Goal: Information Seeking & Learning: Learn about a topic

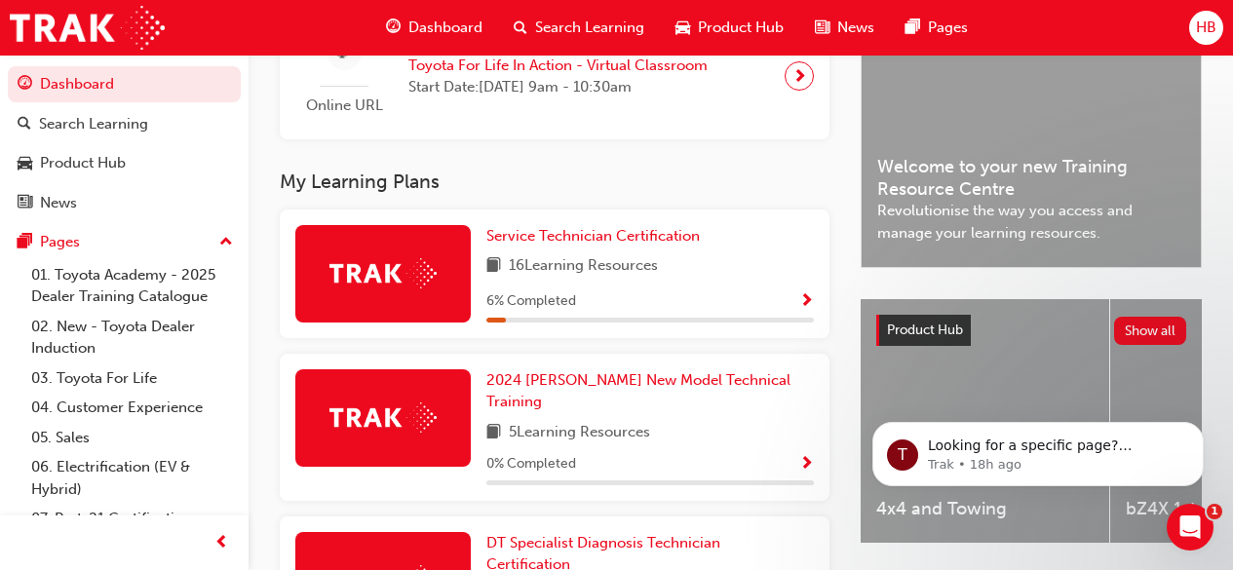
scroll to position [524, 0]
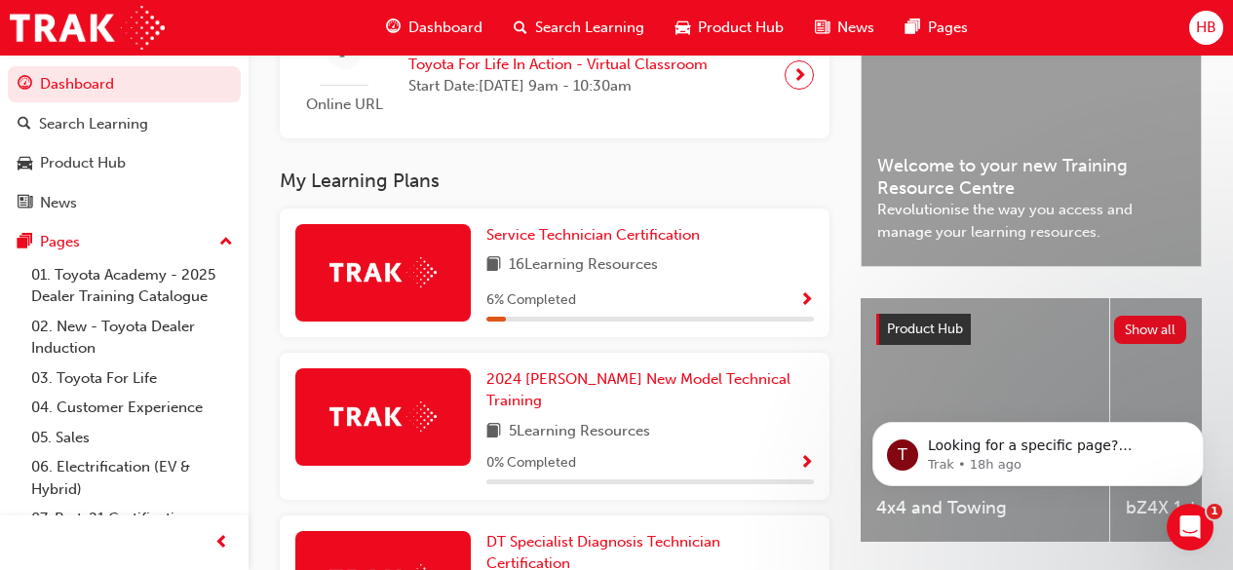
click at [809, 310] on span "Show Progress" at bounding box center [806, 301] width 15 height 18
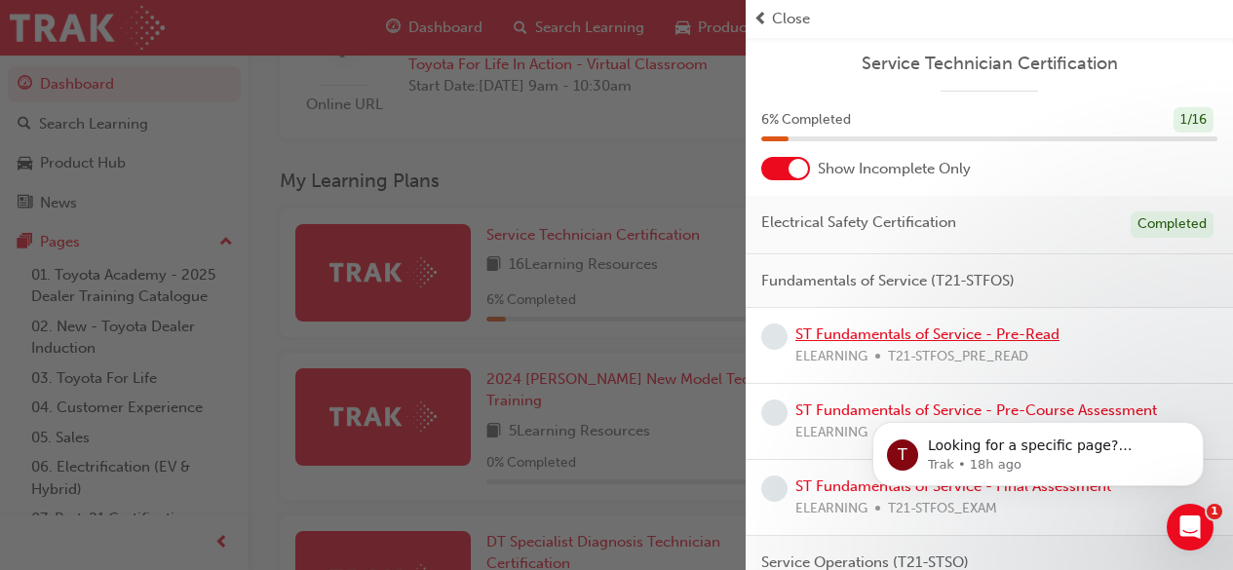
click at [853, 338] on link "ST Fundamentals of Service - Pre-Read" at bounding box center [928, 335] width 264 height 18
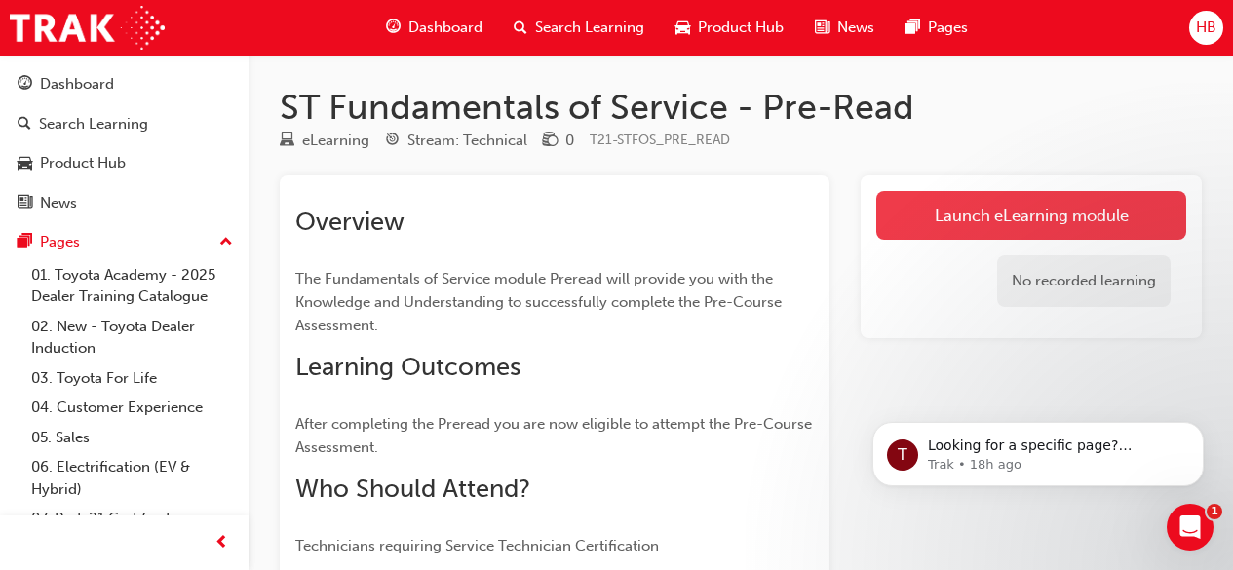
click at [1063, 214] on link "Launch eLearning module" at bounding box center [1031, 215] width 310 height 49
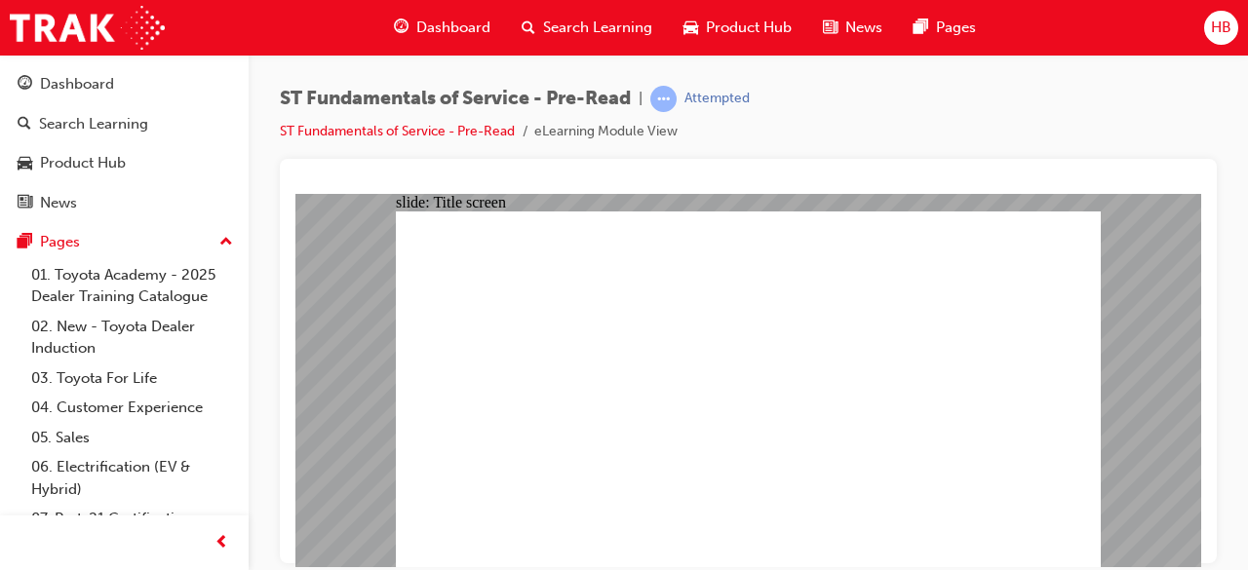
click at [1071, 123] on div "ST Fundamentals of Service - Pre-Read | Attempted ST Fundamentals of Service - …" at bounding box center [748, 122] width 937 height 73
click at [1220, 149] on div "ST Fundamentals of Service - Pre-Read | Attempted ST Fundamentals of Service - …" at bounding box center [748, 288] width 999 height 467
click at [1187, 424] on div "slide: PDF BACK I have read this document BACK I have read this document" at bounding box center [748, 379] width 906 height 373
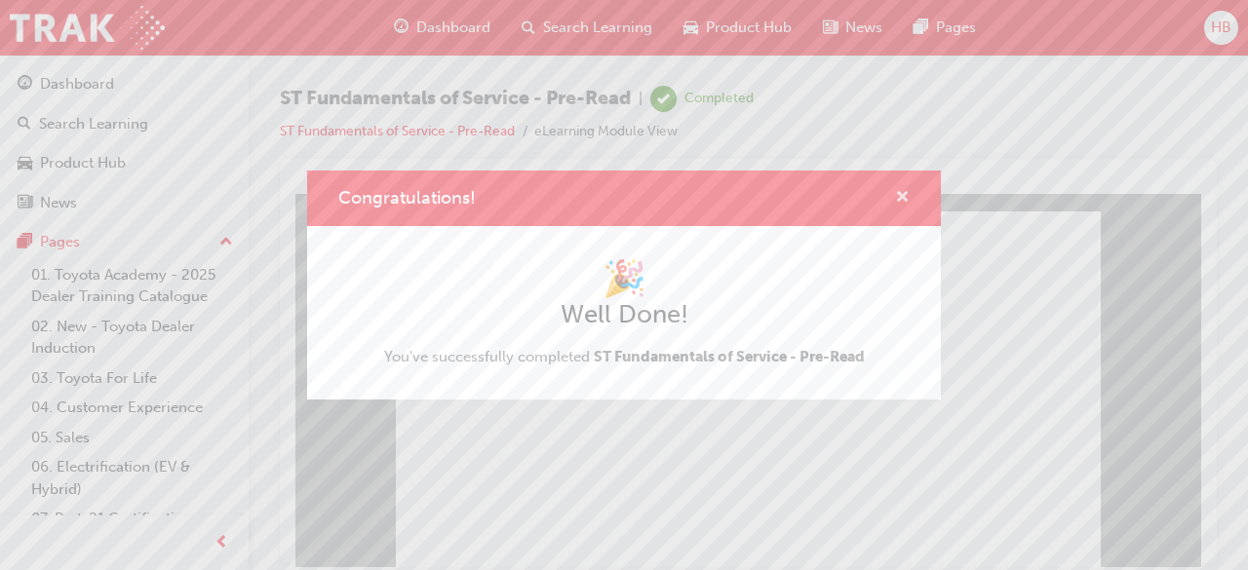
click at [895, 201] on span "cross-icon" at bounding box center [902, 199] width 15 height 18
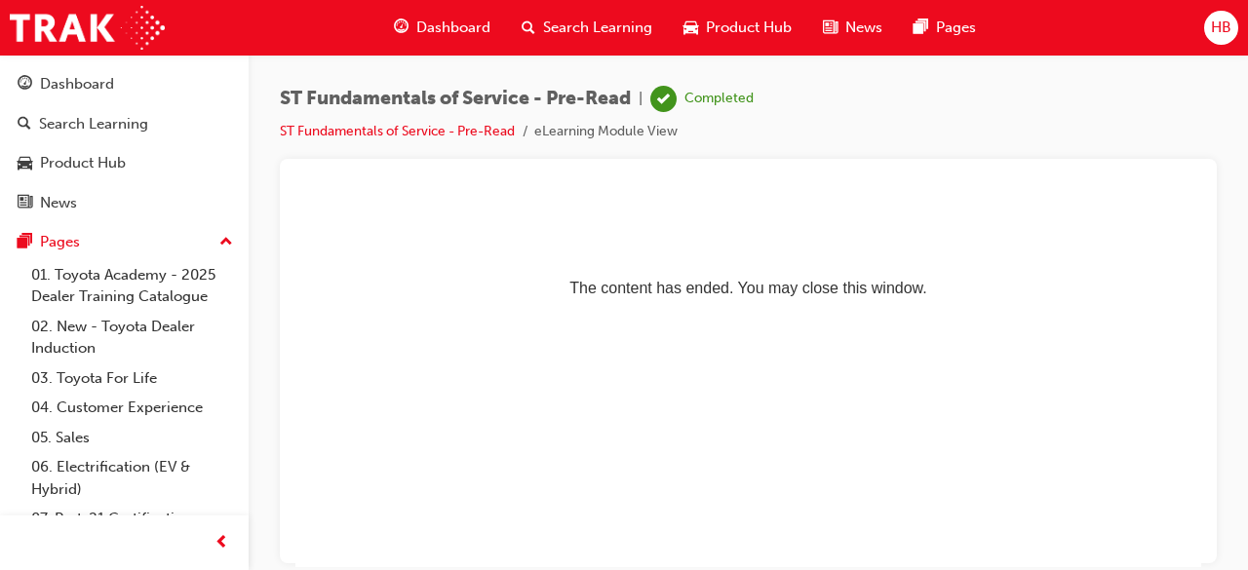
click at [489, 23] on span "Dashboard" at bounding box center [453, 28] width 74 height 22
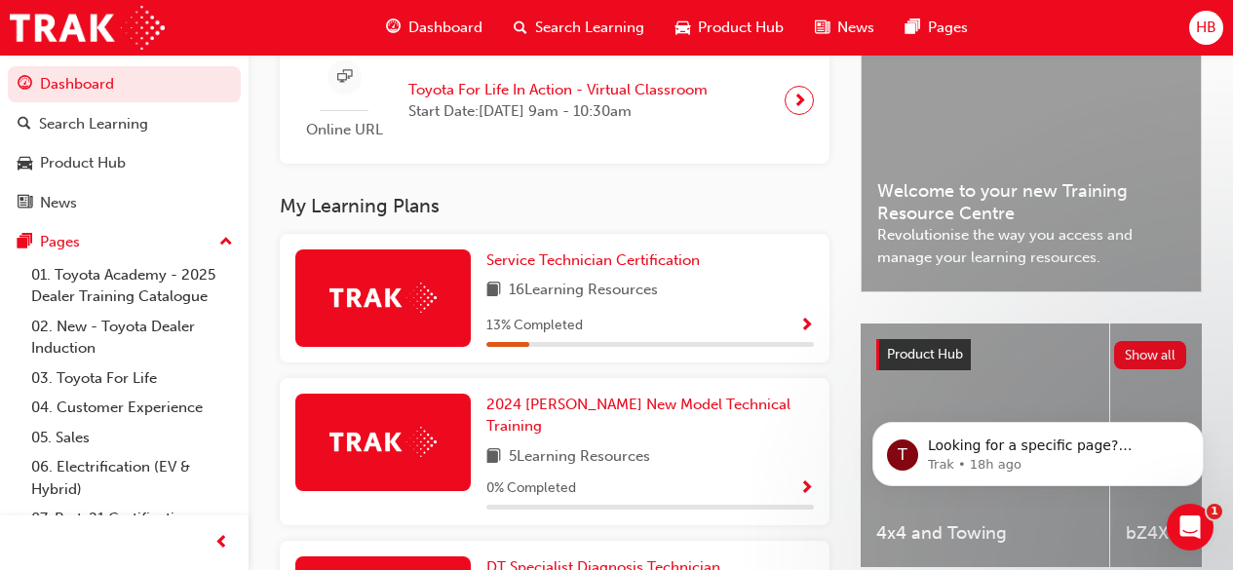
scroll to position [499, 0]
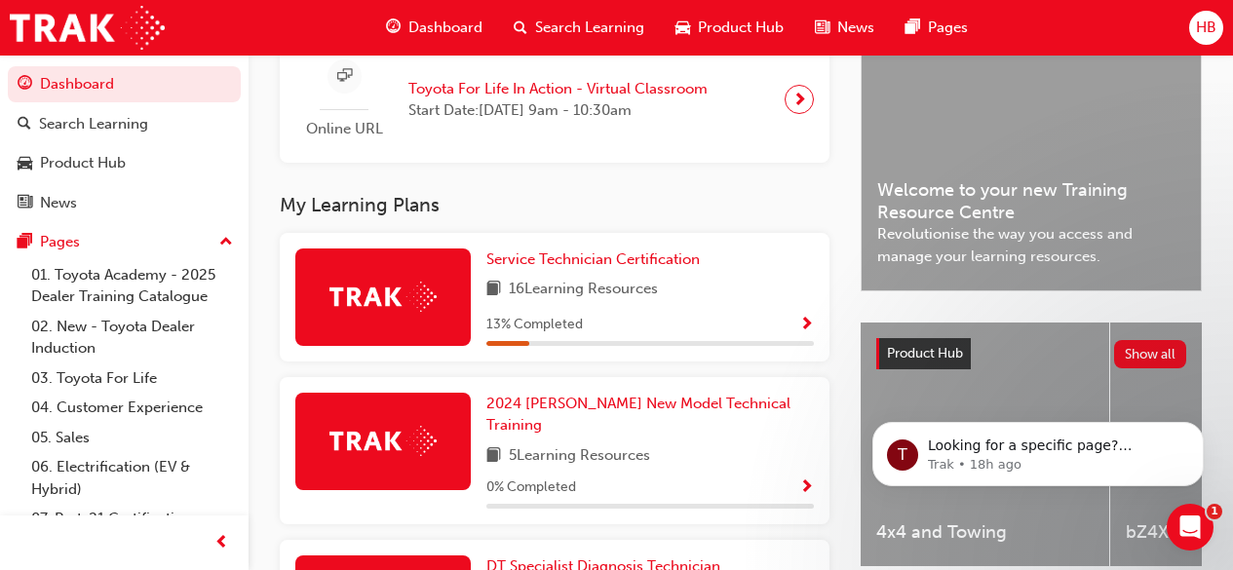
click at [804, 334] on span "Show Progress" at bounding box center [806, 326] width 15 height 18
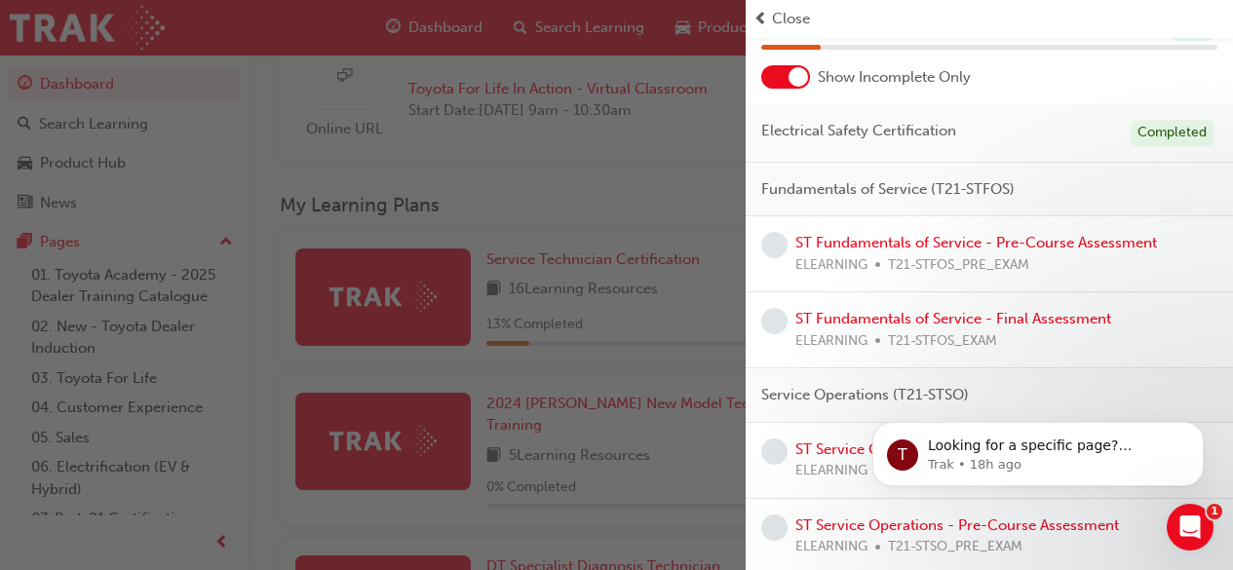
scroll to position [93, 0]
click at [912, 242] on link "ST Fundamentals of Service - Pre-Course Assessment" at bounding box center [977, 242] width 362 height 18
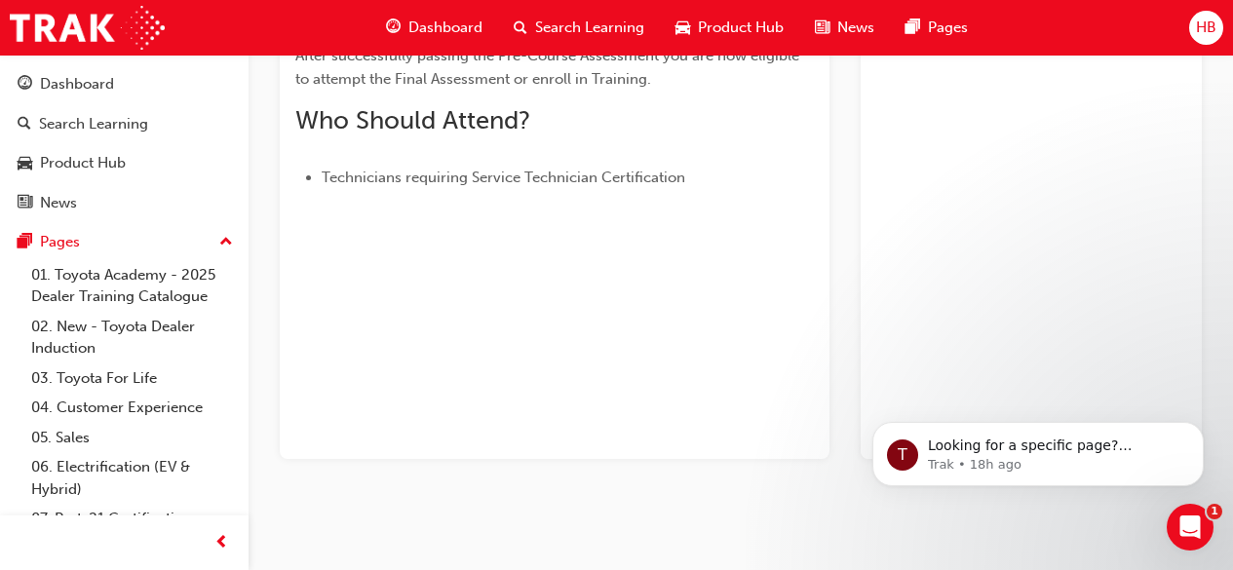
scroll to position [444, 0]
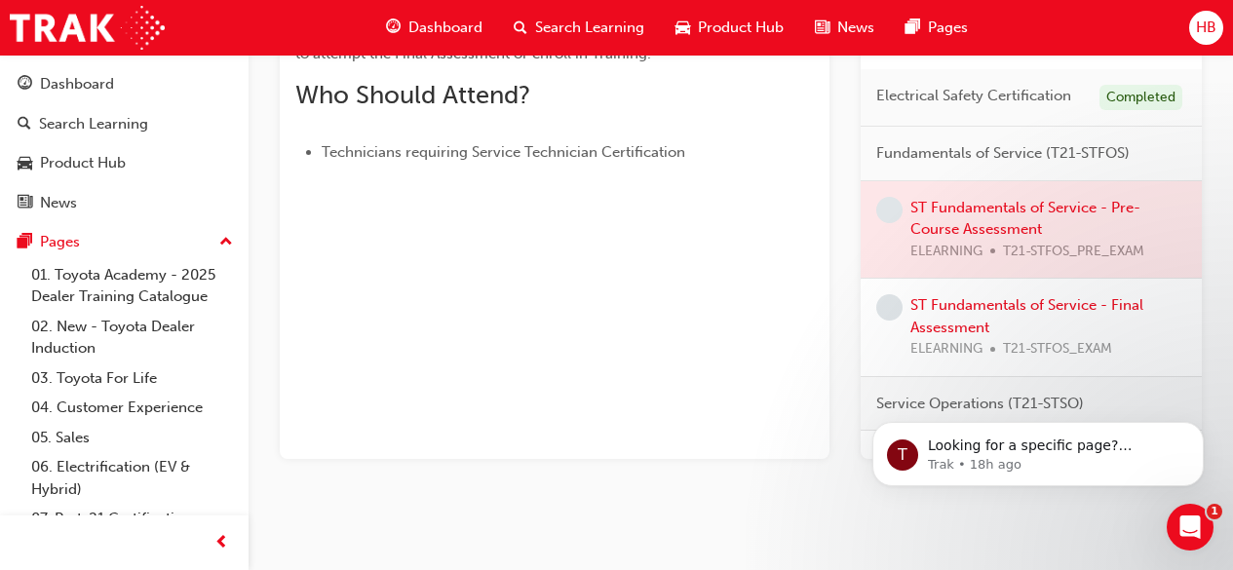
click at [888, 223] on span "learningRecordVerb_NONE-icon" at bounding box center [889, 210] width 26 height 26
click at [1026, 257] on div at bounding box center [1031, 229] width 341 height 97
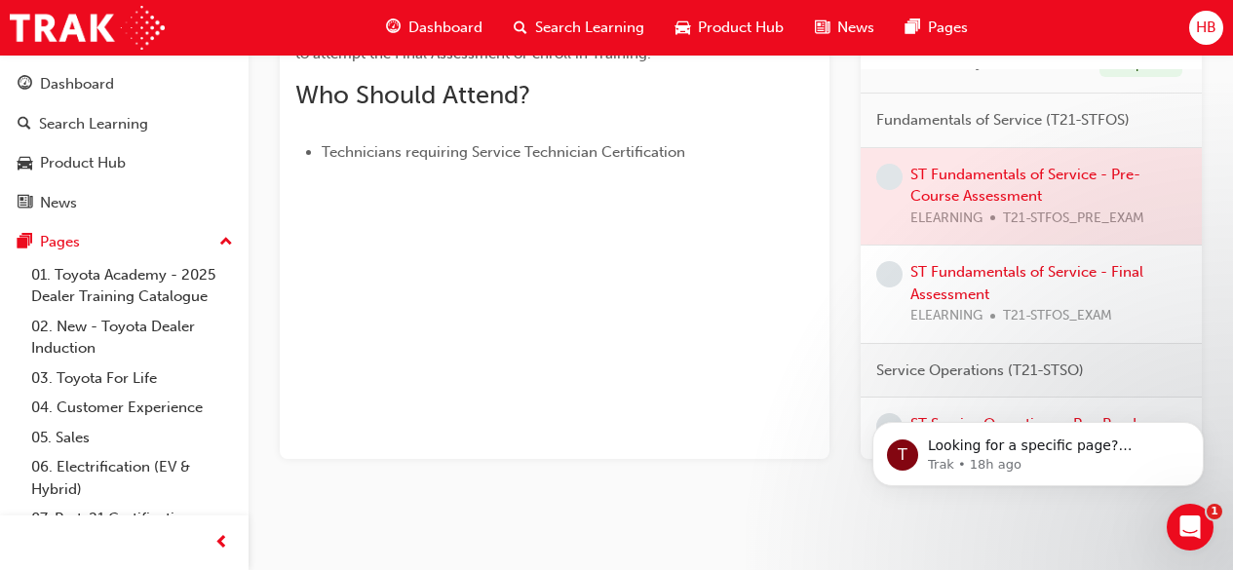
scroll to position [0, 0]
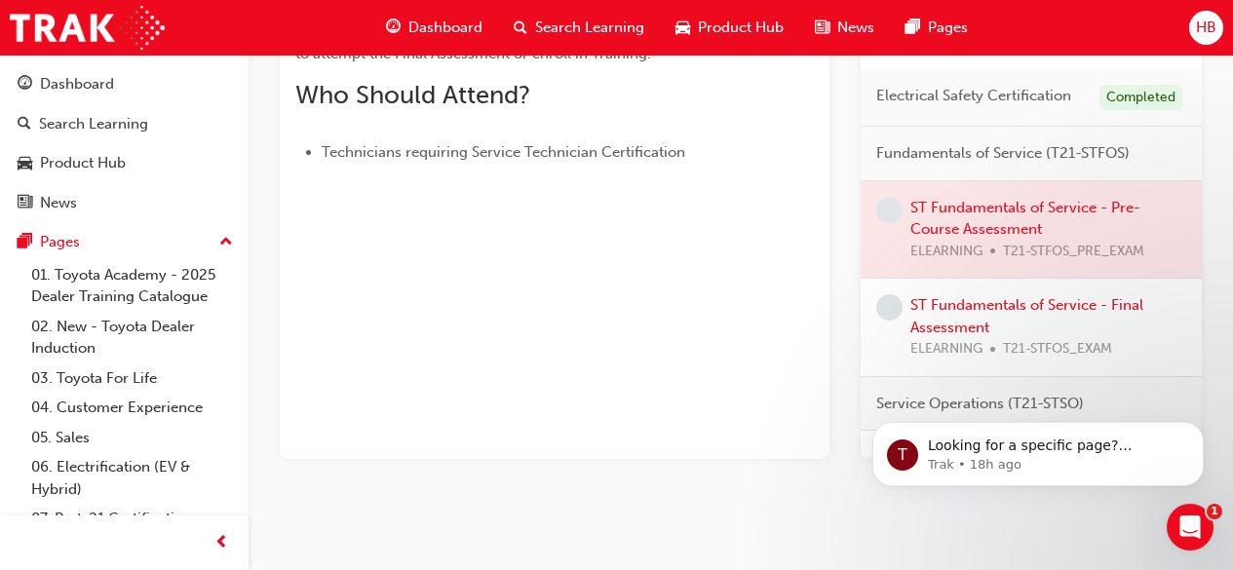
click at [891, 223] on span "learningRecordVerb_NONE-icon" at bounding box center [889, 210] width 26 height 26
click at [888, 249] on div at bounding box center [1031, 229] width 341 height 97
click at [975, 328] on link "ST Fundamentals of Service - Final Assessment" at bounding box center [1027, 316] width 233 height 40
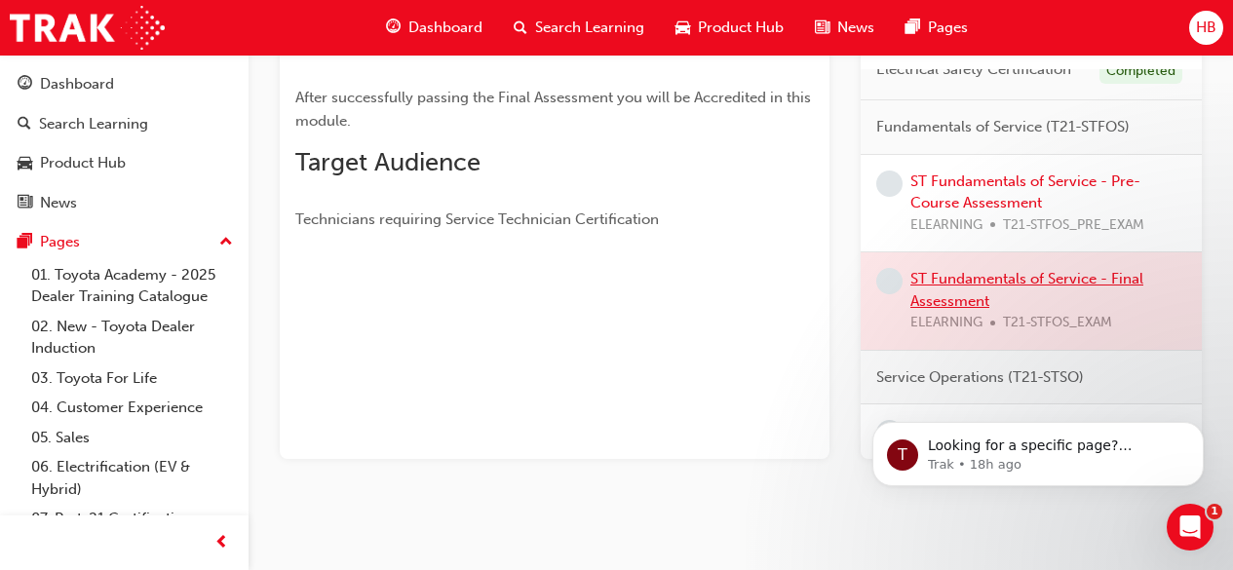
scroll to position [21, 0]
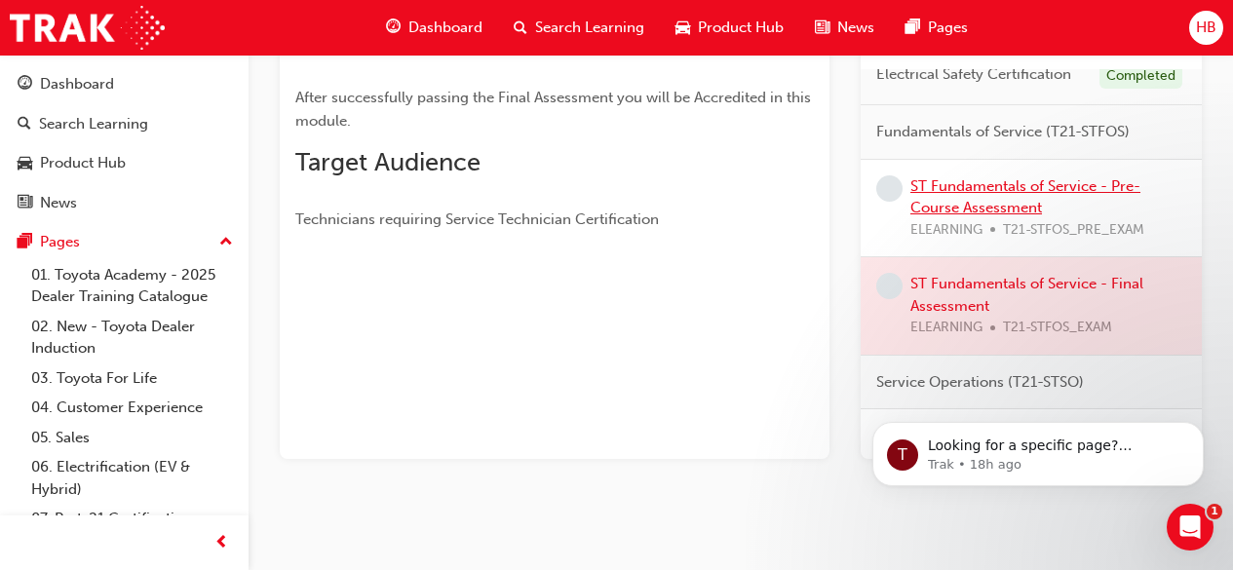
click at [1030, 208] on link "ST Fundamentals of Service - Pre-Course Assessment" at bounding box center [1026, 197] width 230 height 40
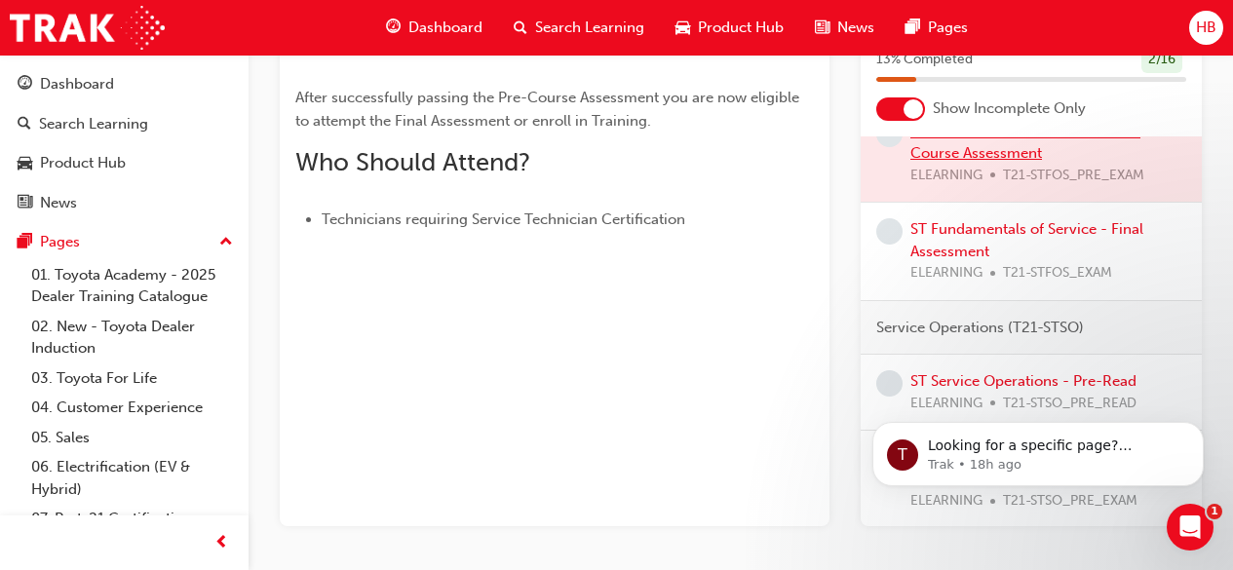
scroll to position [117, 0]
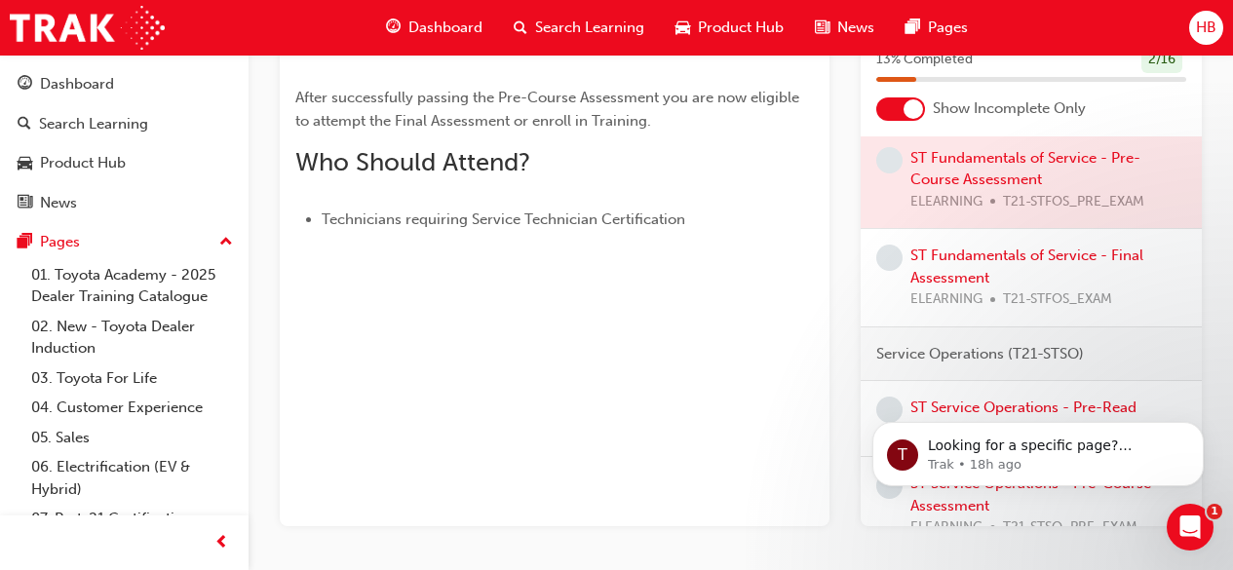
click at [1141, 311] on div "ELEARNING T21-STFOS_EXAM" at bounding box center [1049, 300] width 276 height 22
click at [1150, 311] on div "ELEARNING T21-STFOS_EXAM" at bounding box center [1049, 300] width 276 height 22
click at [1110, 272] on link "ST Fundamentals of Service - Final Assessment" at bounding box center [1027, 267] width 233 height 40
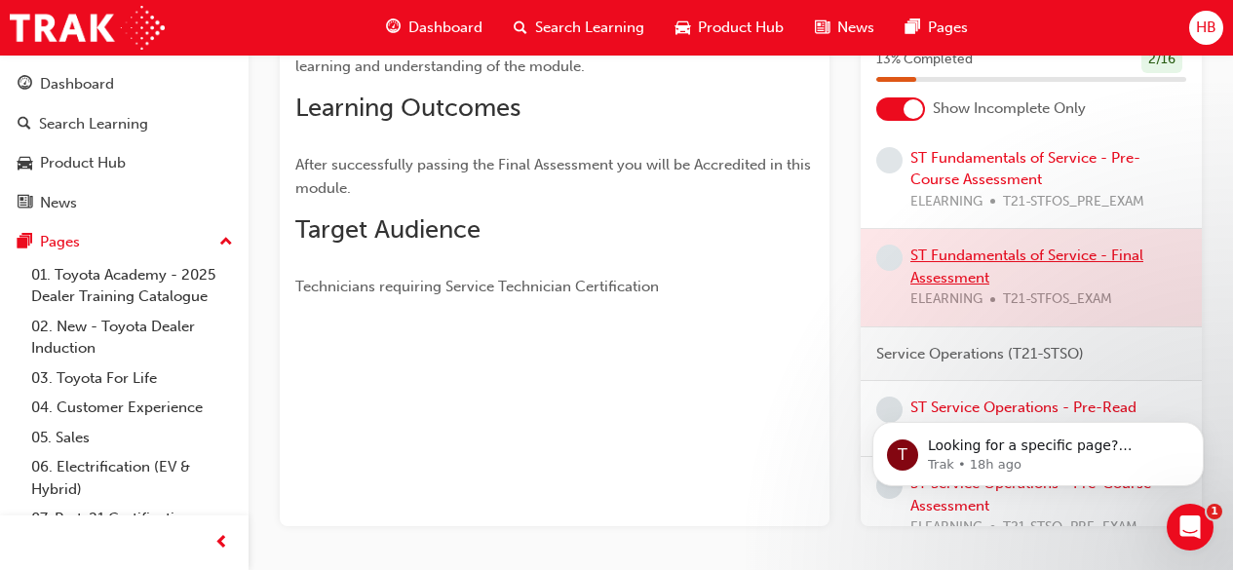
scroll to position [444, 0]
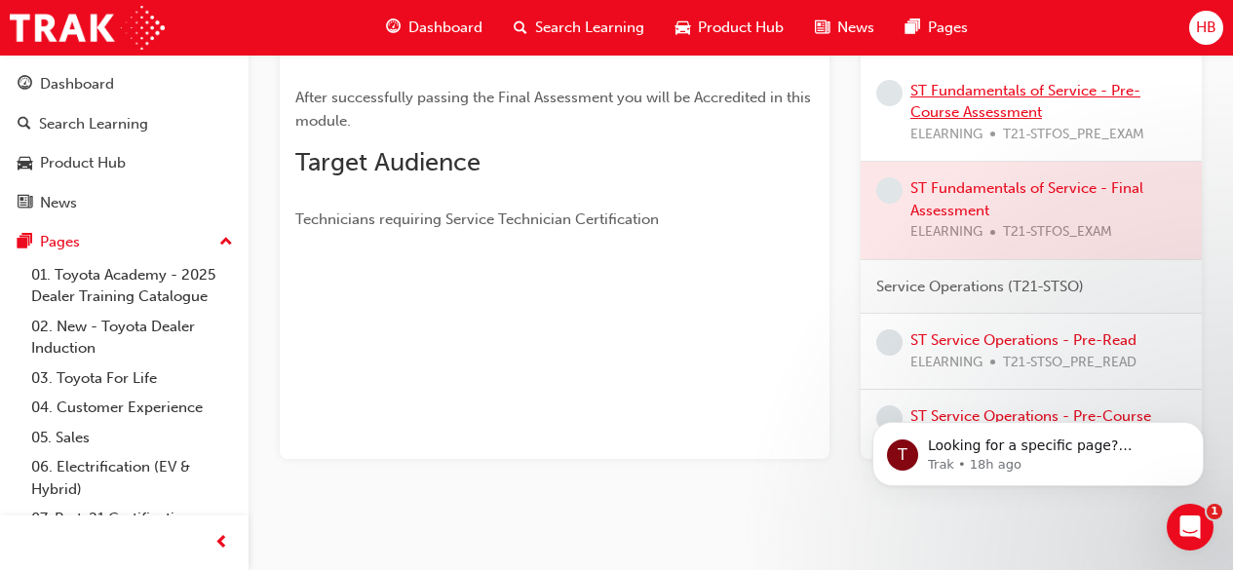
click at [1032, 108] on link "ST Fundamentals of Service - Pre-Course Assessment" at bounding box center [1026, 102] width 230 height 40
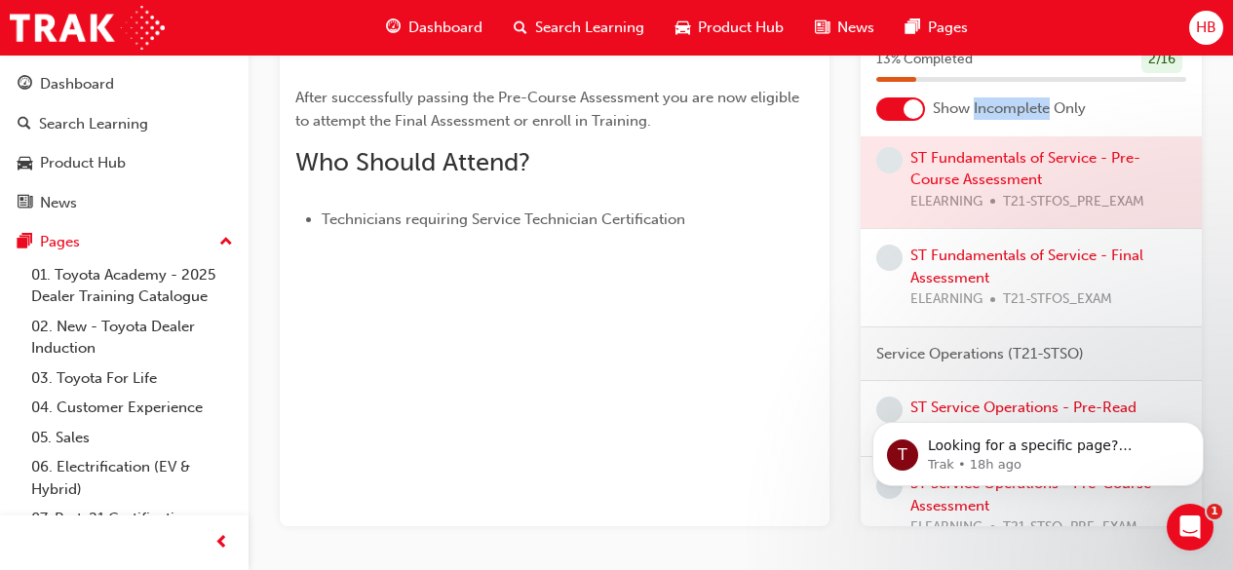
click at [1032, 108] on span "Show Incomplete Only" at bounding box center [1009, 108] width 153 height 22
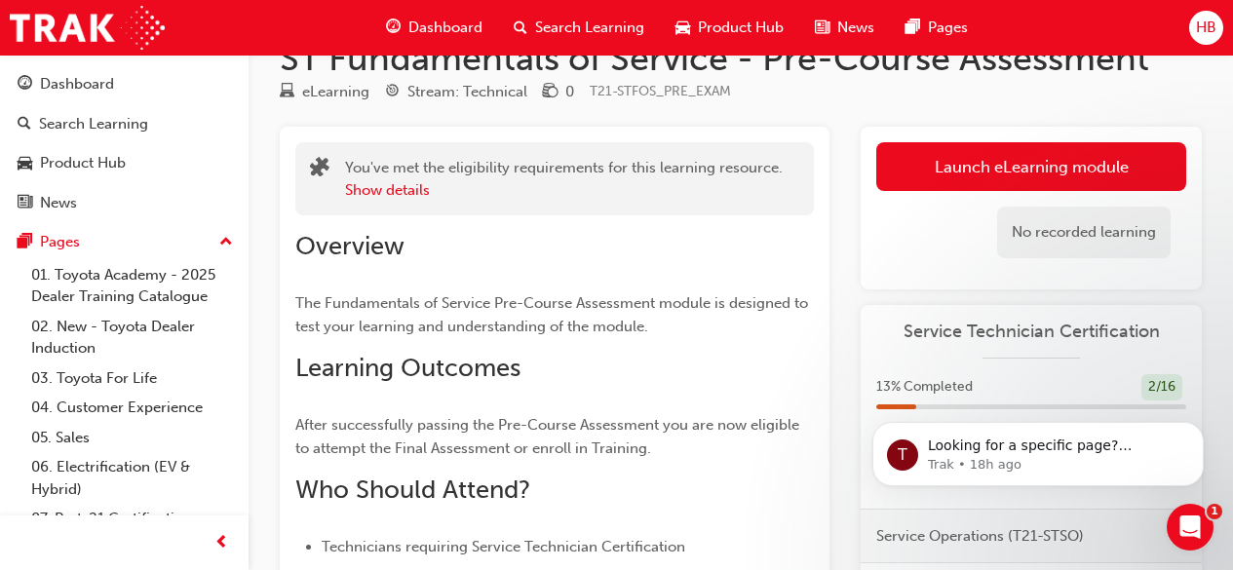
scroll to position [48, 0]
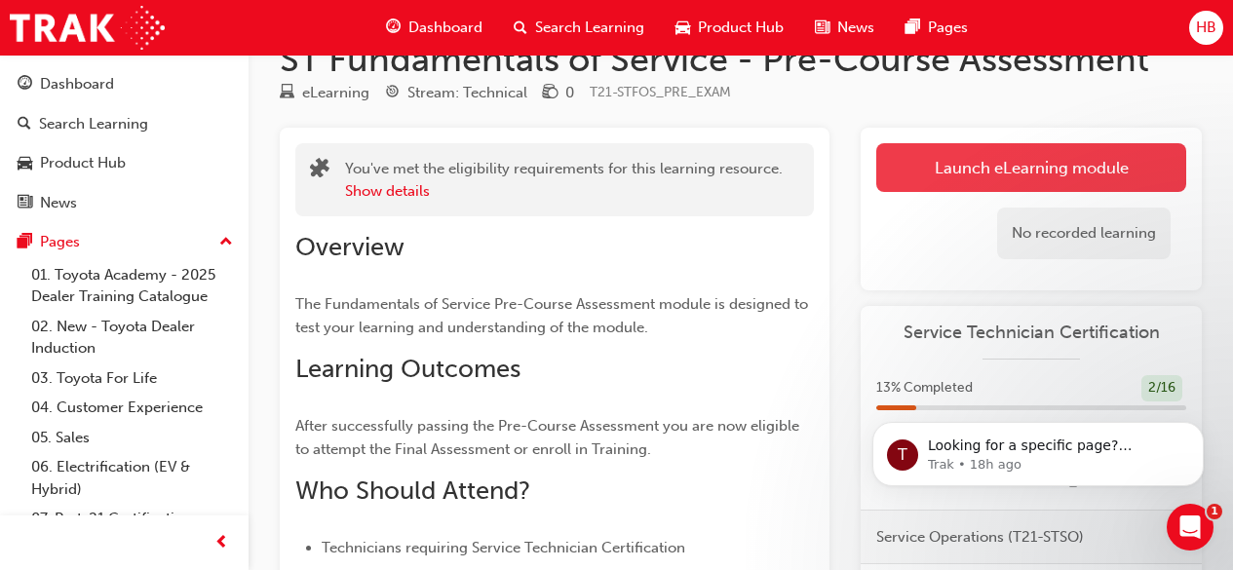
click at [993, 176] on link "Launch eLearning module" at bounding box center [1031, 167] width 310 height 49
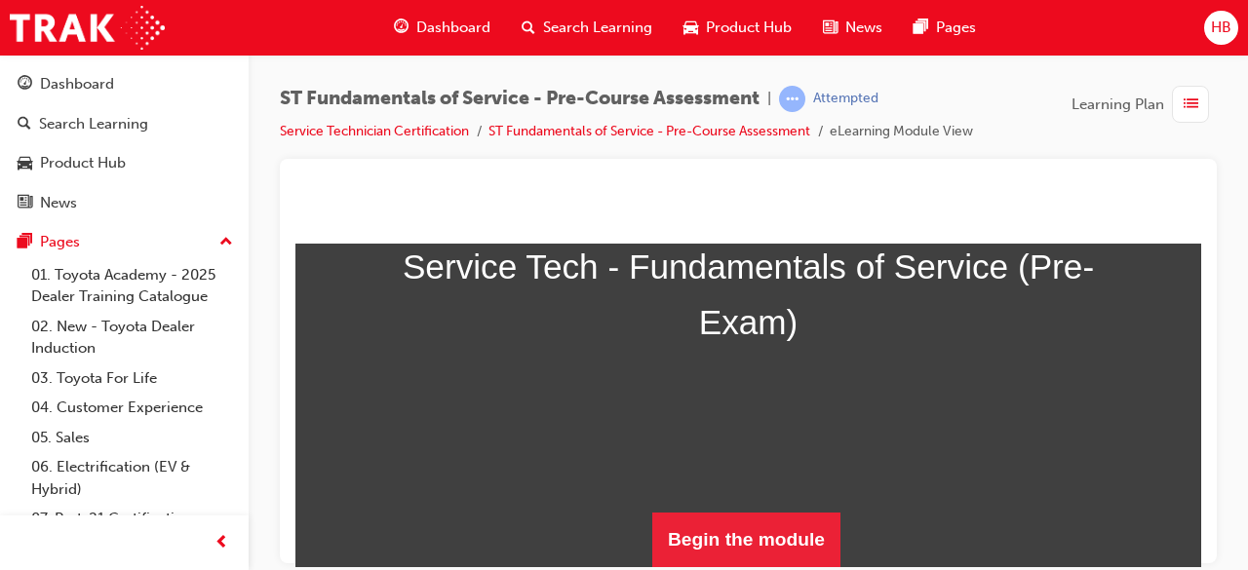
scroll to position [332, 0]
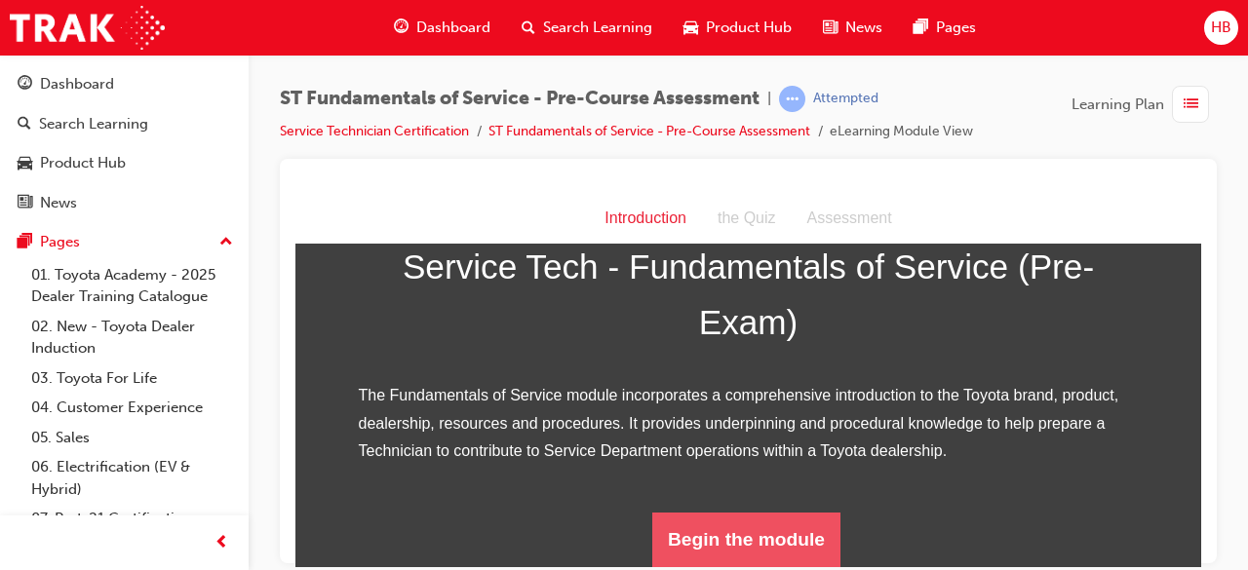
click at [776, 531] on button "Begin the module" at bounding box center [746, 539] width 188 height 55
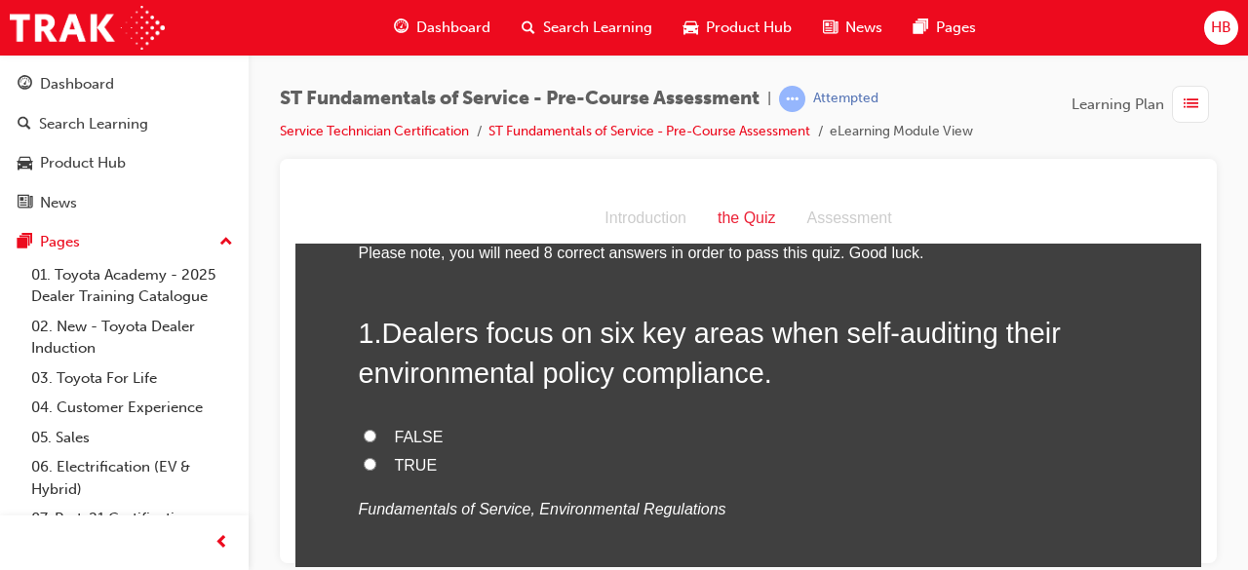
scroll to position [56, 0]
click at [364, 461] on input "TRUE" at bounding box center [370, 462] width 13 height 13
radio input "true"
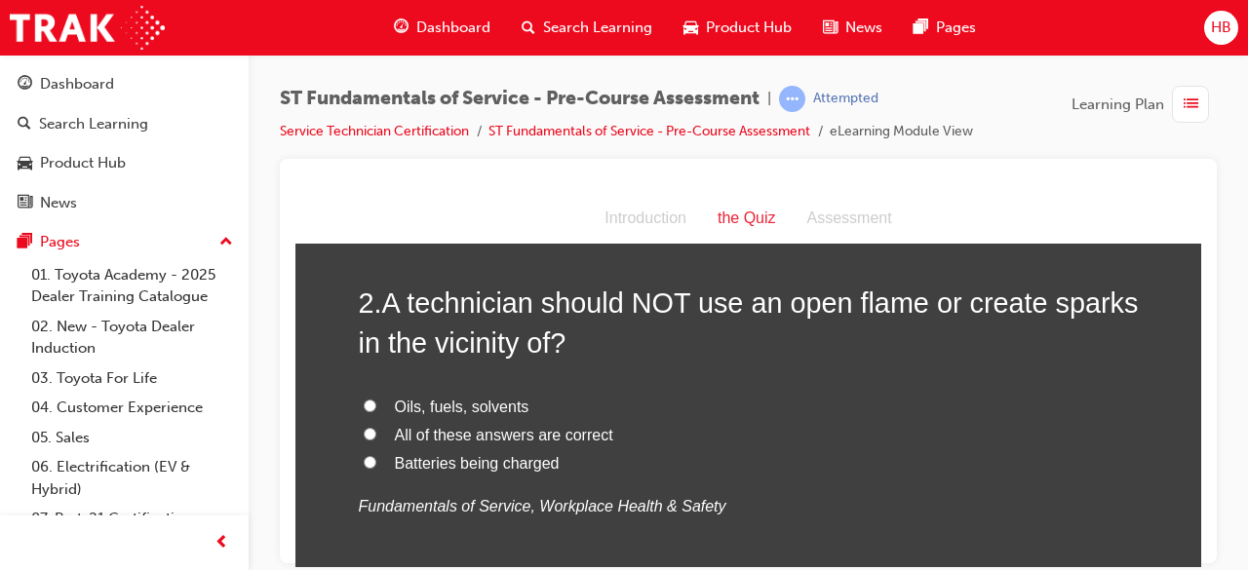
scroll to position [484, 0]
click at [366, 433] on input "All of these answers are correct" at bounding box center [370, 432] width 13 height 13
radio input "true"
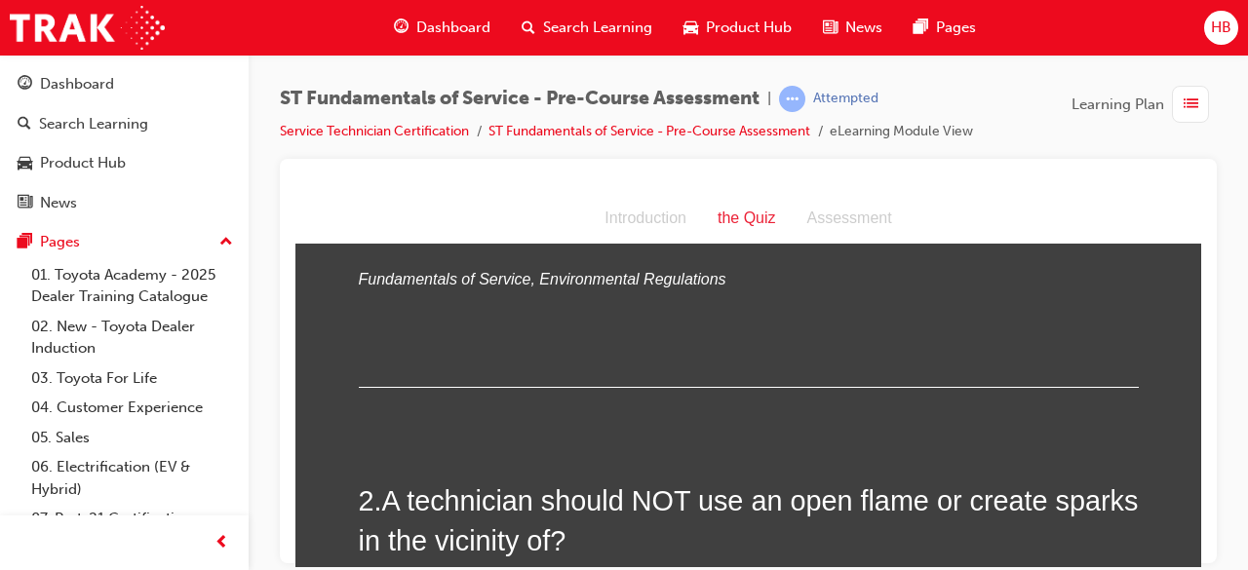
scroll to position [290, 0]
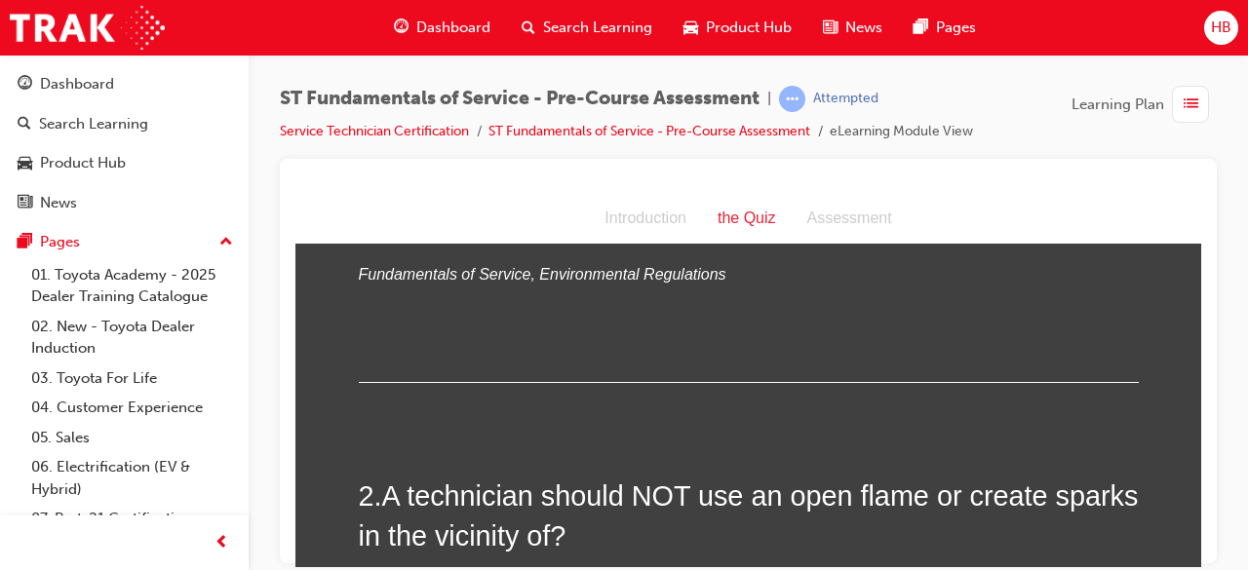
click at [486, 480] on span "A technician should NOT use an open flame or create sparks in the vicinity of?" at bounding box center [749, 515] width 780 height 70
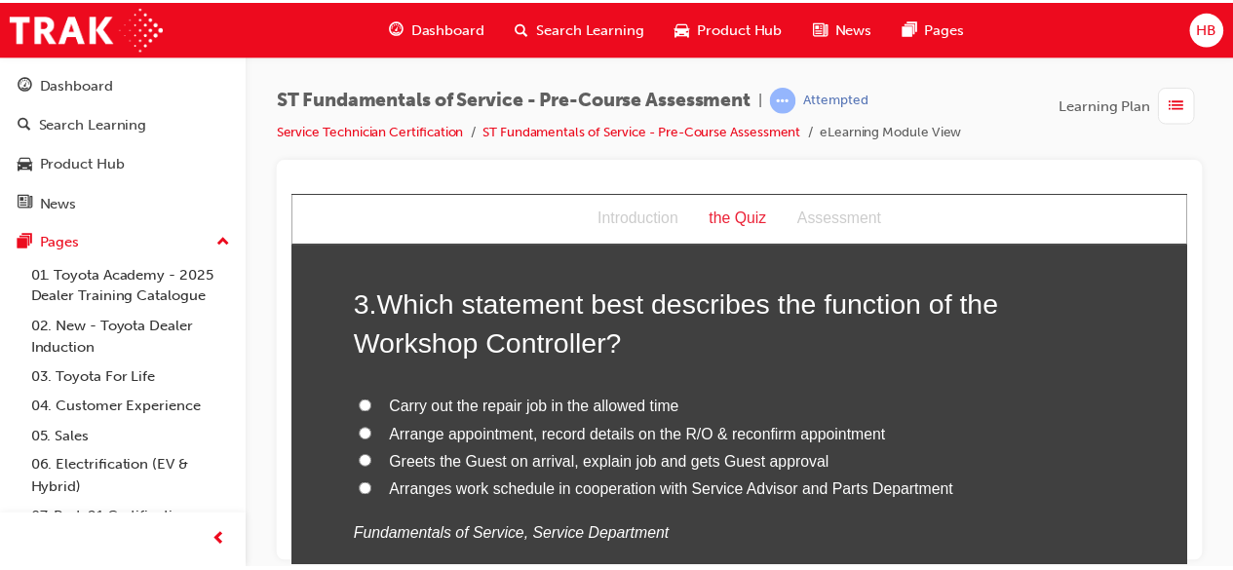
scroll to position [907, 0]
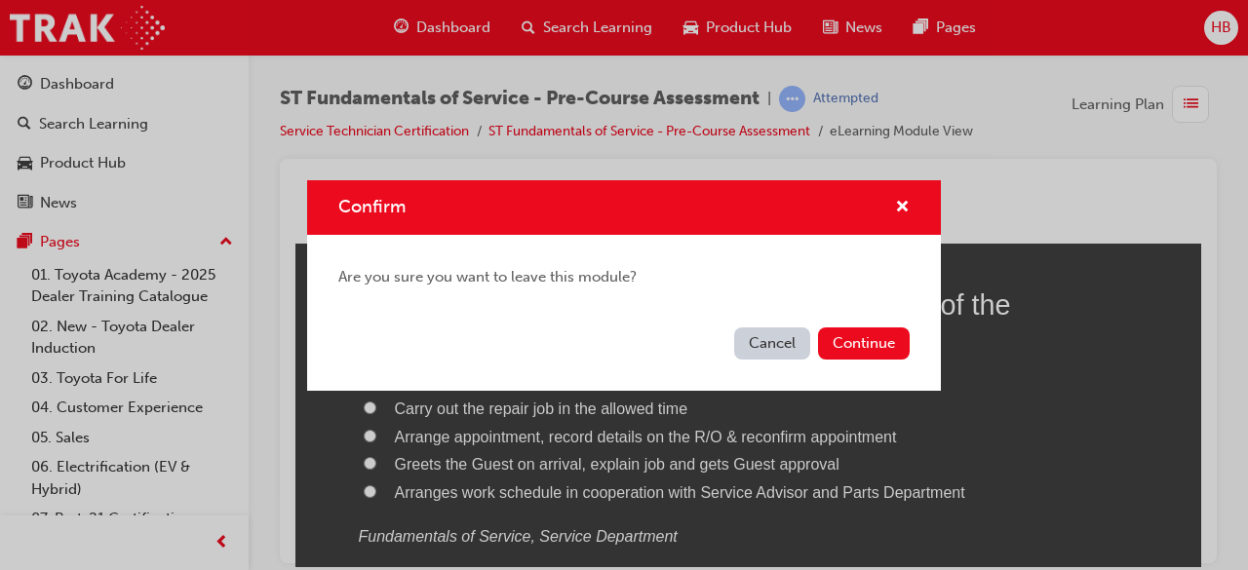
click at [778, 339] on button "Cancel" at bounding box center [772, 344] width 76 height 32
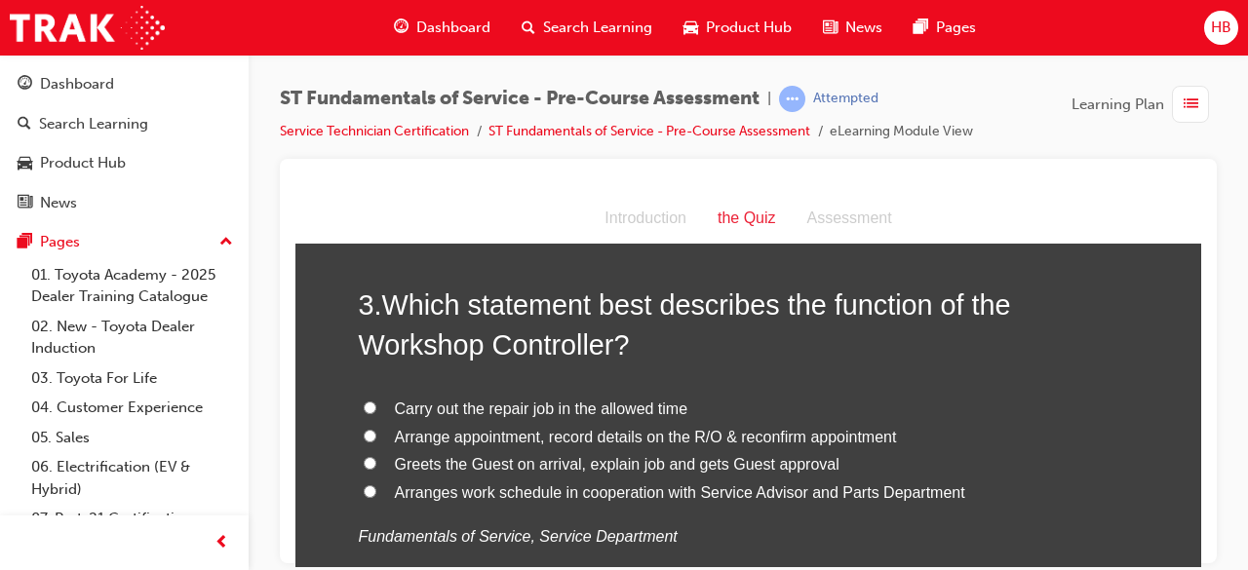
click at [778, 338] on h2 "3 . Which statement best describes the function of the Workshop Controller?" at bounding box center [749, 324] width 780 height 79
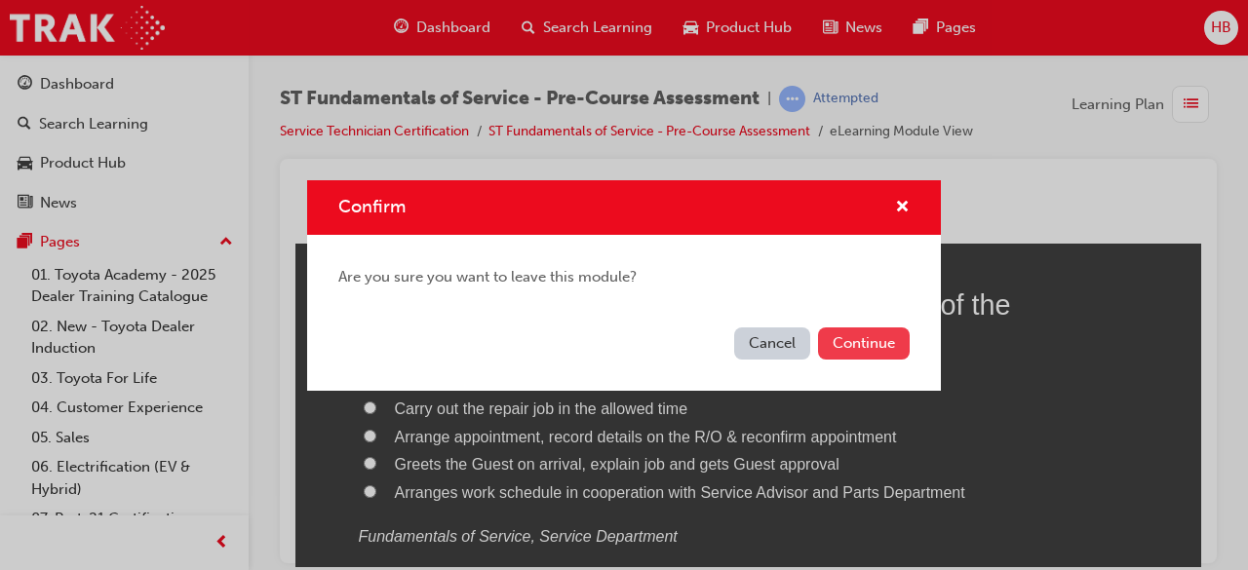
click at [849, 346] on button "Continue" at bounding box center [864, 344] width 92 height 32
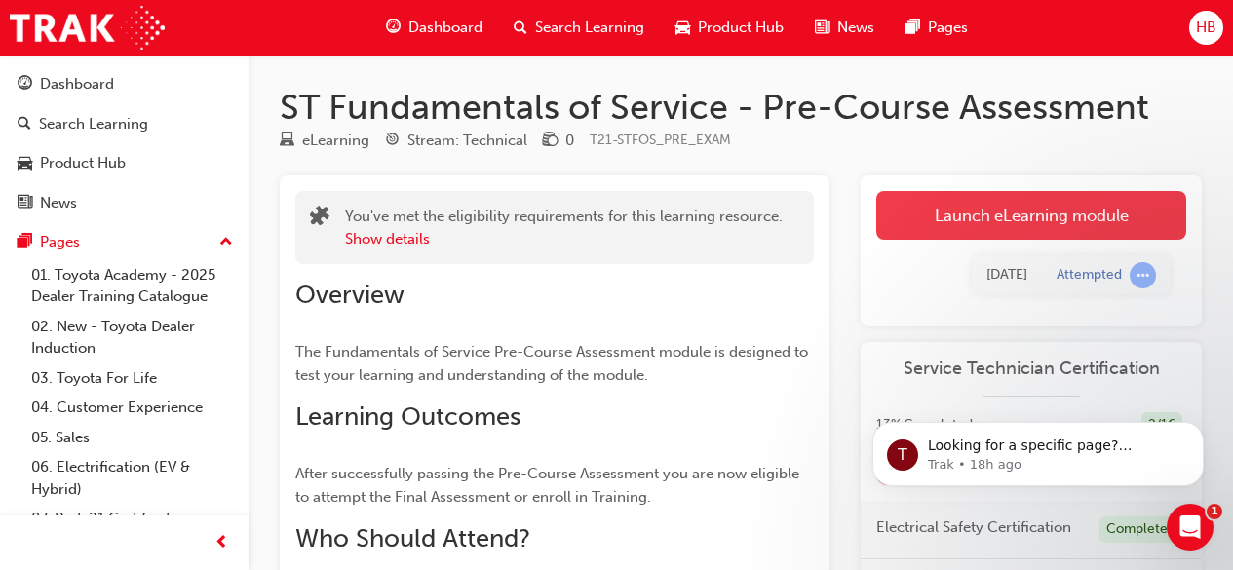
click at [980, 222] on link "Launch eLearning module" at bounding box center [1031, 215] width 310 height 49
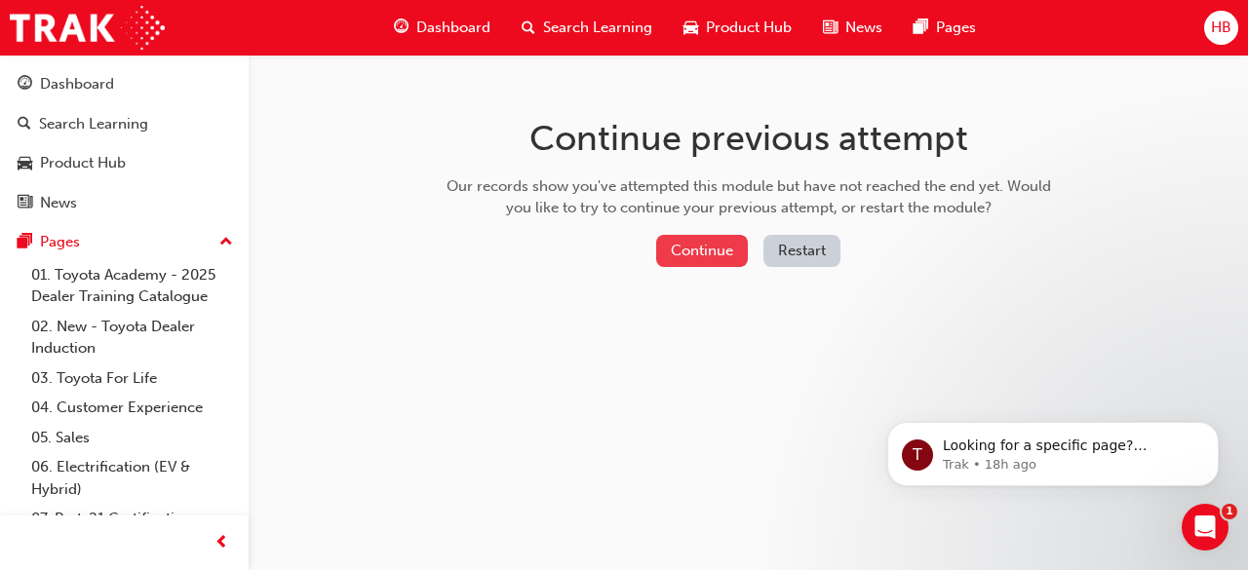
click at [719, 256] on button "Continue" at bounding box center [702, 251] width 92 height 32
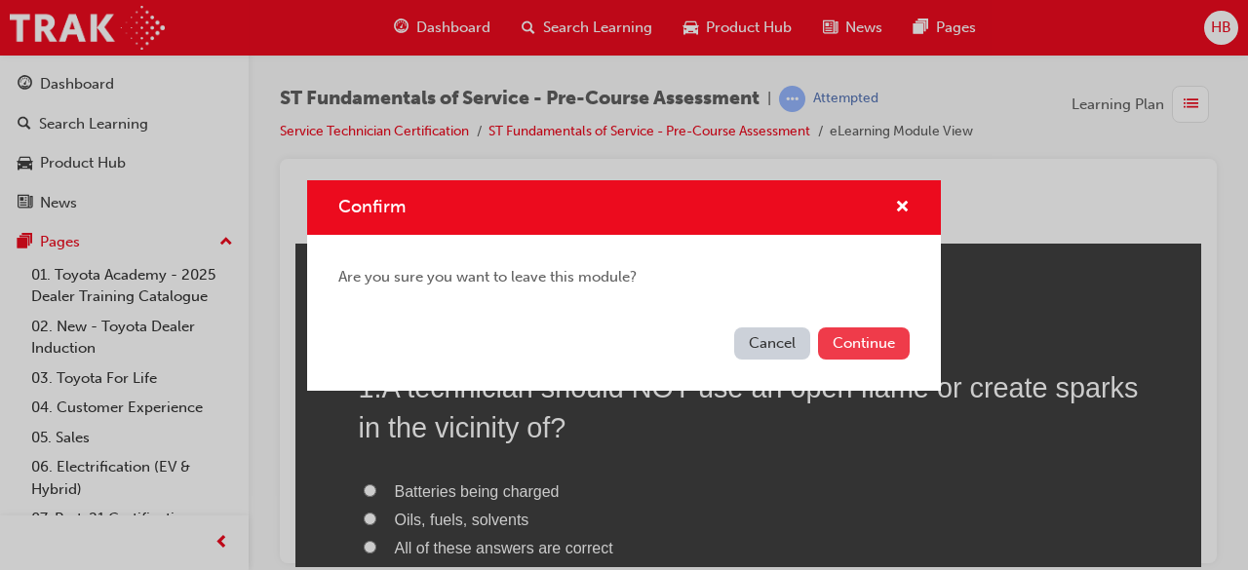
click at [875, 348] on button "Continue" at bounding box center [864, 344] width 92 height 32
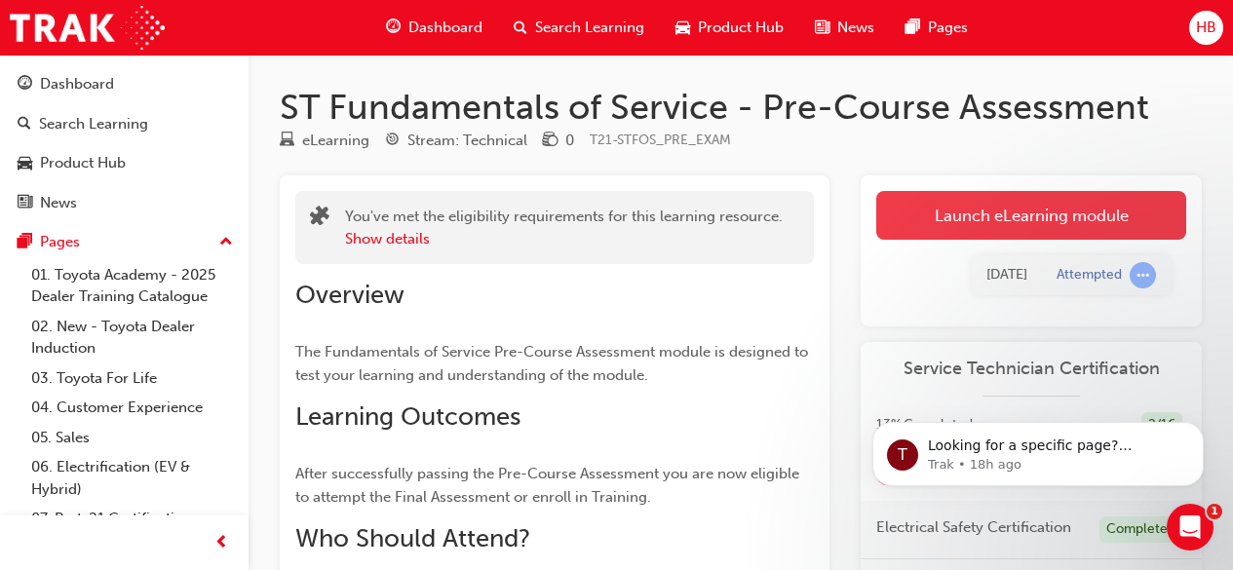
click at [1027, 207] on link "Launch eLearning module" at bounding box center [1031, 215] width 310 height 49
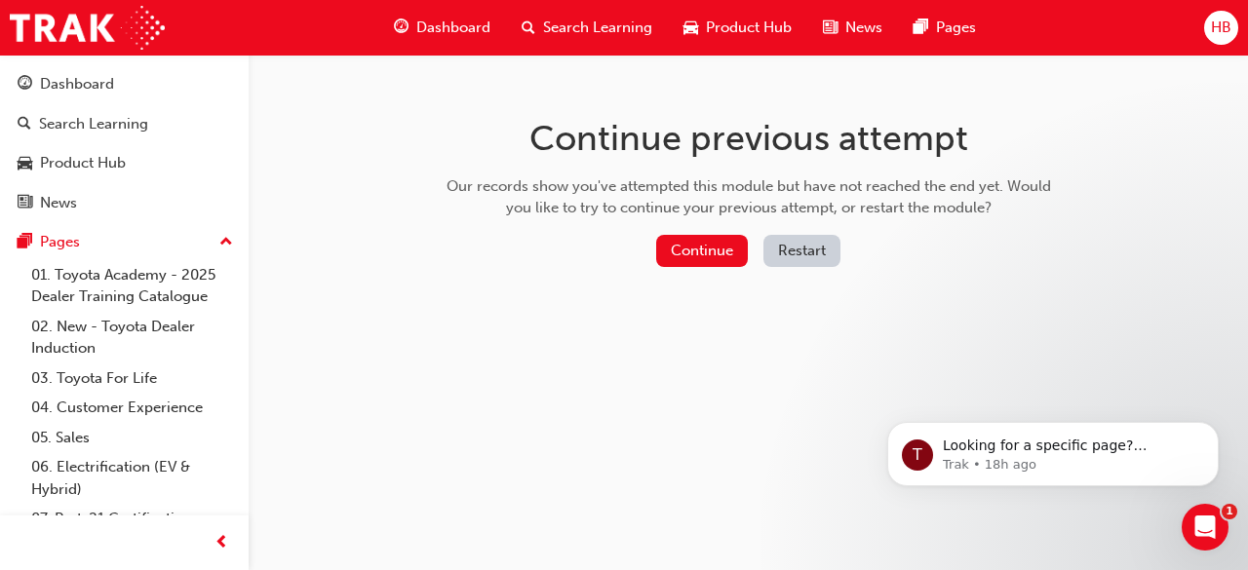
click at [808, 246] on button "Restart" at bounding box center [801, 251] width 77 height 32
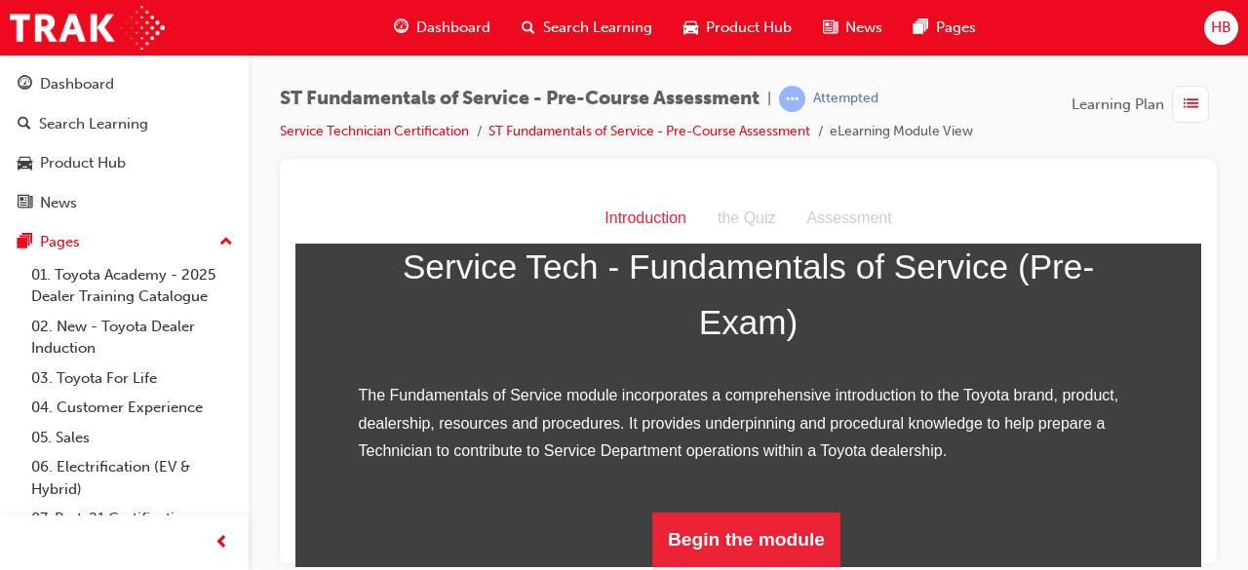
scroll to position [332, 0]
click at [808, 245] on h1 "Service Tech - Fundamentals of Service (Pre-Exam)" at bounding box center [749, 294] width 780 height 112
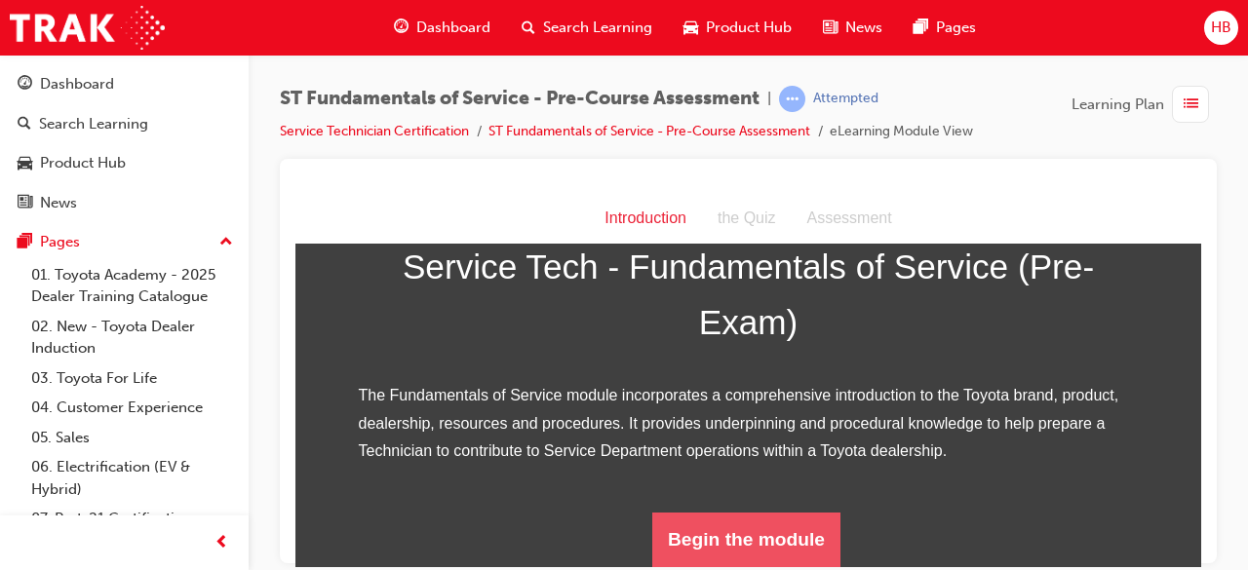
click at [727, 534] on button "Begin the module" at bounding box center [746, 539] width 188 height 55
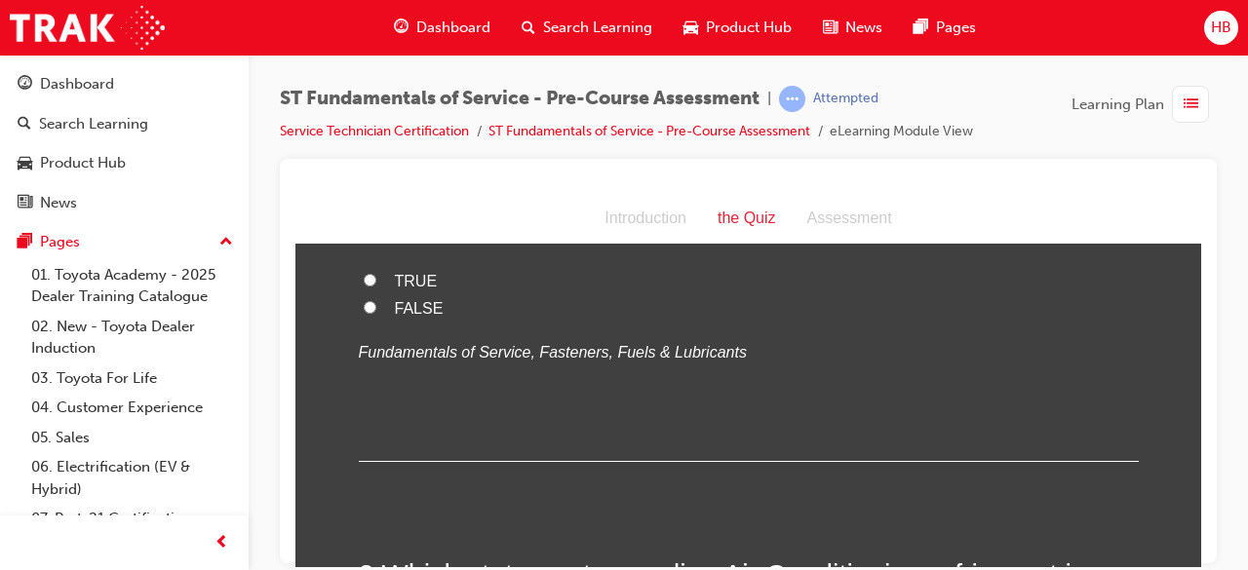
scroll to position [0, 0]
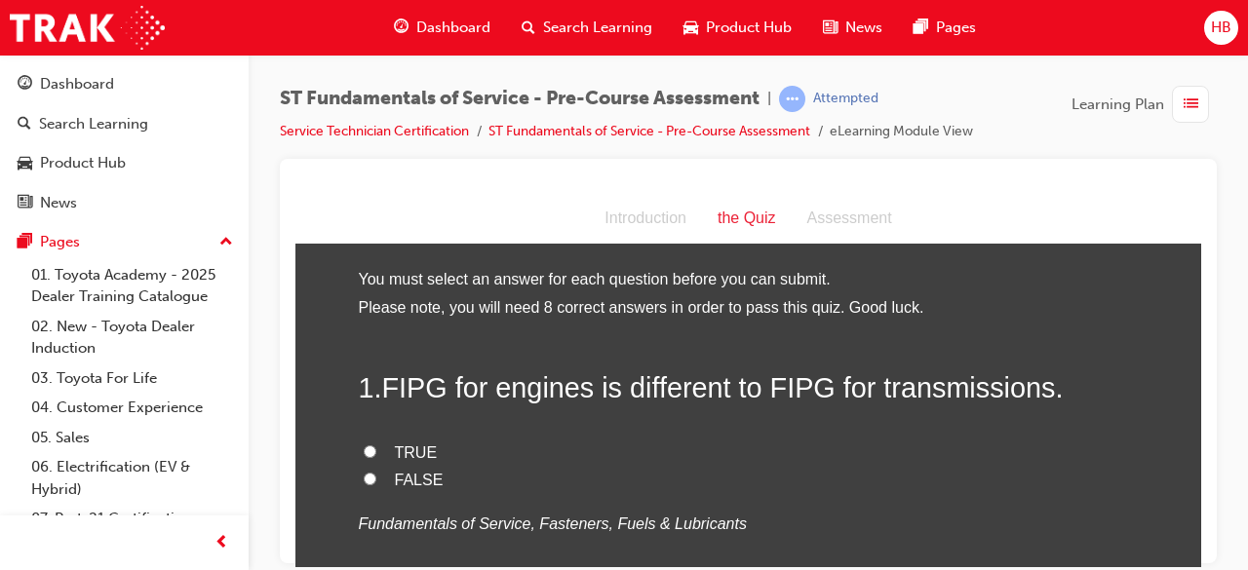
click at [364, 447] on input "TRUE" at bounding box center [370, 451] width 13 height 13
radio input "true"
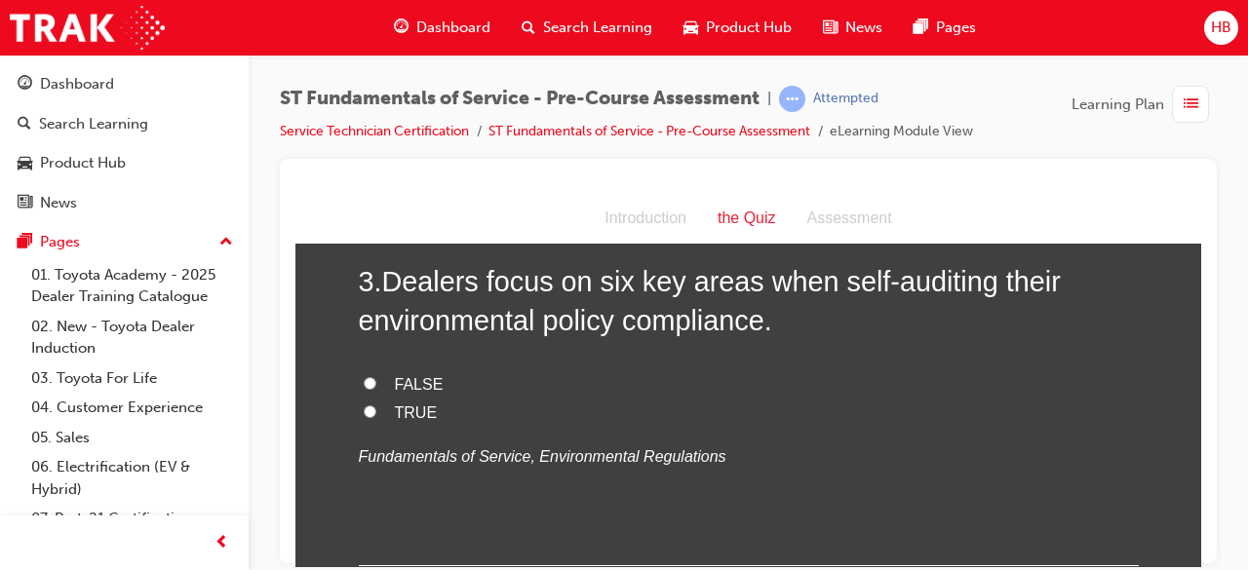
scroll to position [920, 0]
click at [359, 415] on label "TRUE" at bounding box center [749, 412] width 780 height 28
click at [364, 415] on input "TRUE" at bounding box center [370, 410] width 13 height 13
radio input "true"
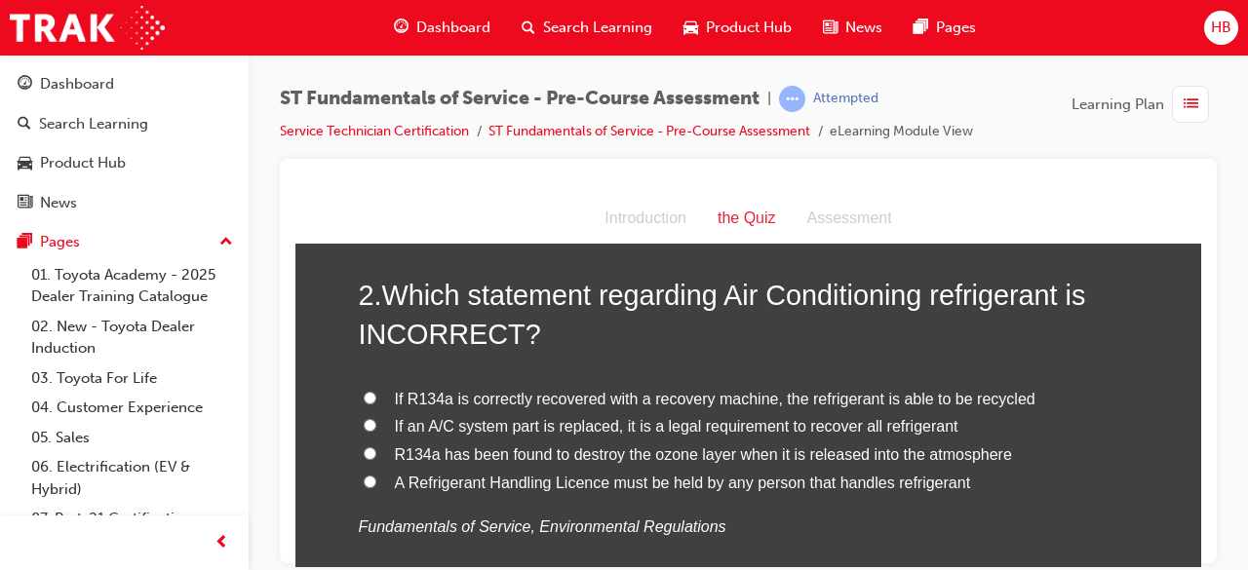
scroll to position [452, 0]
click at [364, 454] on input "R134a has been found to destroy the ozone layer when it is released into the at…" at bounding box center [370, 452] width 13 height 13
radio input "true"
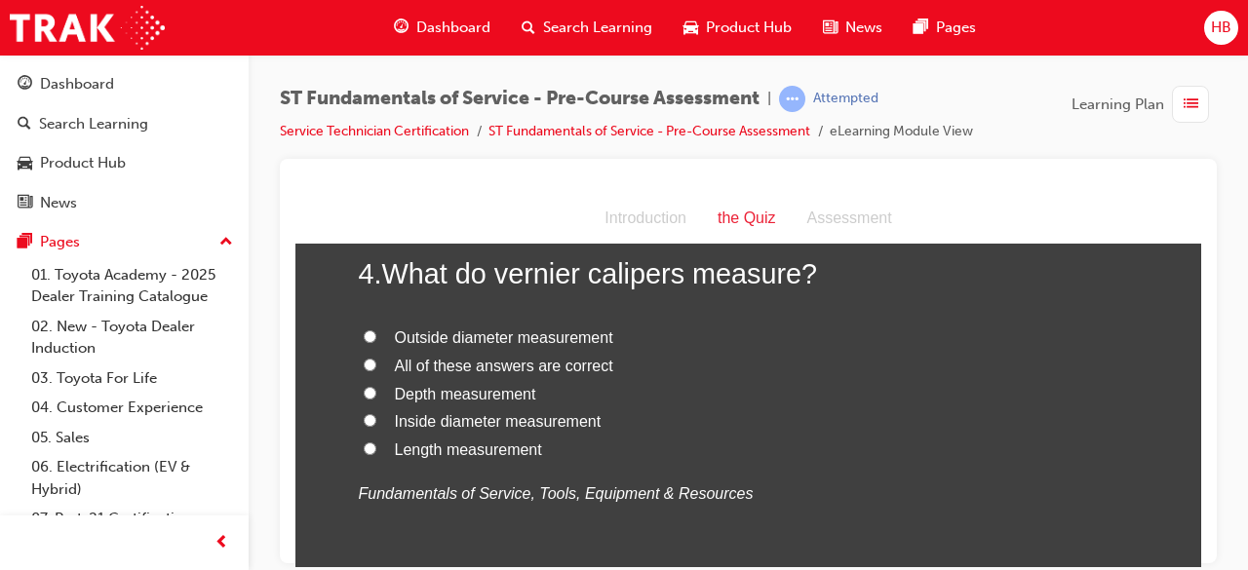
scroll to position [1326, 0]
click at [364, 362] on input "All of these answers are correct" at bounding box center [370, 363] width 13 height 13
radio input "true"
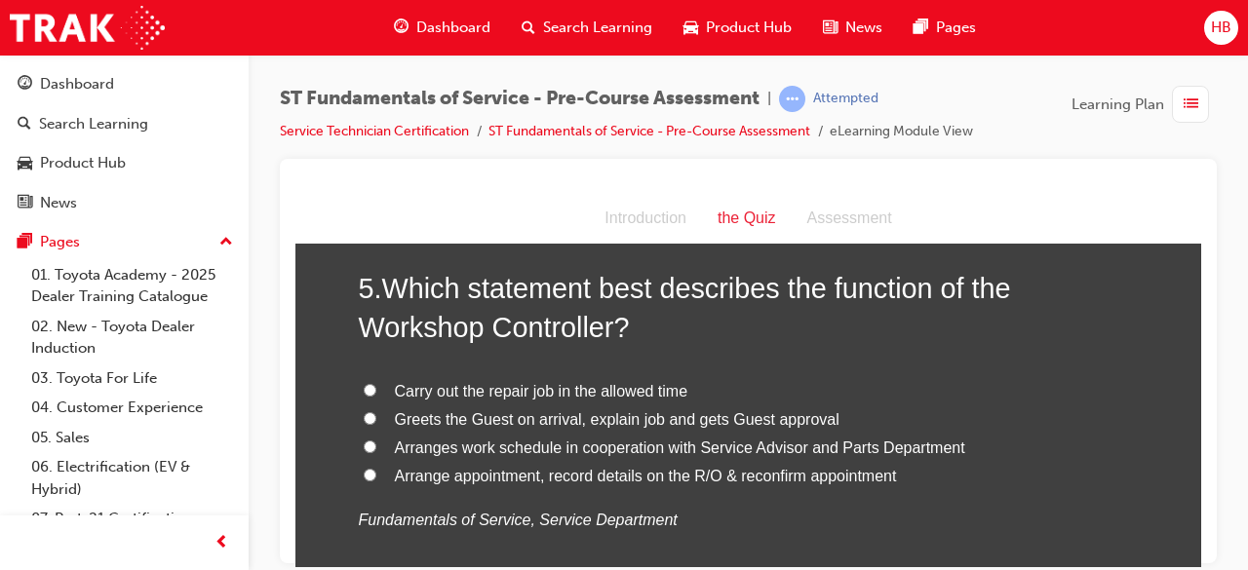
scroll to position [1754, 0]
click at [364, 444] on input "Arranges work schedule in cooperation with Service Advisor and Parts Department" at bounding box center [370, 445] width 13 height 13
radio input "true"
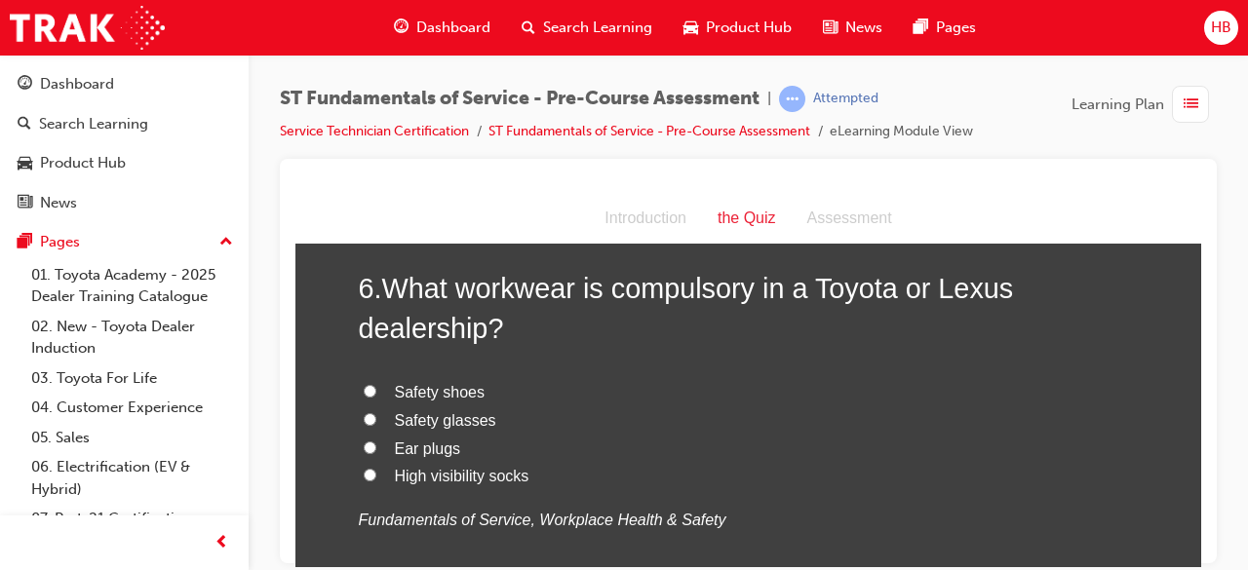
scroll to position [2205, 0]
click at [364, 390] on input "Safety shoes" at bounding box center [370, 391] width 13 height 13
radio input "true"
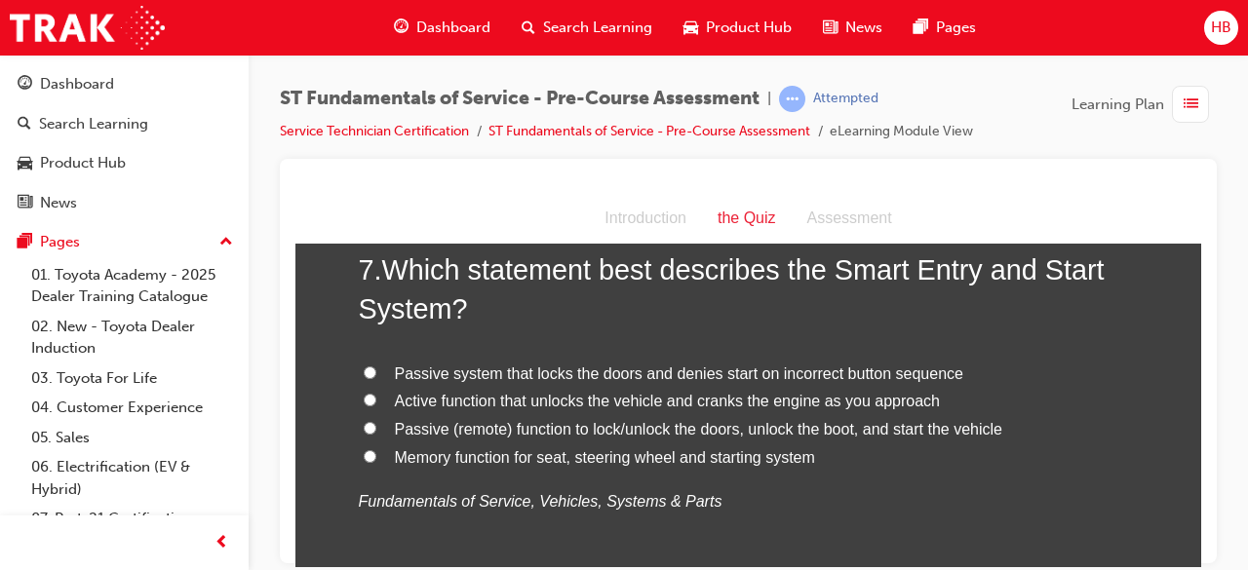
scroll to position [2678, 0]
click at [364, 428] on input "Passive (remote) function to lock/unlock the doors, unlock the boot, and start …" at bounding box center [370, 428] width 13 height 13
radio input "true"
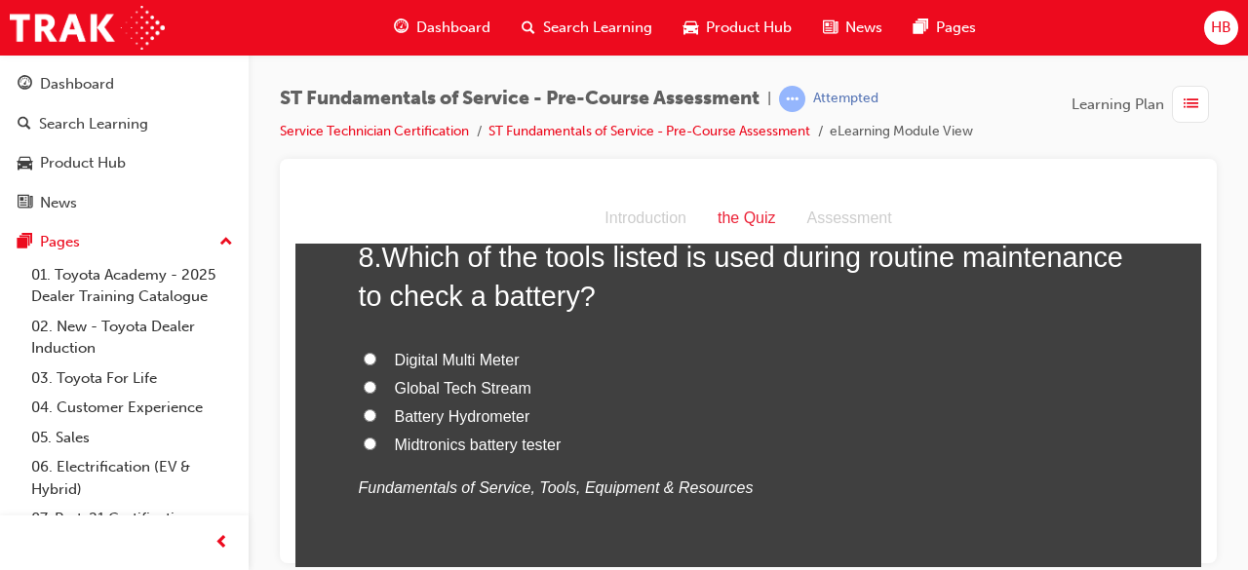
scroll to position [3139, 0]
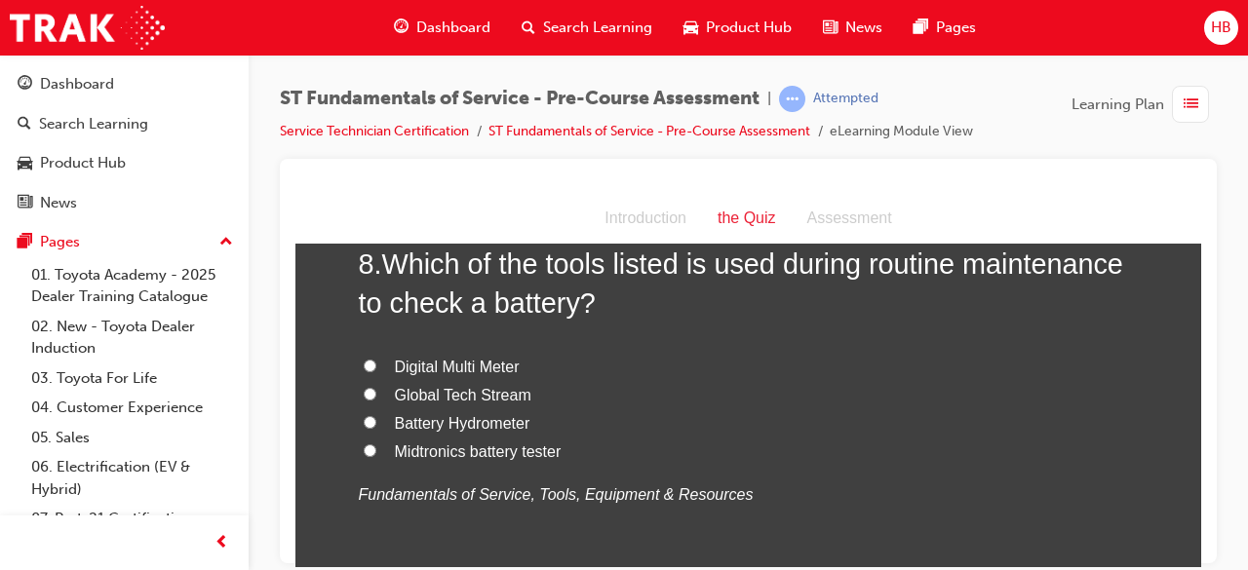
click at [364, 364] on input "Digital Multi Meter" at bounding box center [370, 365] width 13 height 13
radio input "true"
click at [359, 400] on label "Global Tech Stream" at bounding box center [749, 395] width 780 height 28
click at [364, 400] on input "Global Tech Stream" at bounding box center [370, 393] width 13 height 13
radio input "true"
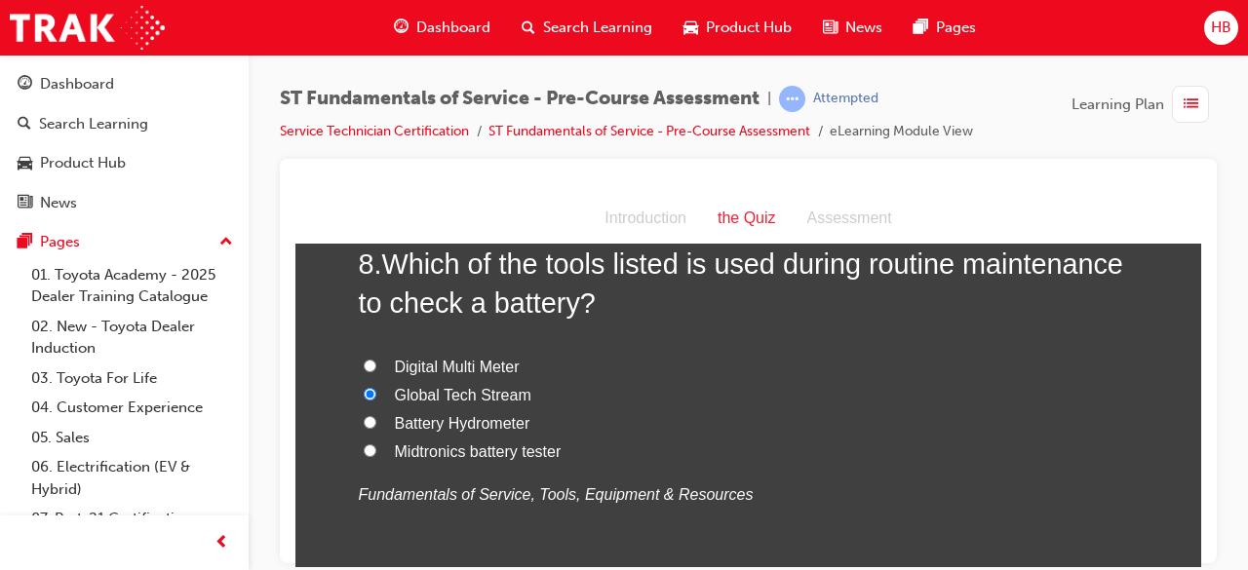
click at [364, 365] on input "Digital Multi Meter" at bounding box center [370, 365] width 13 height 13
radio input "true"
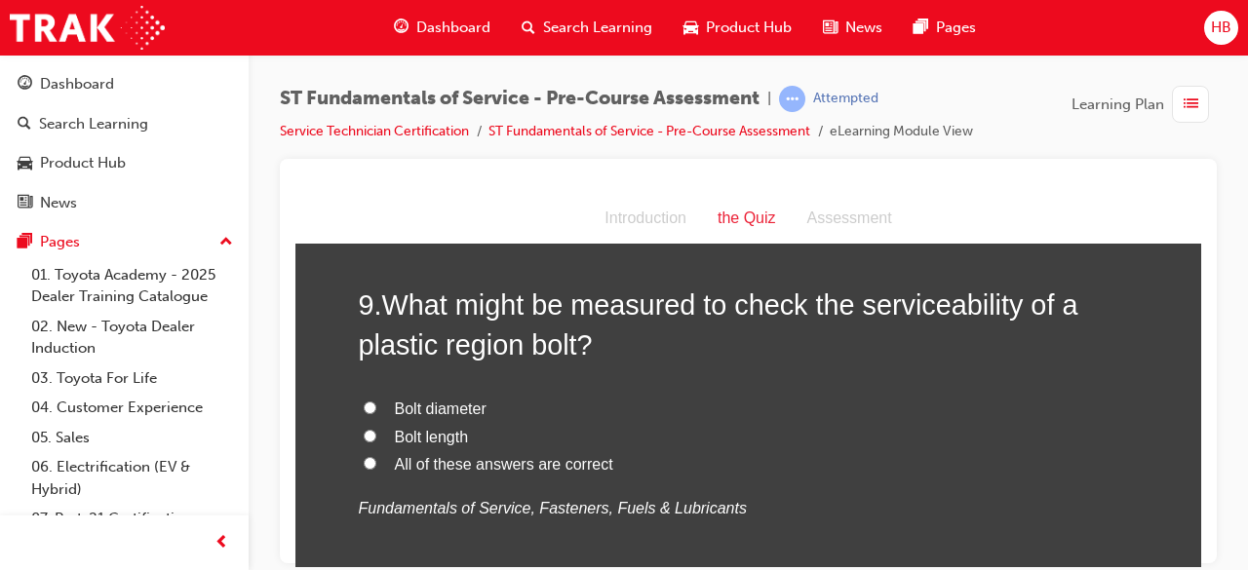
scroll to position [3557, 0]
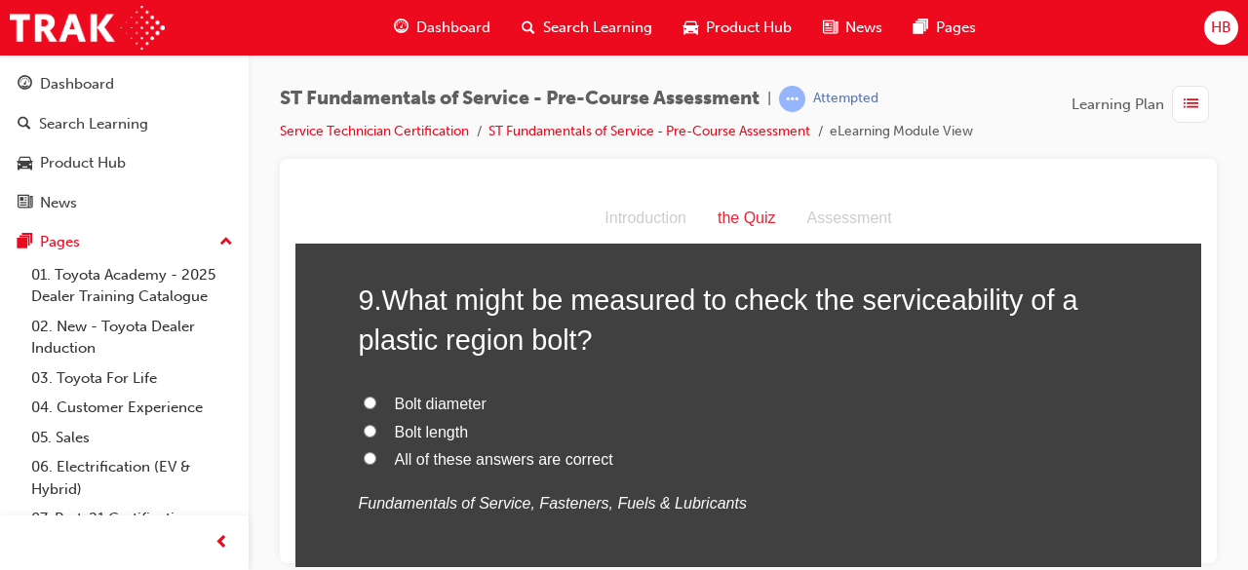
click at [364, 454] on input "All of these answers are correct" at bounding box center [370, 457] width 13 height 13
radio input "true"
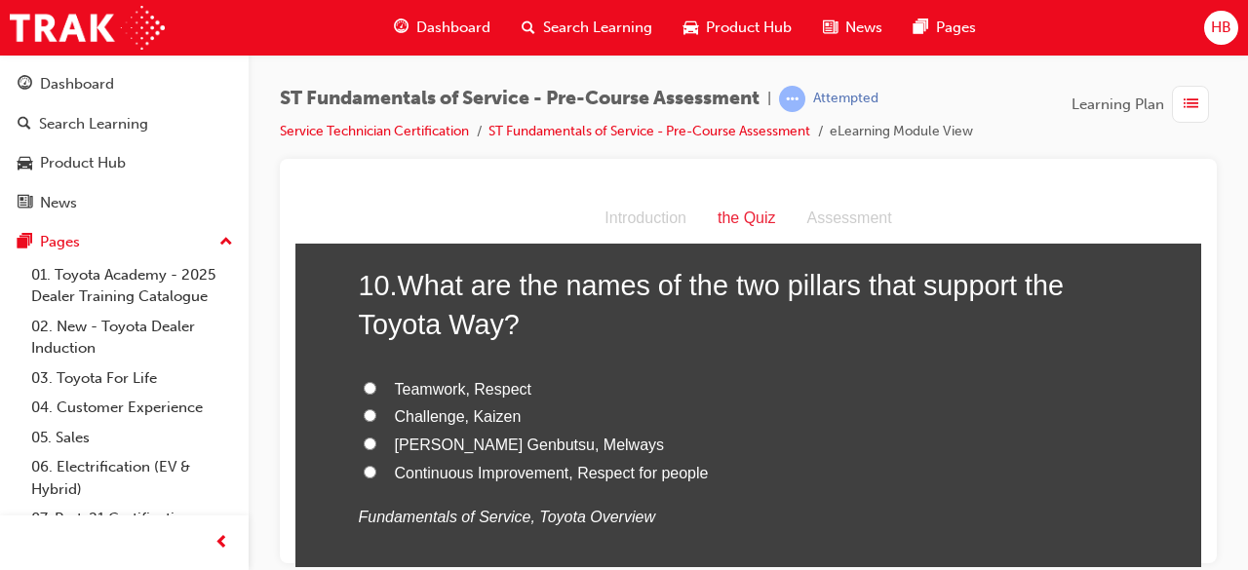
scroll to position [4000, 0]
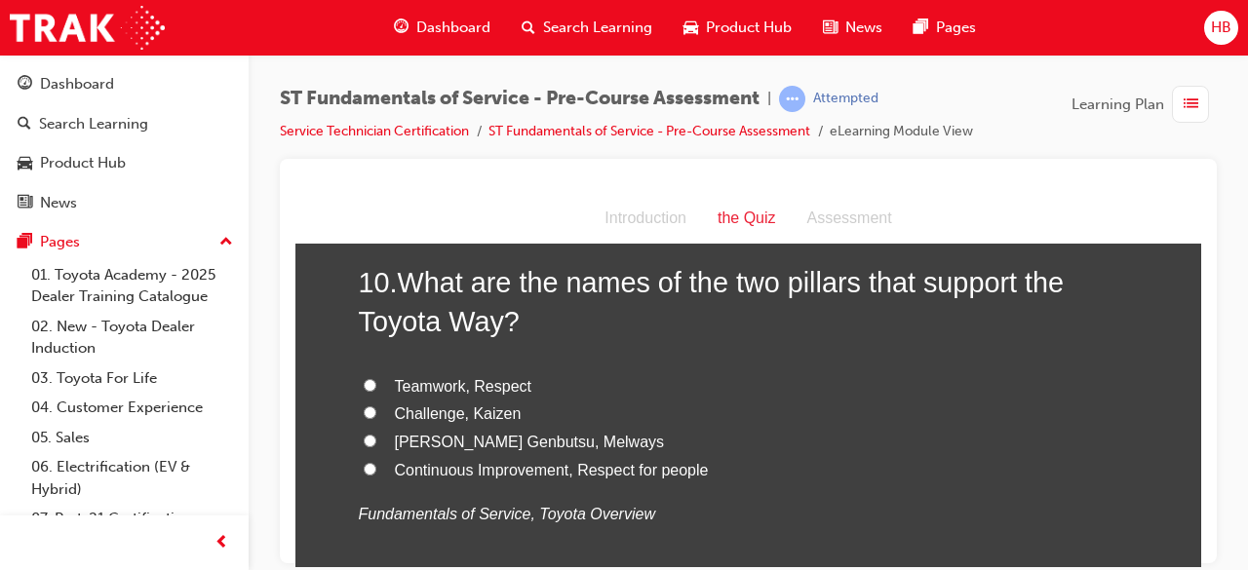
click at [364, 466] on input "Continuous Improvement, Respect for people" at bounding box center [370, 468] width 13 height 13
radio input "true"
click at [364, 444] on input "[PERSON_NAME] Genbutsu, Melways" at bounding box center [370, 440] width 13 height 13
radio input "true"
click at [364, 382] on input "Teamwork, Respect" at bounding box center [370, 384] width 13 height 13
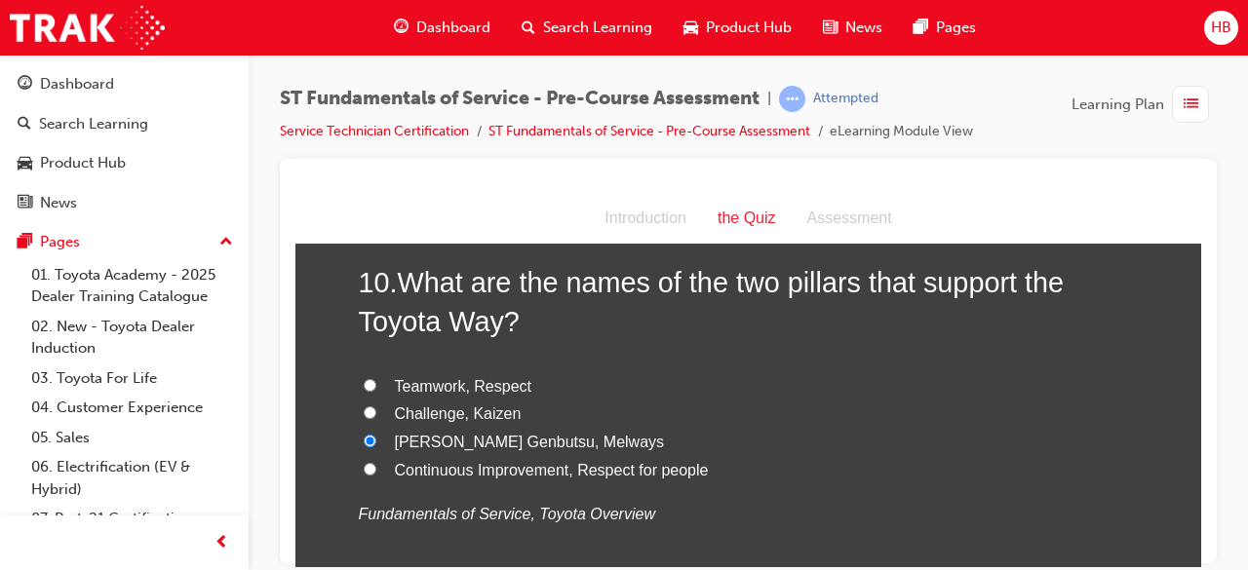
radio input "true"
click at [361, 475] on label "Continuous Improvement, Respect for people" at bounding box center [749, 470] width 780 height 28
click at [364, 475] on input "Continuous Improvement, Respect for people" at bounding box center [370, 468] width 13 height 13
radio input "true"
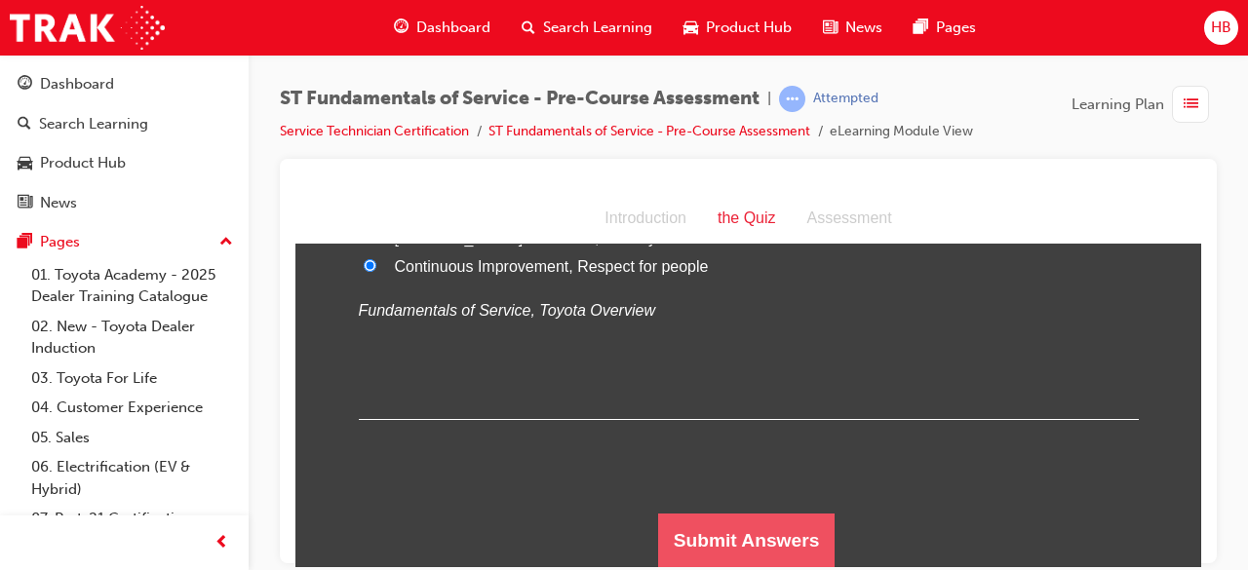
click at [717, 526] on button "Submit Answers" at bounding box center [746, 540] width 177 height 55
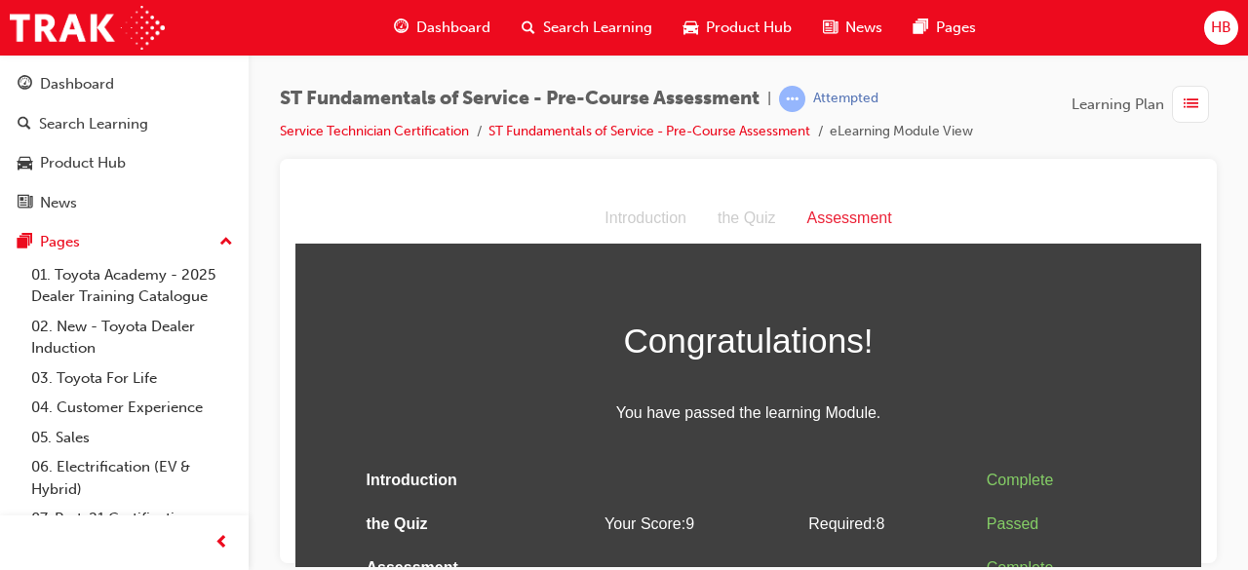
scroll to position [22, 0]
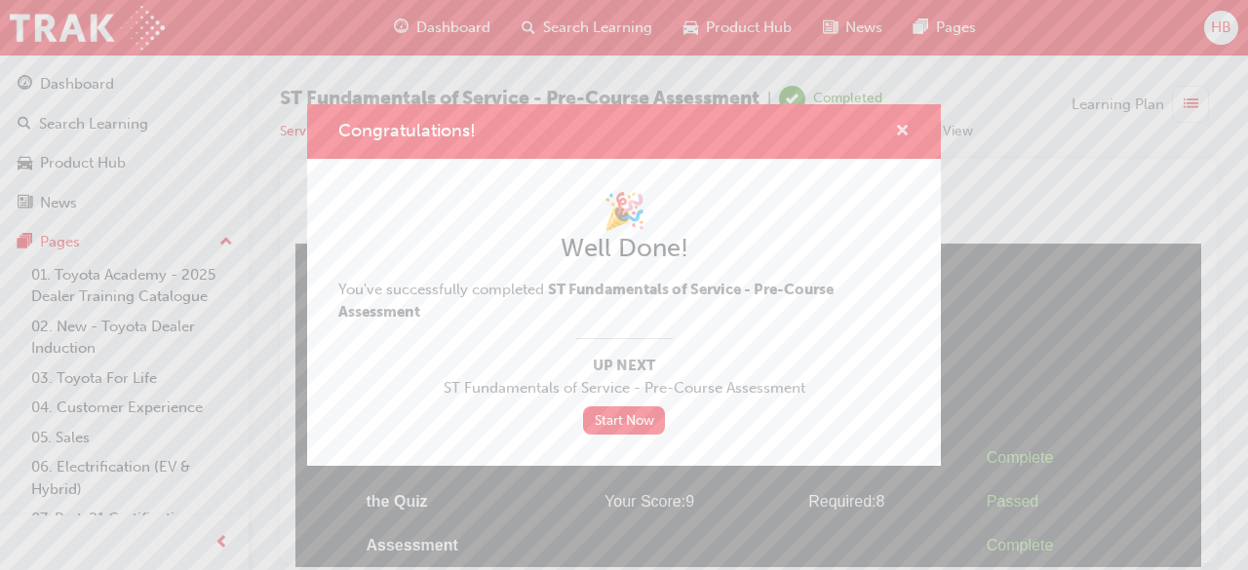
click at [906, 129] on span "cross-icon" at bounding box center [902, 133] width 15 height 18
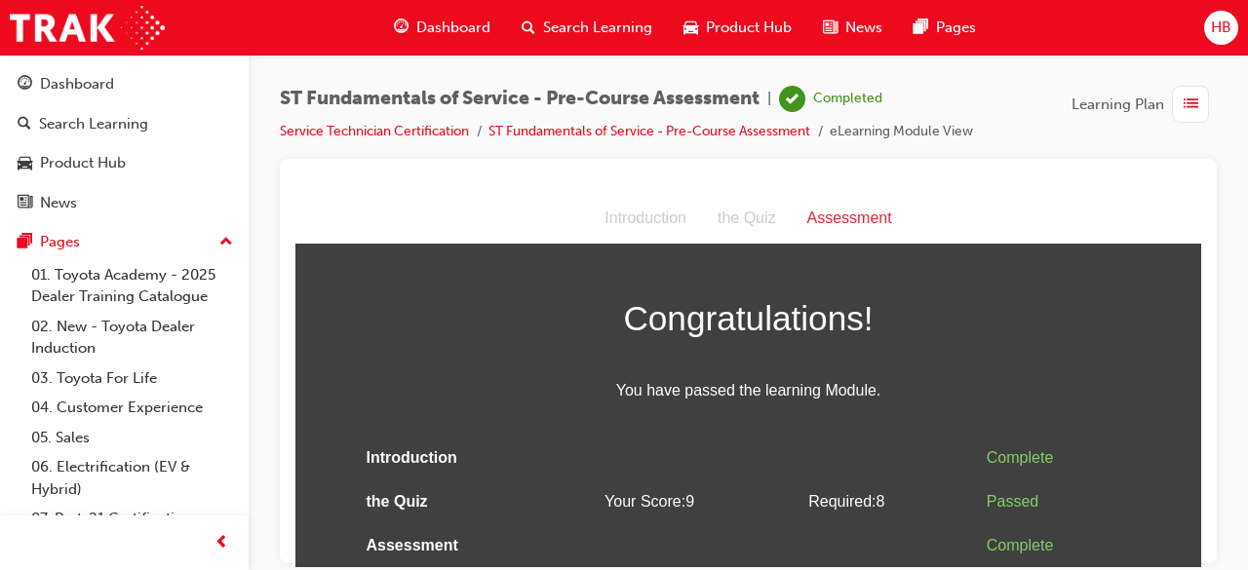
click at [858, 217] on div "Assessment" at bounding box center [850, 218] width 116 height 28
click at [848, 221] on div "Assessment" at bounding box center [850, 218] width 116 height 28
click at [847, 219] on div "Assessment" at bounding box center [850, 218] width 116 height 28
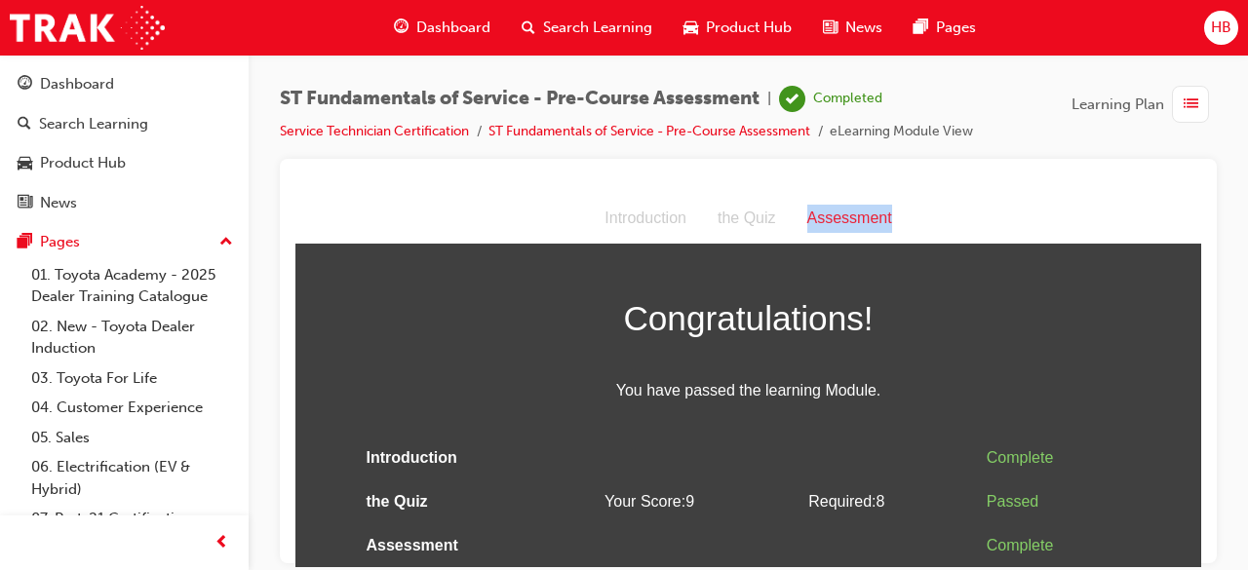
click at [847, 219] on div "Assessment" at bounding box center [850, 218] width 116 height 28
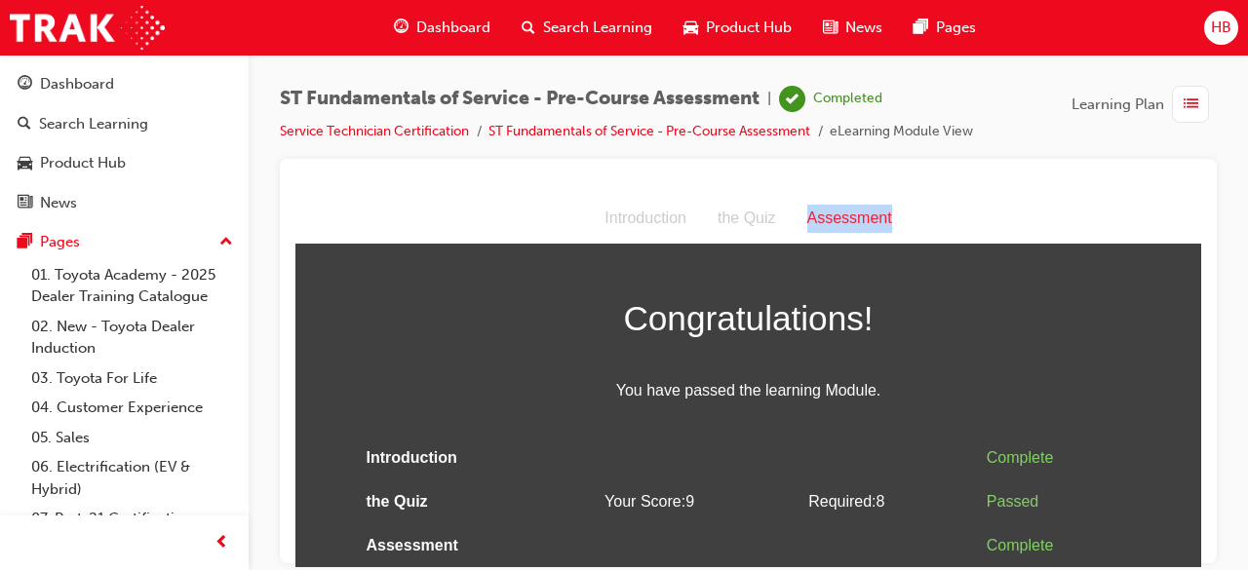
click at [847, 219] on div "Assessment" at bounding box center [850, 218] width 116 height 28
click at [855, 221] on div "Assessment" at bounding box center [850, 218] width 116 height 28
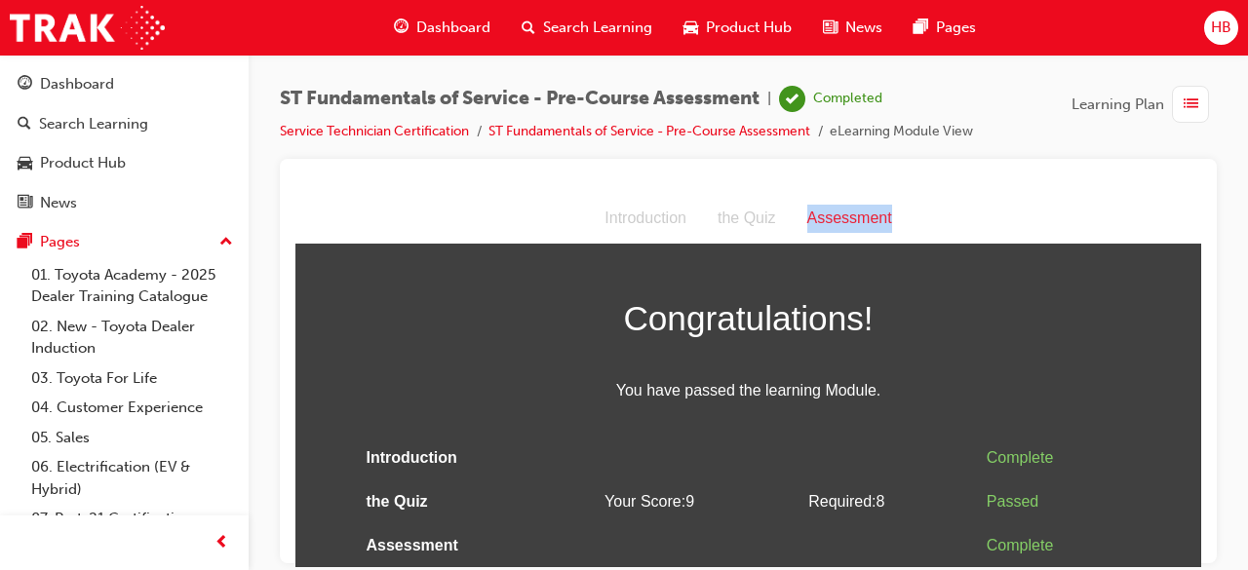
click at [855, 221] on div "Assessment" at bounding box center [850, 218] width 116 height 28
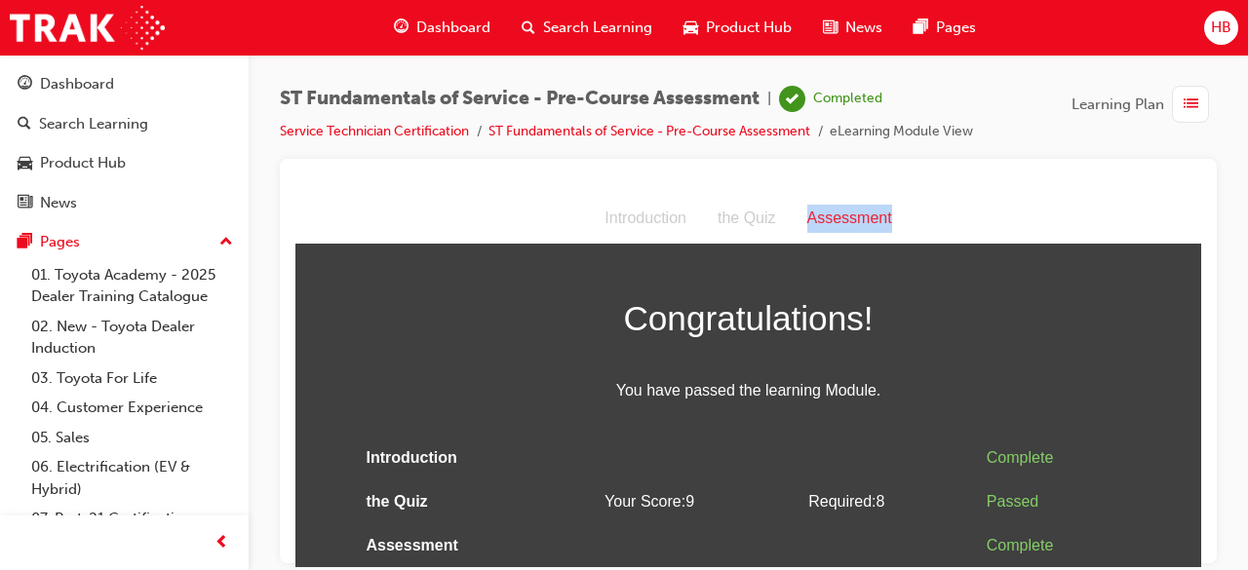
click at [855, 221] on div "Assessment" at bounding box center [850, 218] width 116 height 28
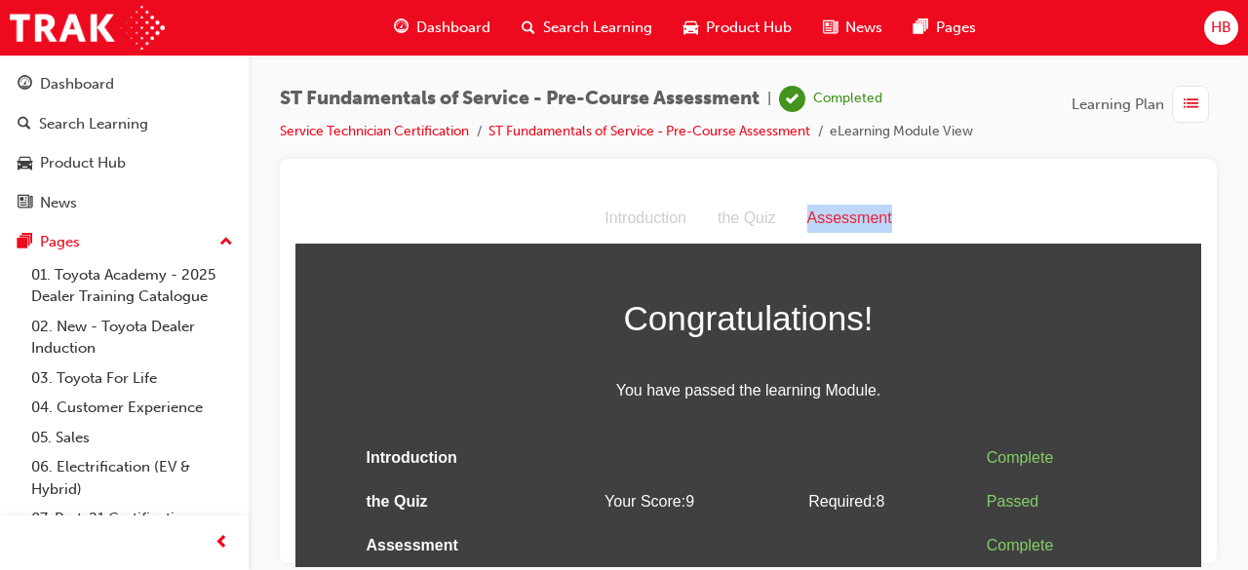
click at [837, 223] on div "Assessment" at bounding box center [850, 218] width 116 height 28
click at [850, 211] on div "Assessment" at bounding box center [850, 218] width 116 height 28
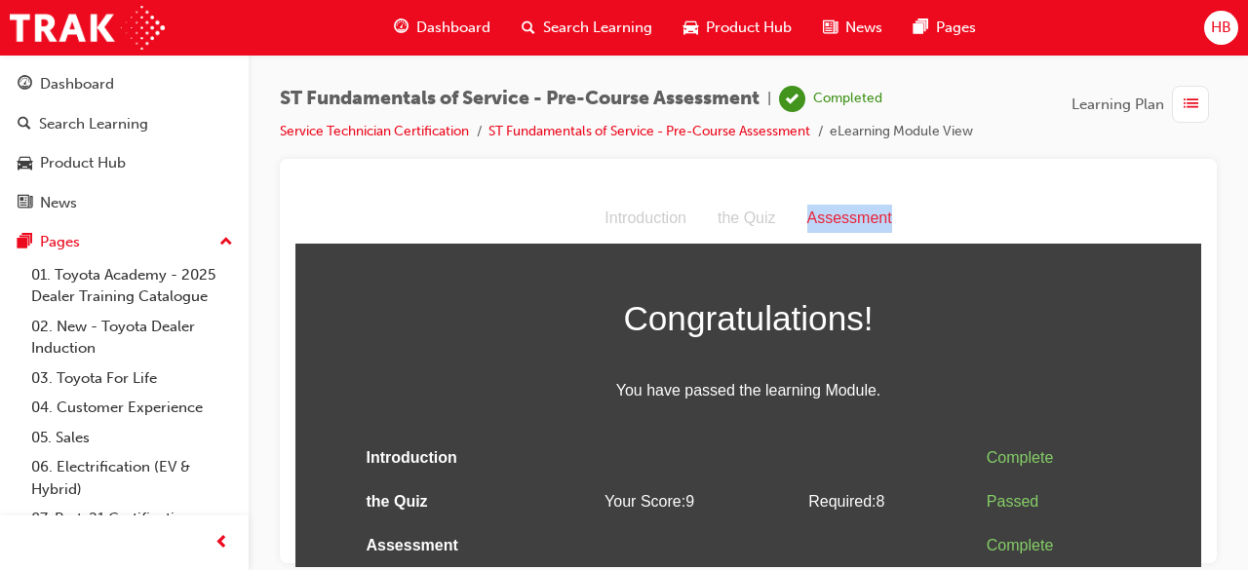
click at [850, 211] on div "Assessment" at bounding box center [850, 218] width 116 height 28
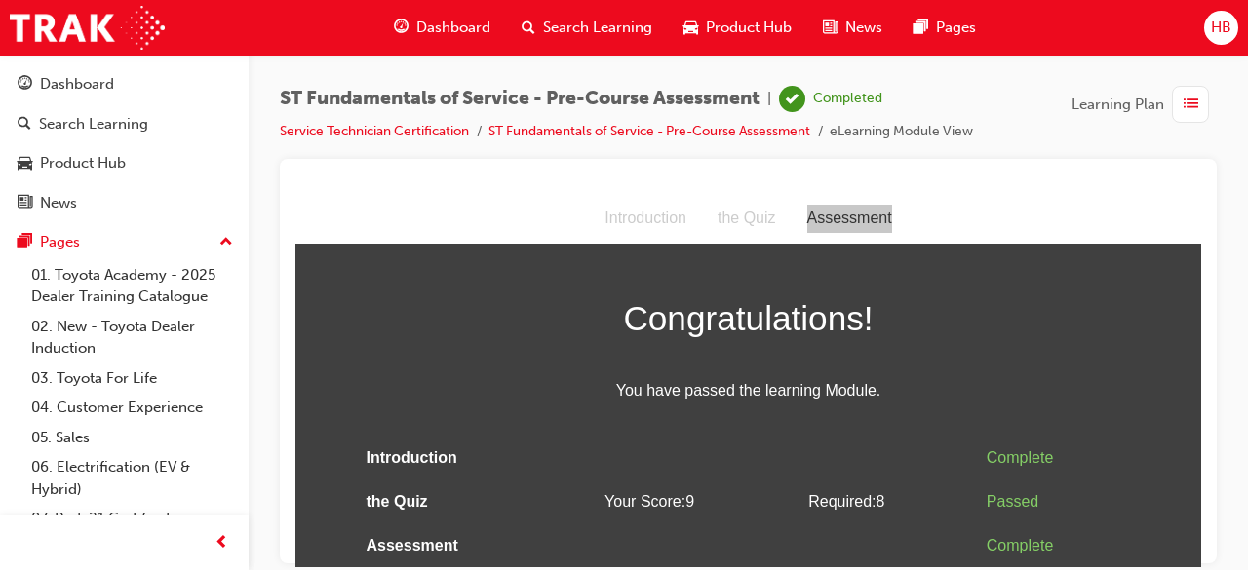
click at [466, 17] on span "Dashboard" at bounding box center [453, 28] width 74 height 22
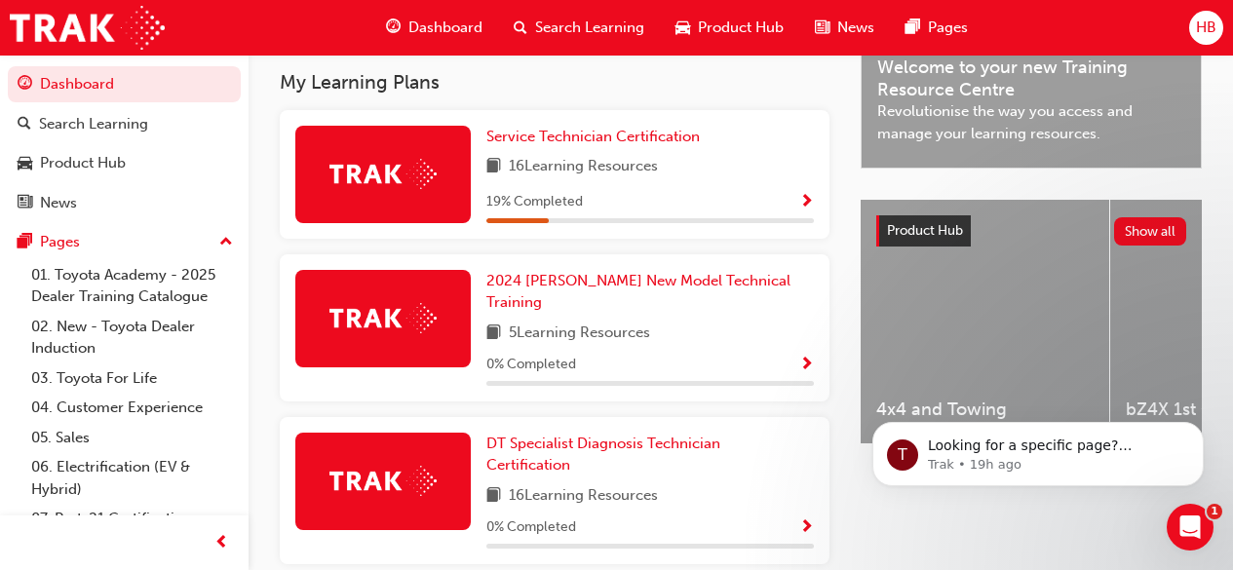
scroll to position [596, 0]
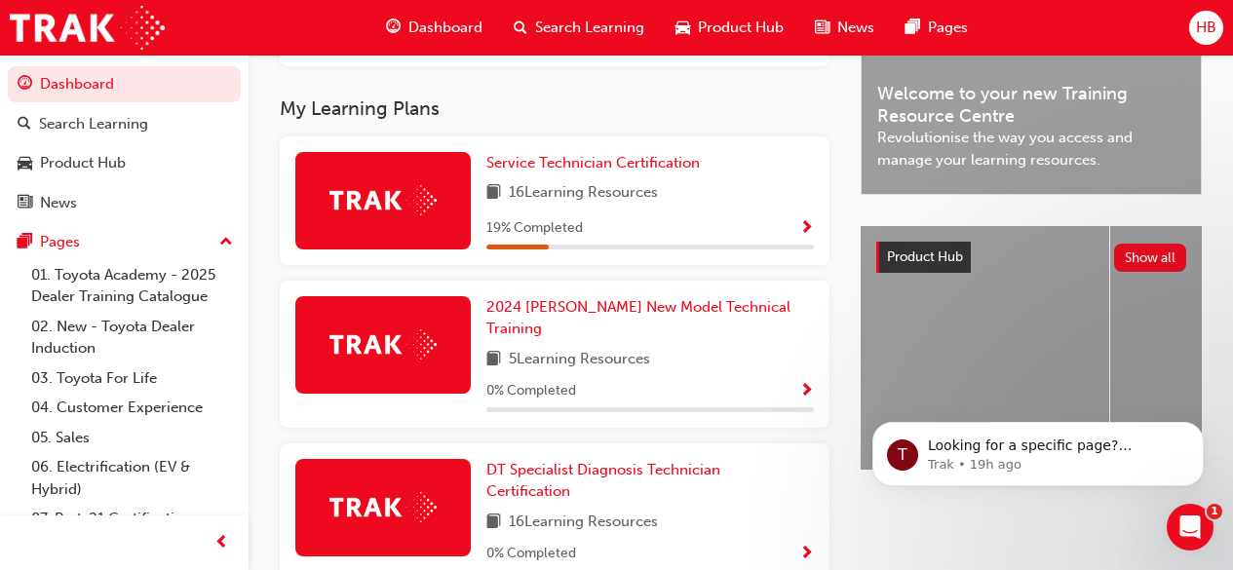
click at [410, 232] on div at bounding box center [382, 200] width 175 height 97
click at [417, 223] on div at bounding box center [382, 200] width 175 height 97
drag, startPoint x: 417, startPoint y: 223, endPoint x: 807, endPoint y: 231, distance: 390.1
click at [807, 231] on div "Service Technician Certification 16 Learning Resources 19 % Completed" at bounding box center [555, 200] width 550 height 129
click at [807, 231] on span "Show Progress" at bounding box center [806, 229] width 15 height 18
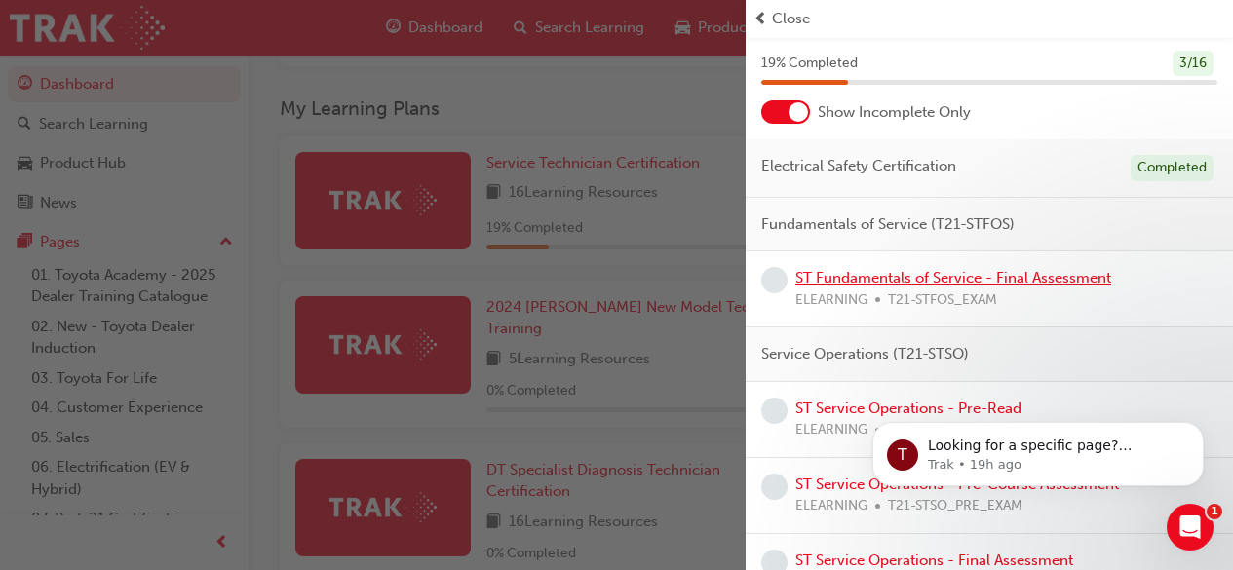
scroll to position [58, 0]
click at [864, 275] on link "ST Fundamentals of Service - Final Assessment" at bounding box center [954, 277] width 316 height 18
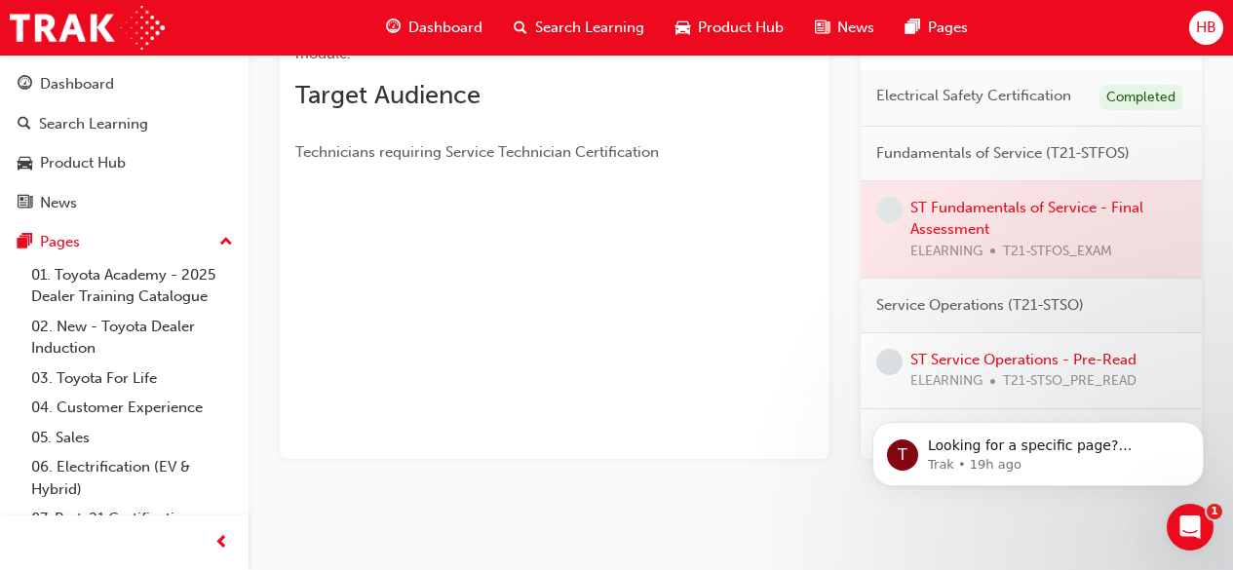
click at [1157, 376] on div "ST Service Operations - Pre-Read ELEARNING T21-STSO_PRE_READ" at bounding box center [1031, 371] width 310 height 44
click at [1047, 227] on div at bounding box center [1031, 229] width 341 height 97
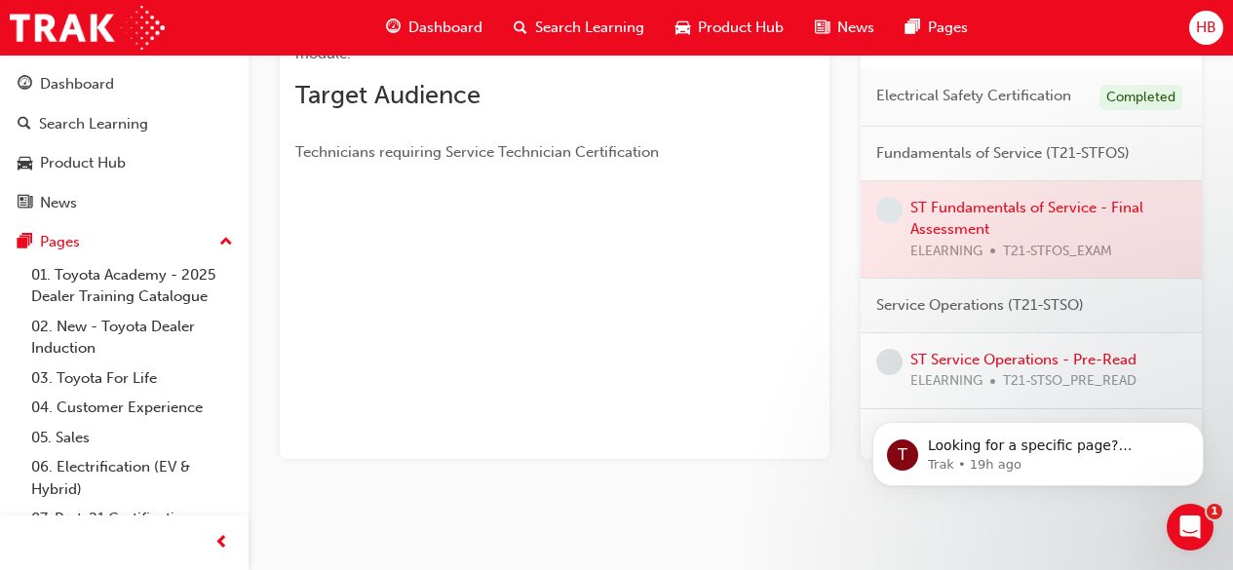
click html "T Looking for a specific page? Technical, Toyota Network Training, Technical Tr…"
click at [996, 369] on link "ST Service Operations - Pre-Read" at bounding box center [1024, 360] width 226 height 18
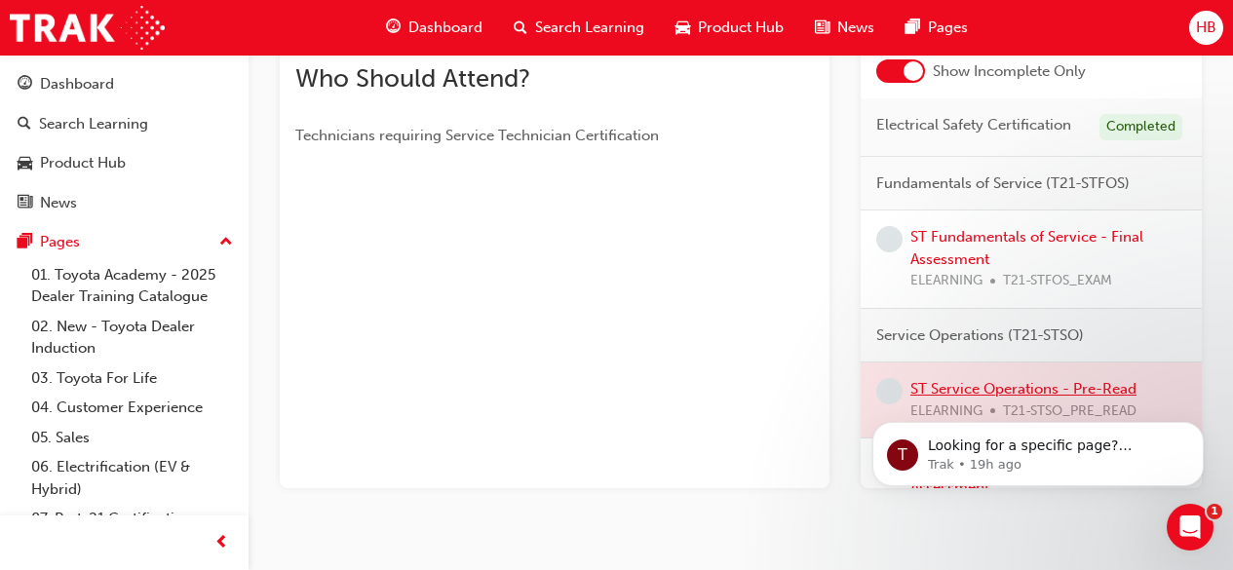
scroll to position [370, 0]
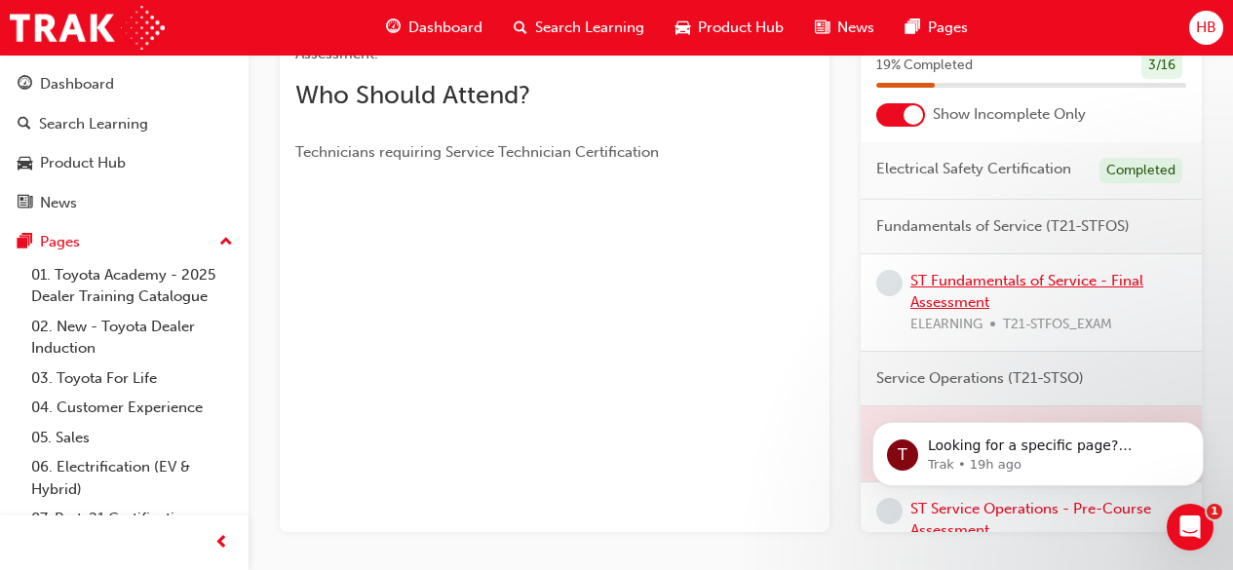
click at [993, 297] on link "ST Fundamentals of Service - Final Assessment" at bounding box center [1027, 292] width 233 height 40
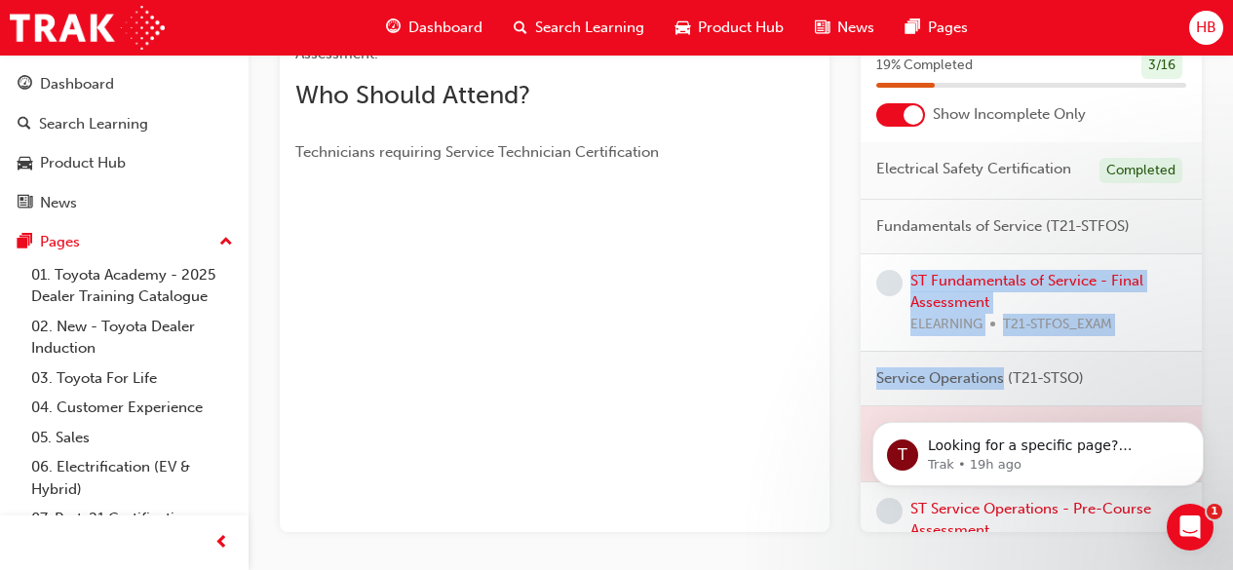
scroll to position [444, 0]
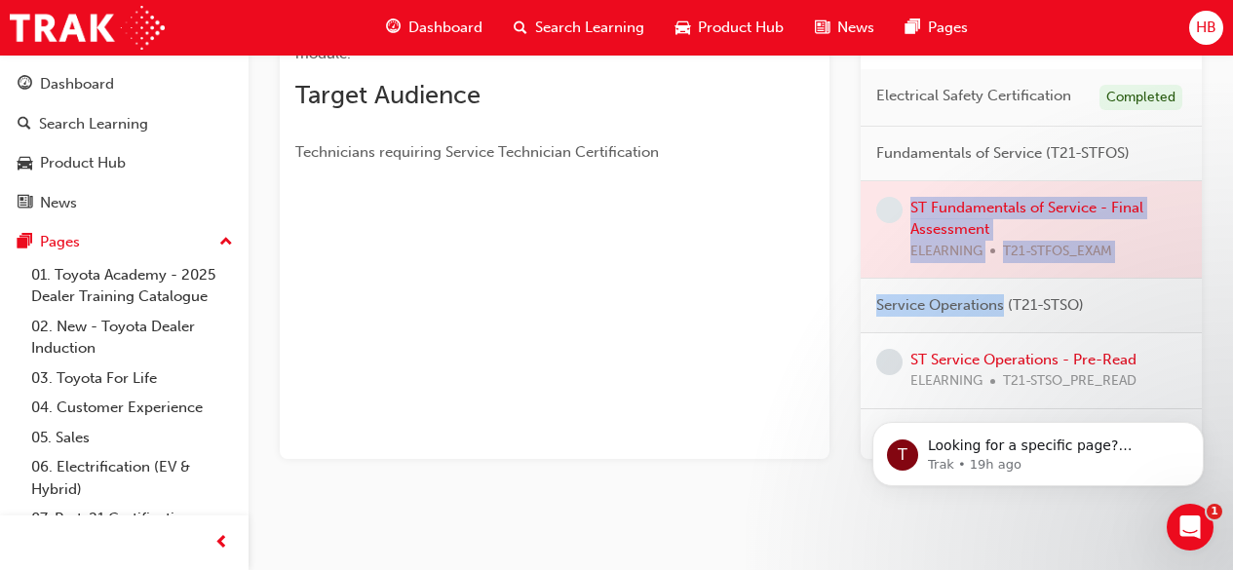
click at [993, 297] on div "Service Operations (T21-STSO)" at bounding box center [1031, 306] width 341 height 55
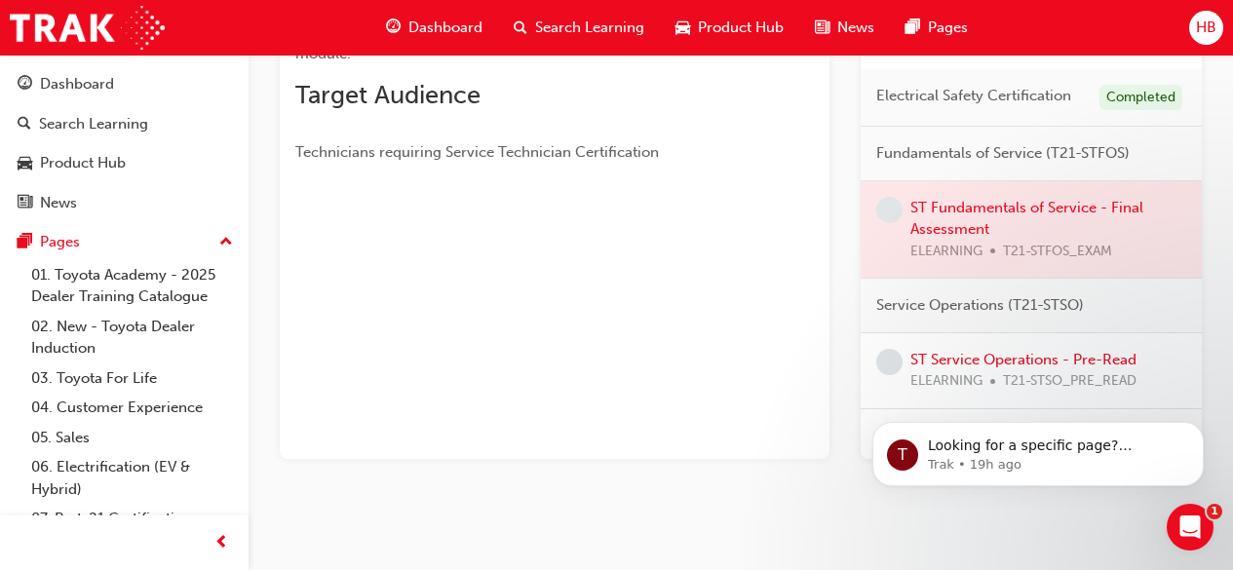
click at [738, 344] on div "You've met the eligibility requirements for this learning resource. Show detail…" at bounding box center [555, 95] width 550 height 727
click at [984, 233] on div at bounding box center [1031, 229] width 341 height 97
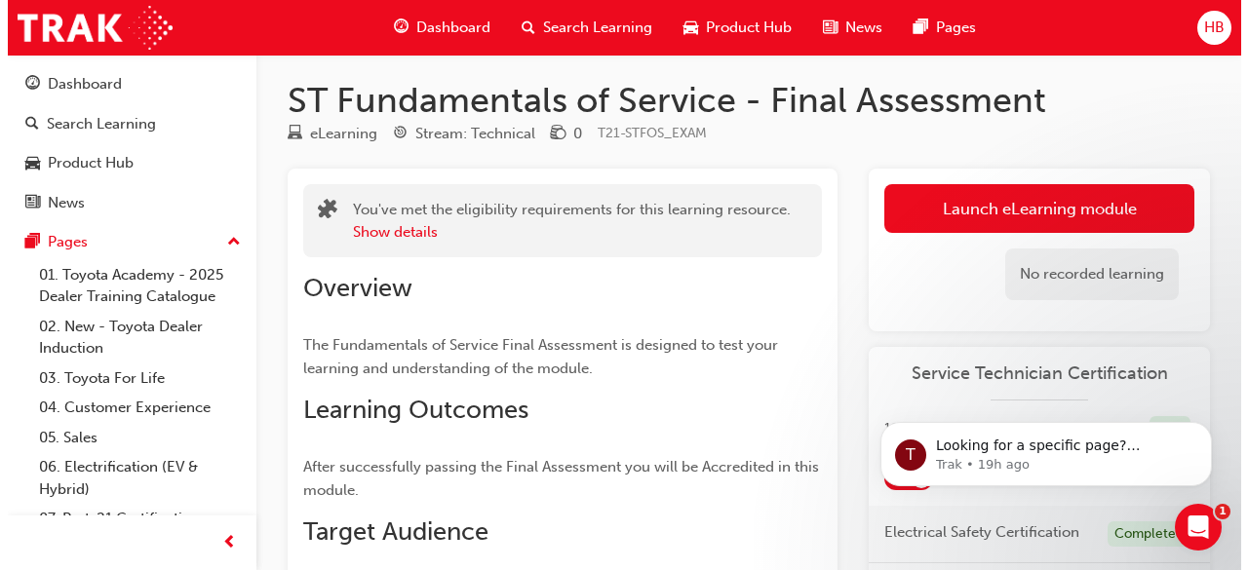
scroll to position [0, 0]
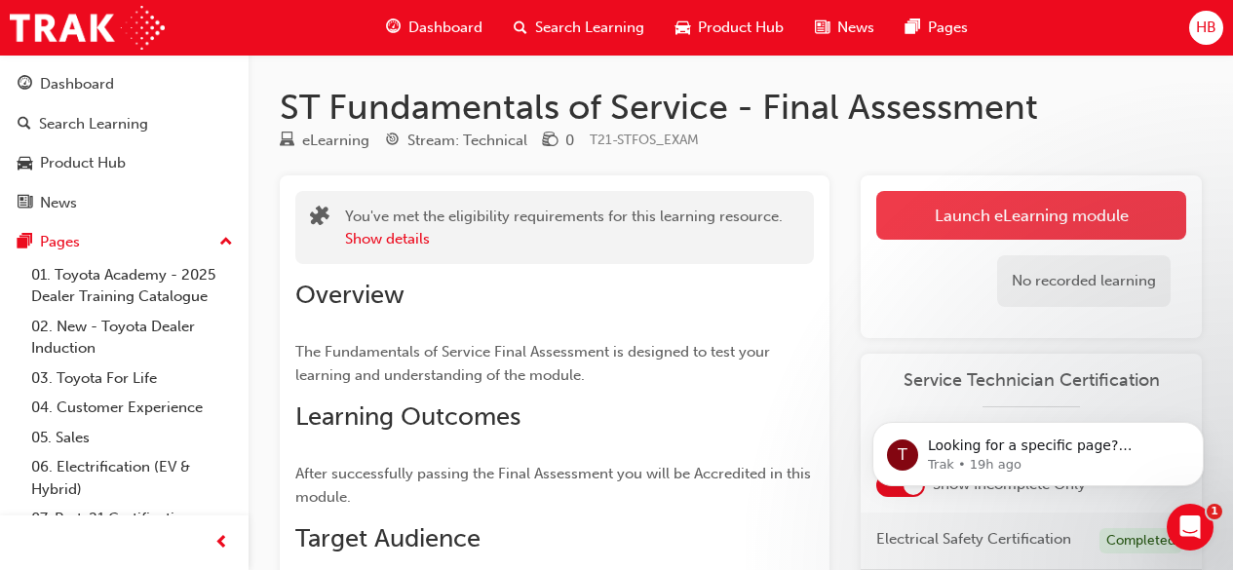
click at [986, 202] on link "Launch eLearning module" at bounding box center [1031, 215] width 310 height 49
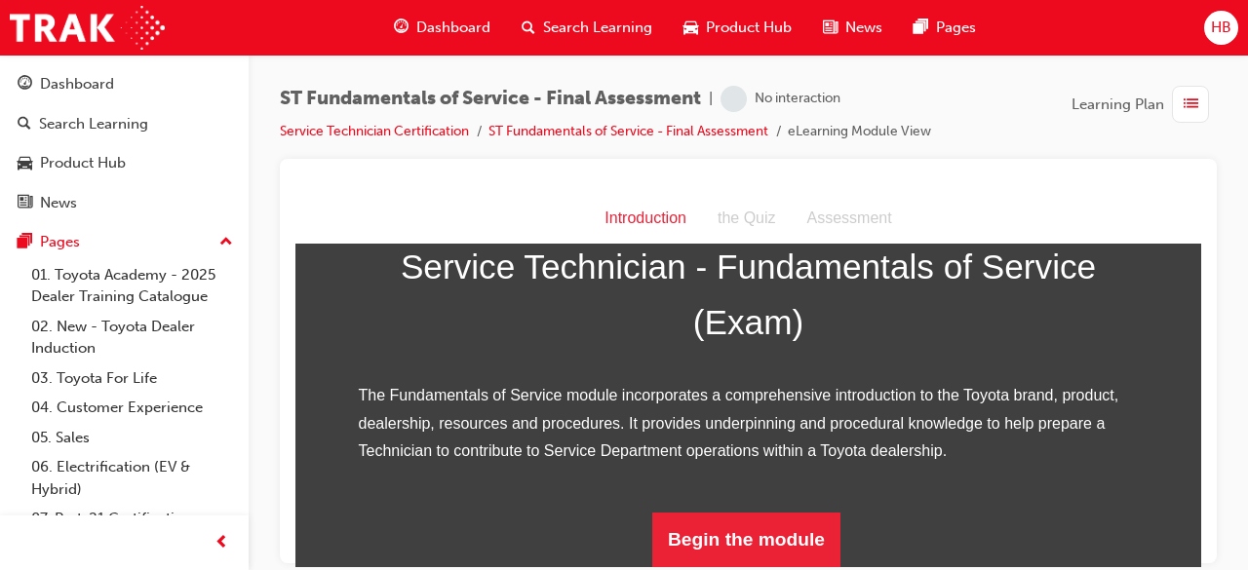
scroll to position [332, 0]
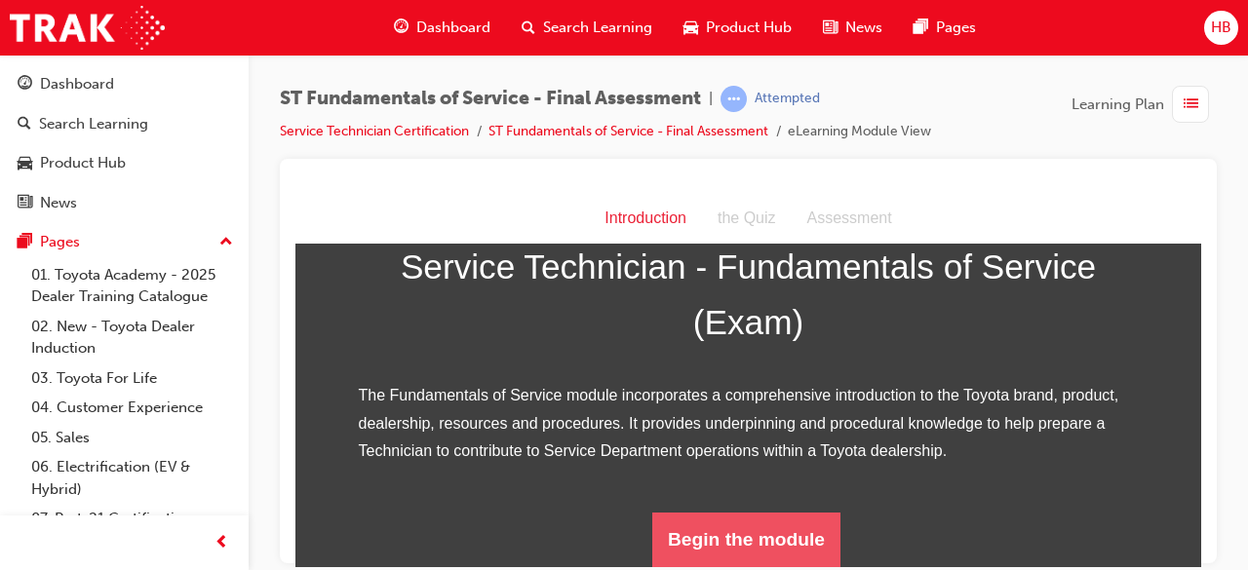
click at [687, 541] on button "Begin the module" at bounding box center [746, 539] width 188 height 55
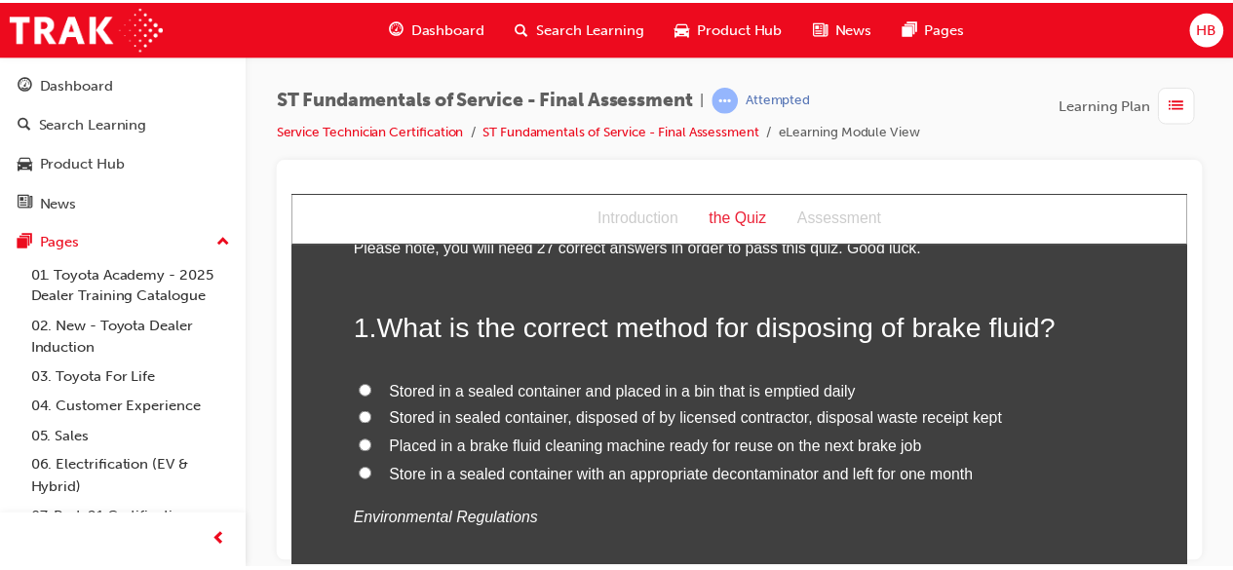
scroll to position [0, 0]
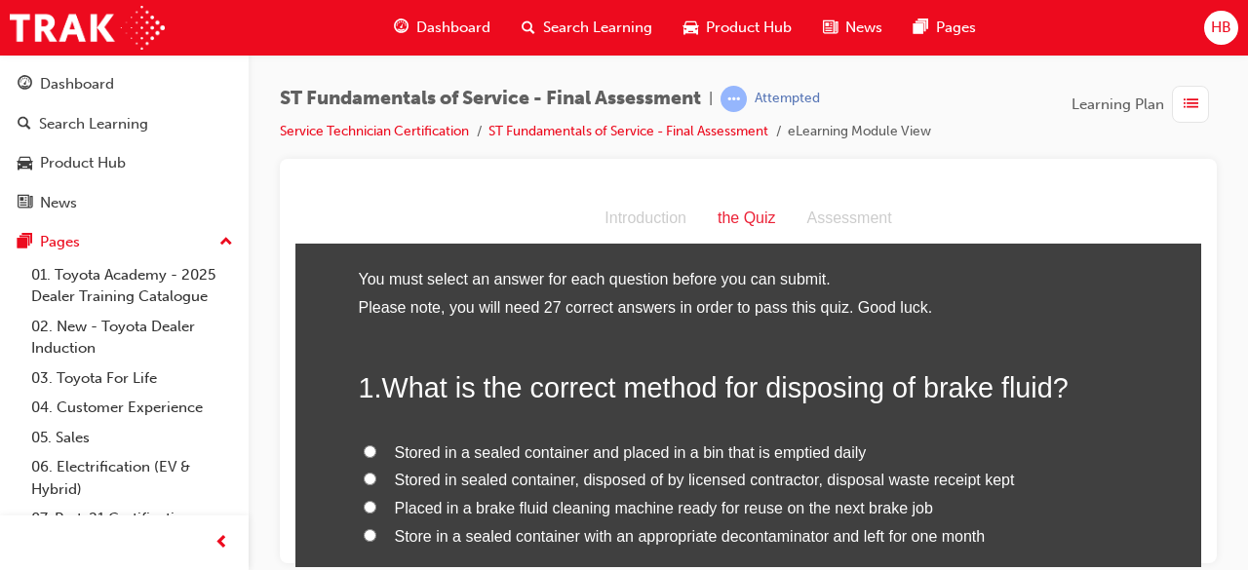
click at [464, 21] on span "Dashboard" at bounding box center [453, 28] width 74 height 22
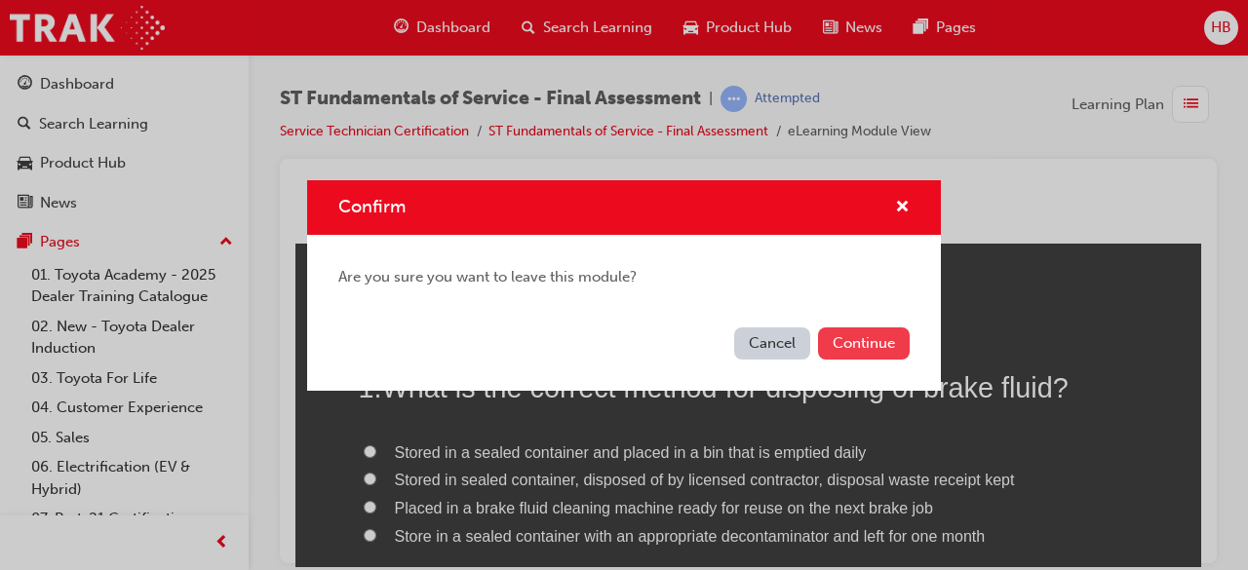
click at [844, 345] on button "Continue" at bounding box center [864, 344] width 92 height 32
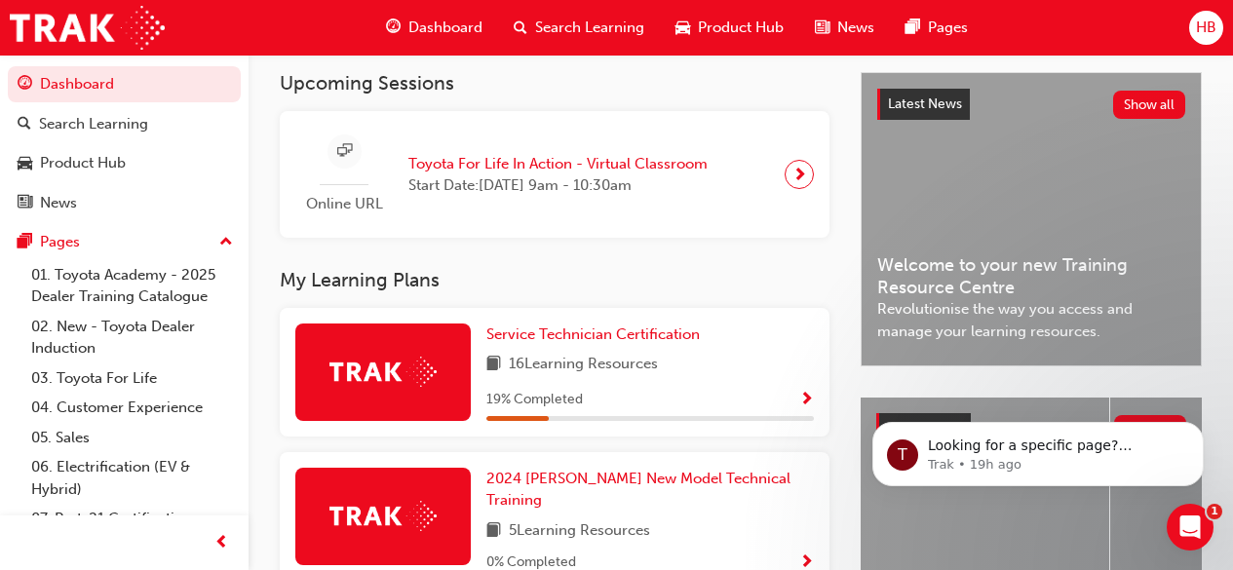
scroll to position [425, 0]
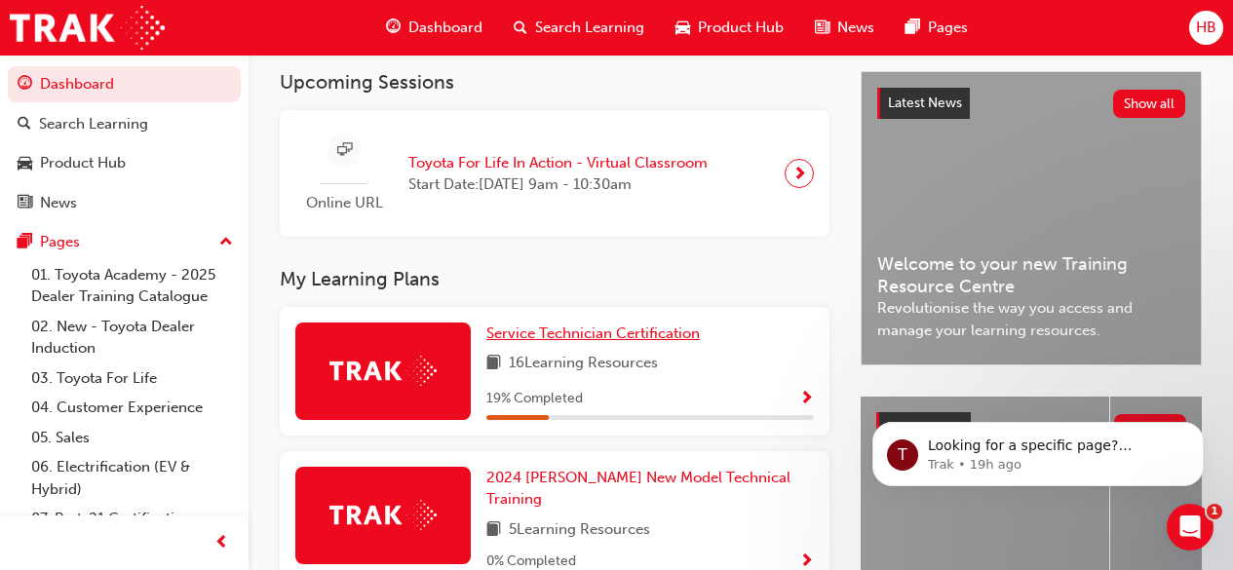
click at [608, 337] on span "Service Technician Certification" at bounding box center [593, 334] width 214 height 18
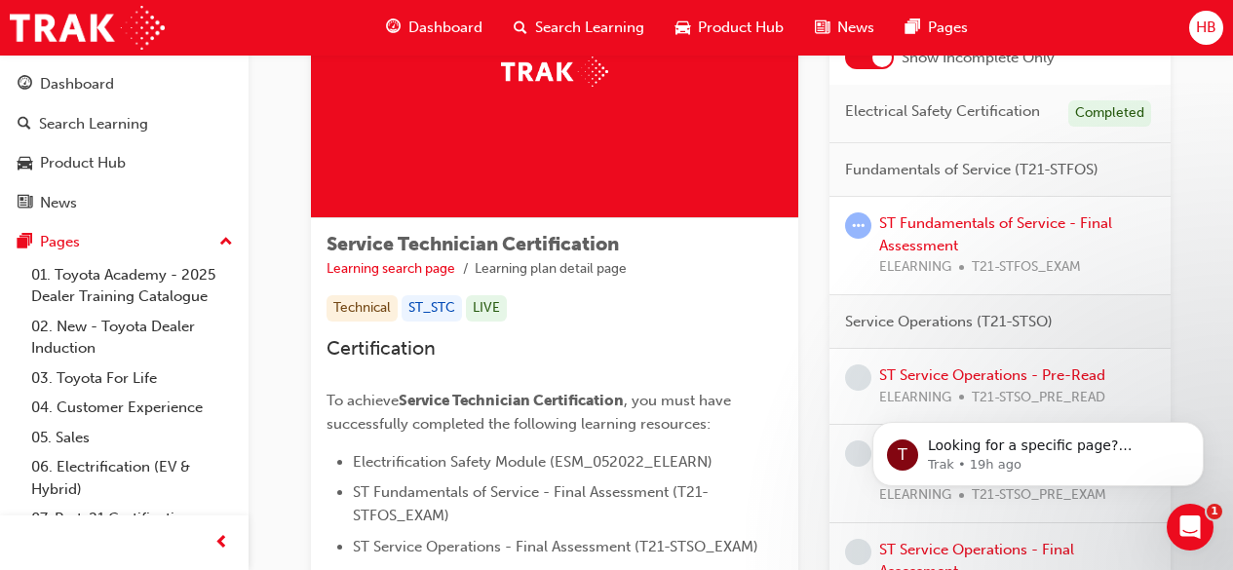
scroll to position [176, 0]
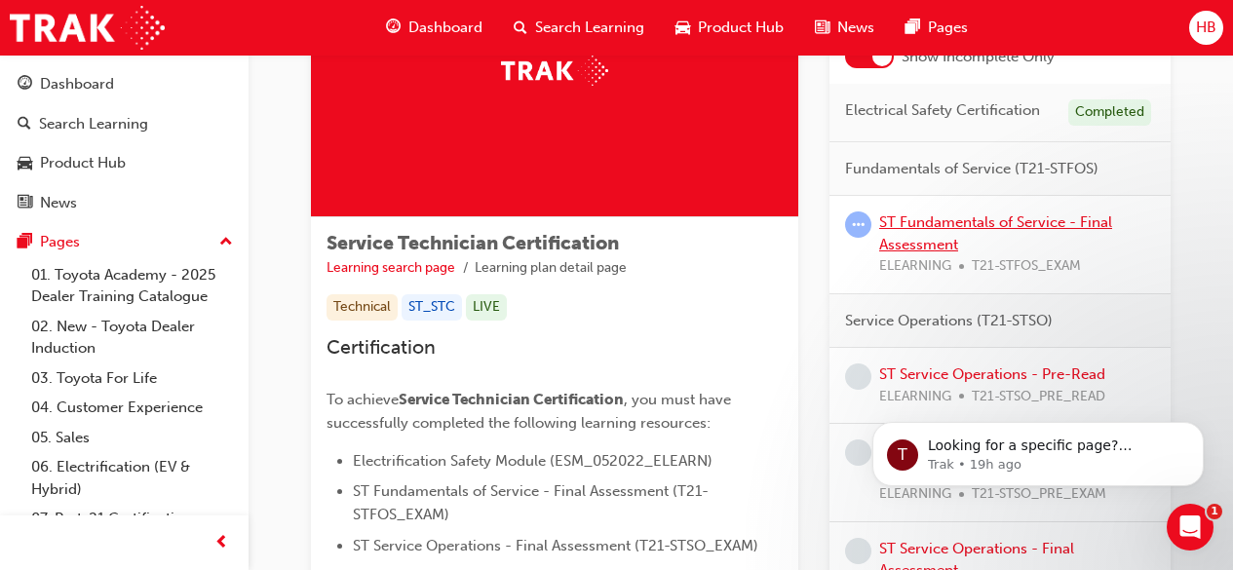
click at [984, 223] on link "ST Fundamentals of Service - Final Assessment" at bounding box center [995, 234] width 233 height 40
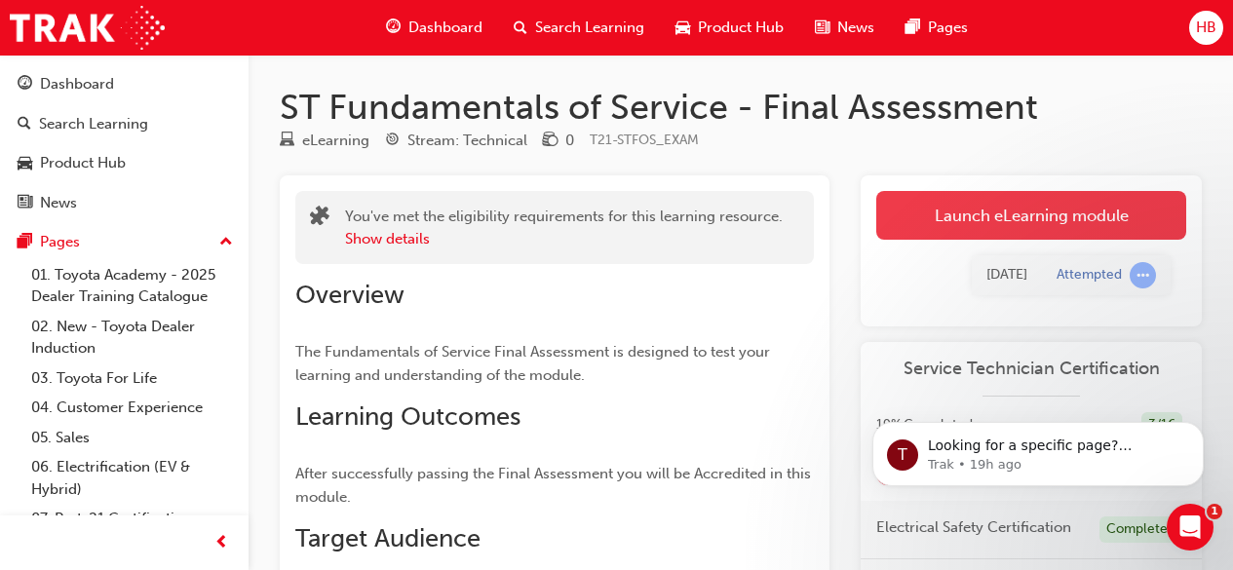
click at [1037, 218] on link "Launch eLearning module" at bounding box center [1031, 215] width 310 height 49
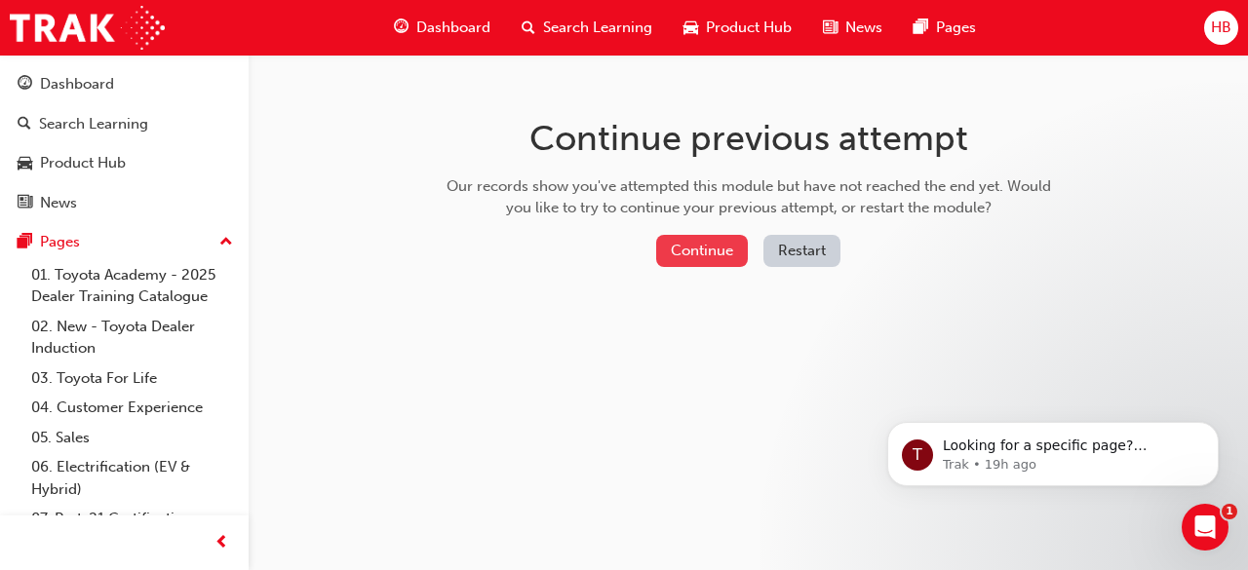
click at [708, 253] on button "Continue" at bounding box center [702, 251] width 92 height 32
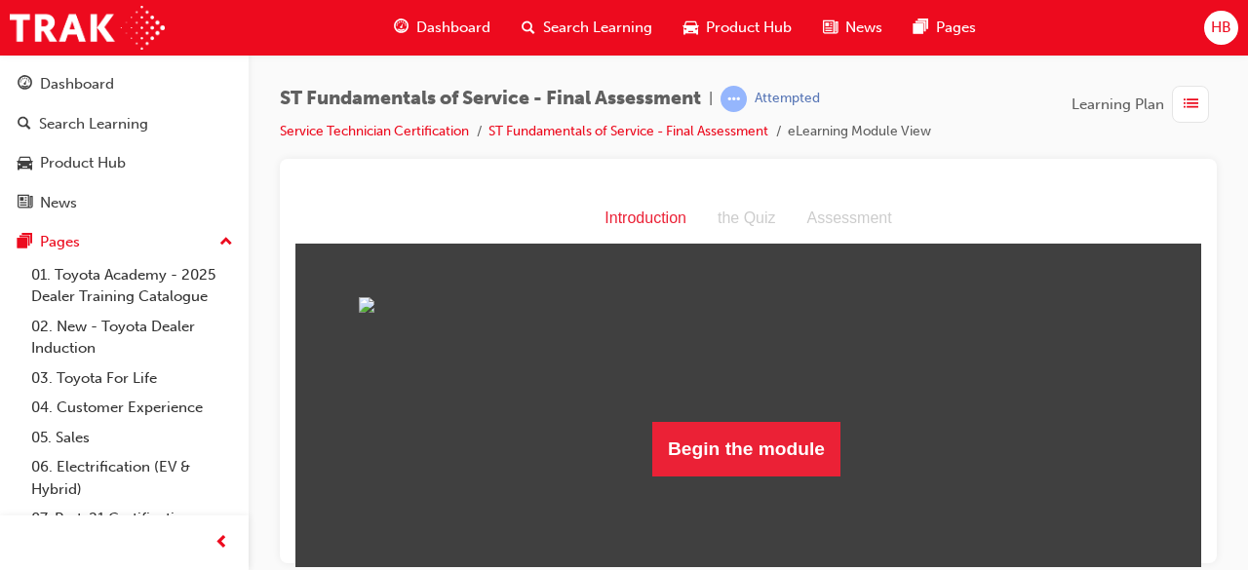
scroll to position [136, 0]
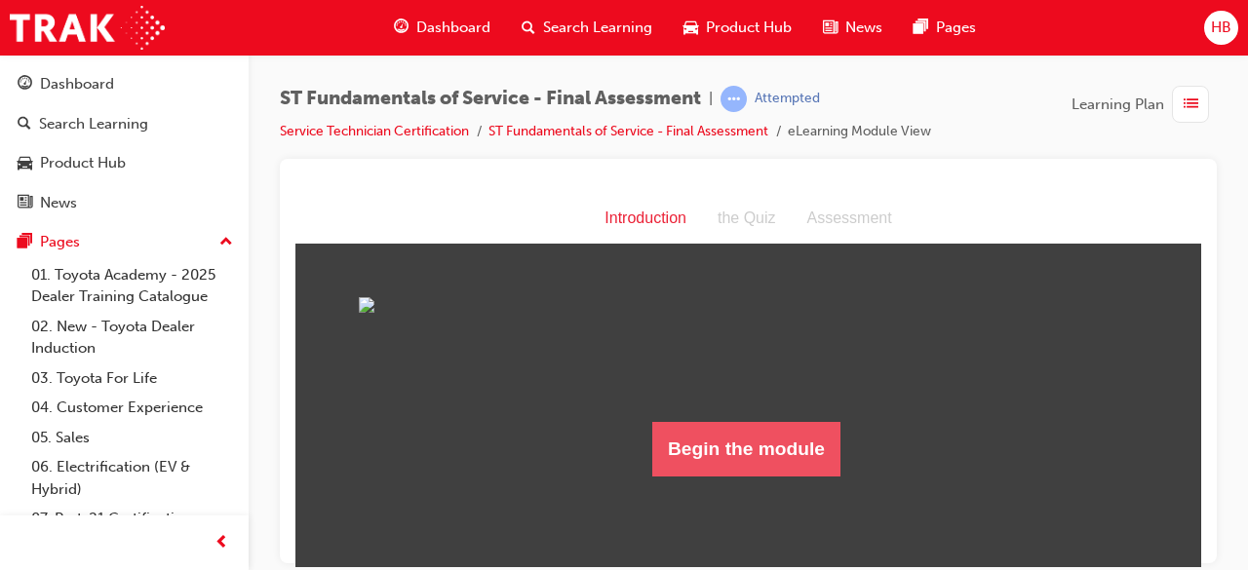
click at [757, 476] on button "Begin the module" at bounding box center [746, 448] width 188 height 55
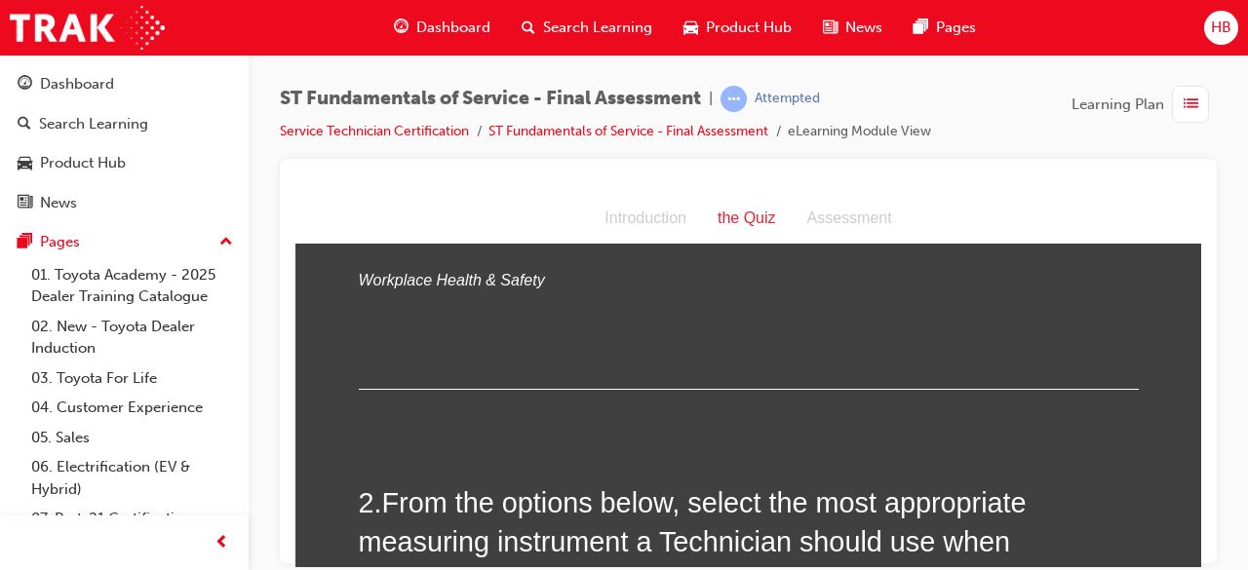
scroll to position [0, 0]
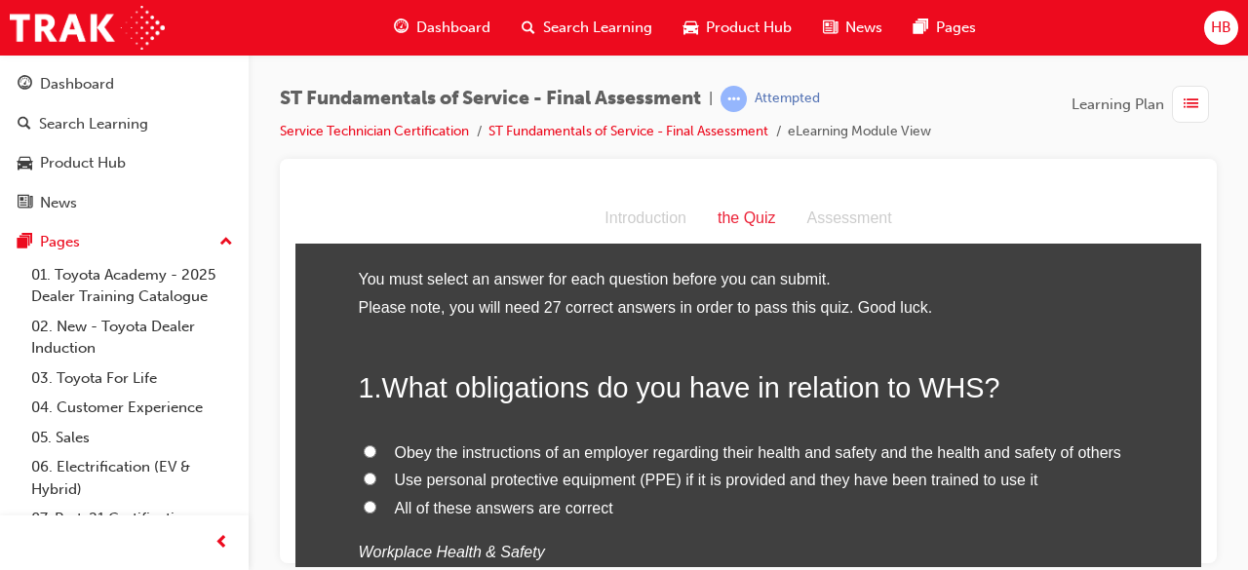
click at [364, 504] on input "All of these answers are correct" at bounding box center [370, 506] width 13 height 13
radio input "true"
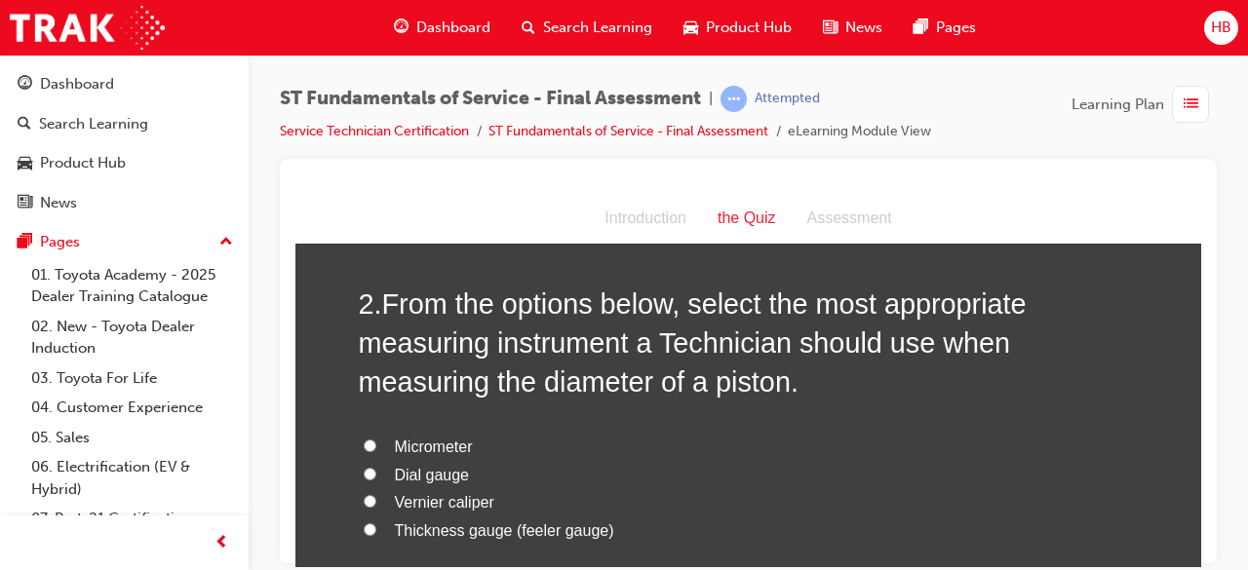
scroll to position [472, 0]
click at [364, 499] on input "Vernier caliper" at bounding box center [370, 499] width 13 height 13
radio input "true"
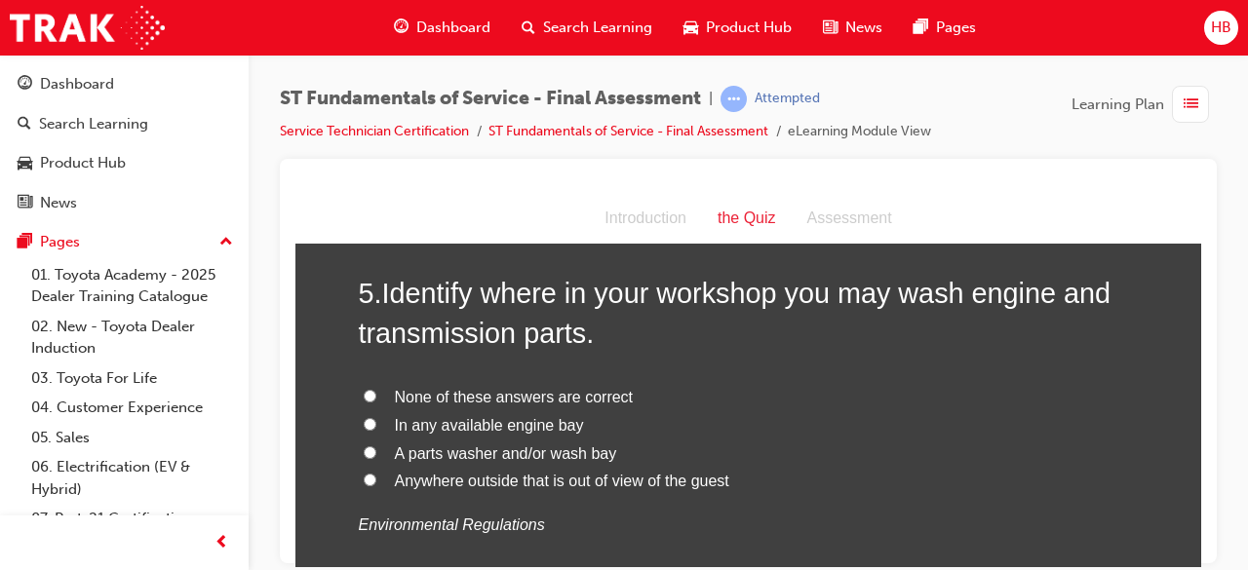
scroll to position [1924, 0]
click at [1210, 30] on div "HB" at bounding box center [1221, 28] width 34 height 34
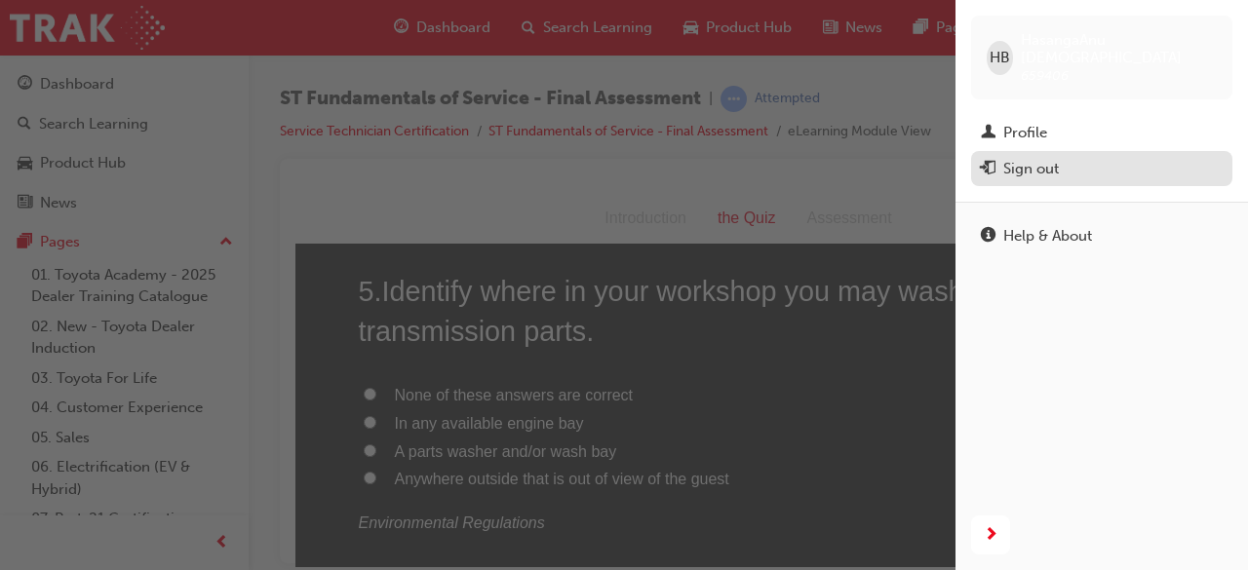
click at [1033, 174] on div "Sign out" at bounding box center [1031, 169] width 56 height 22
